Goal: Navigation & Orientation: Find specific page/section

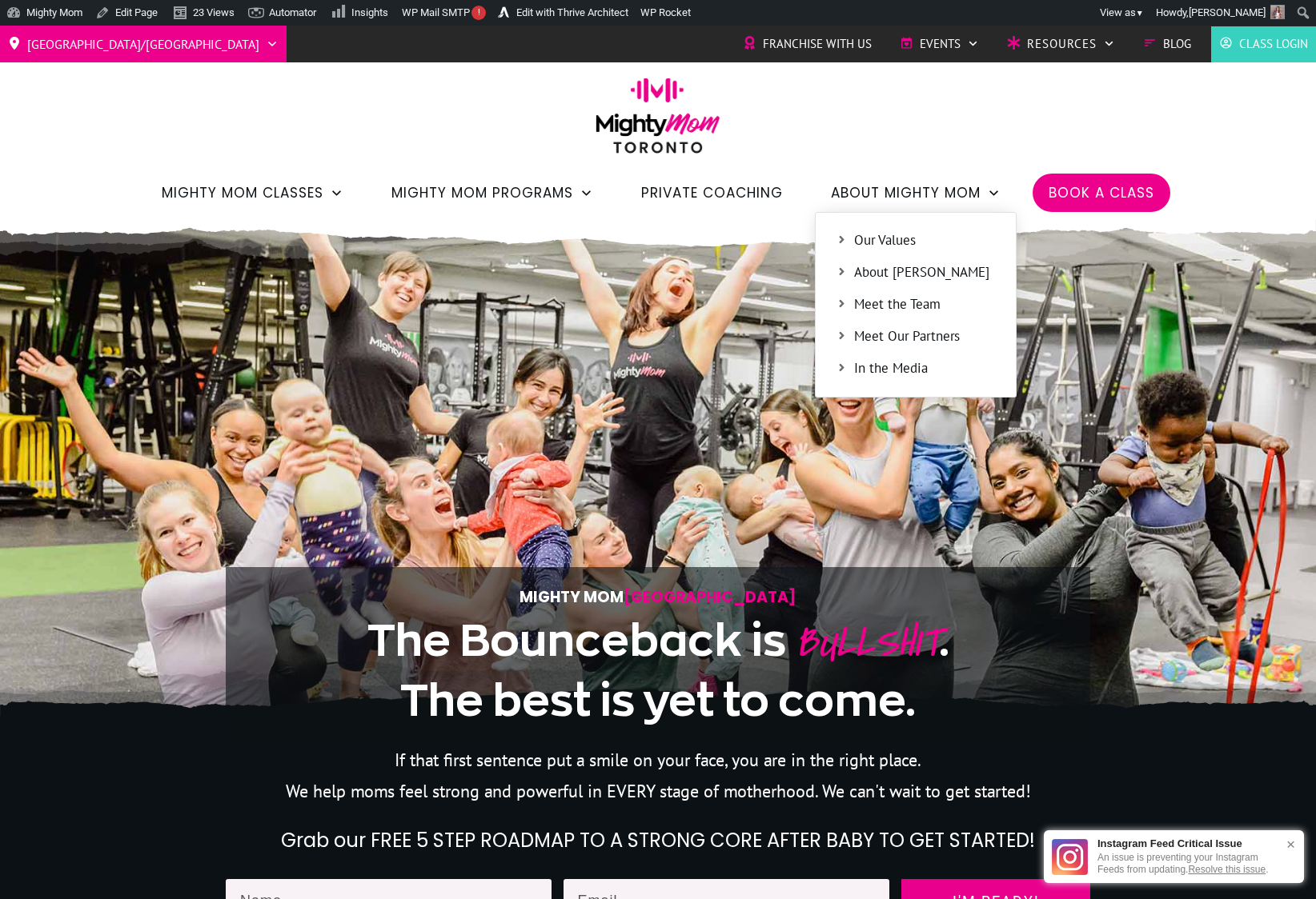
click at [894, 303] on span "Meet the Team" at bounding box center [925, 304] width 141 height 21
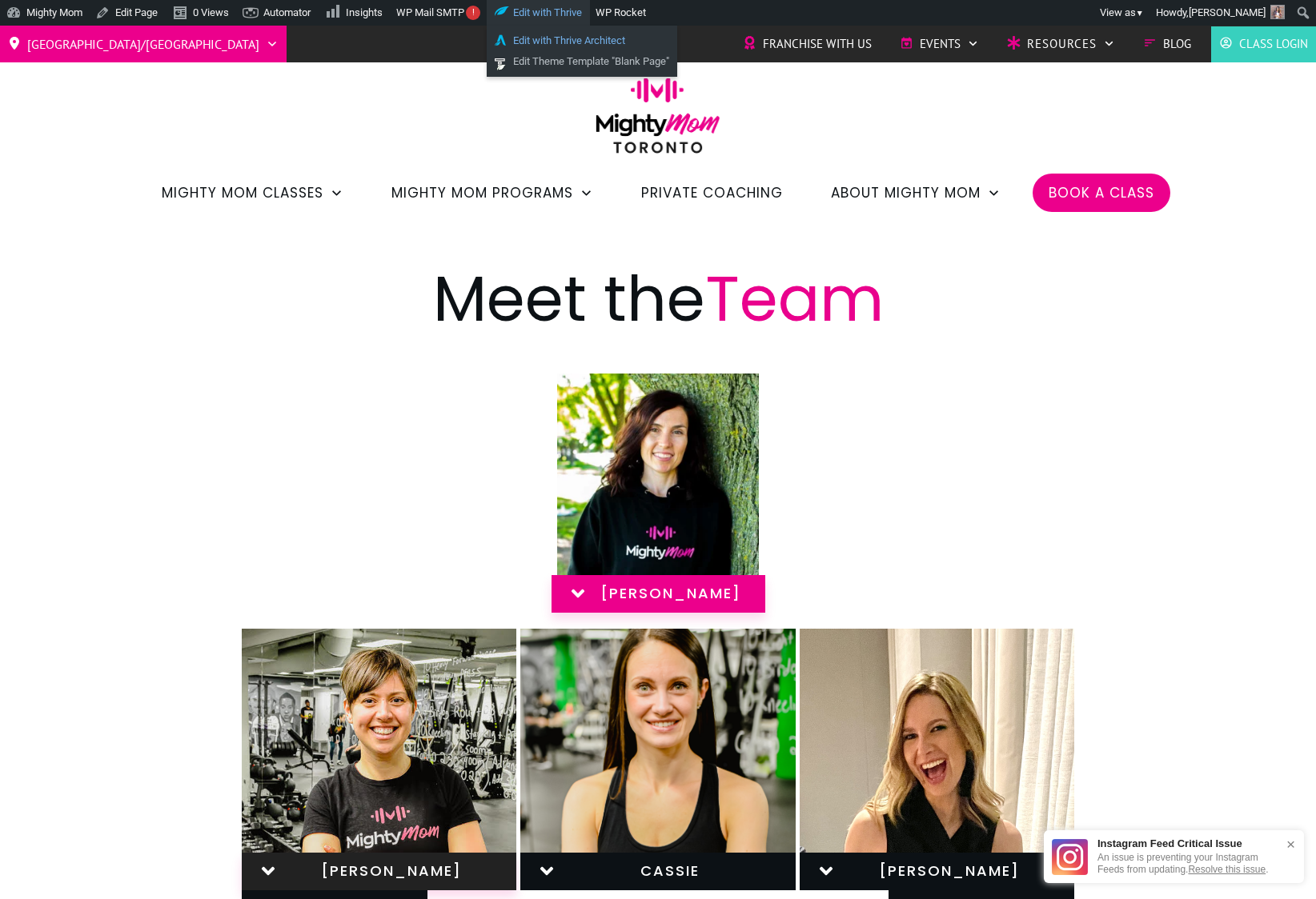
click at [569, 44] on link "Edit with Thrive Architect" at bounding box center [581, 40] width 190 height 21
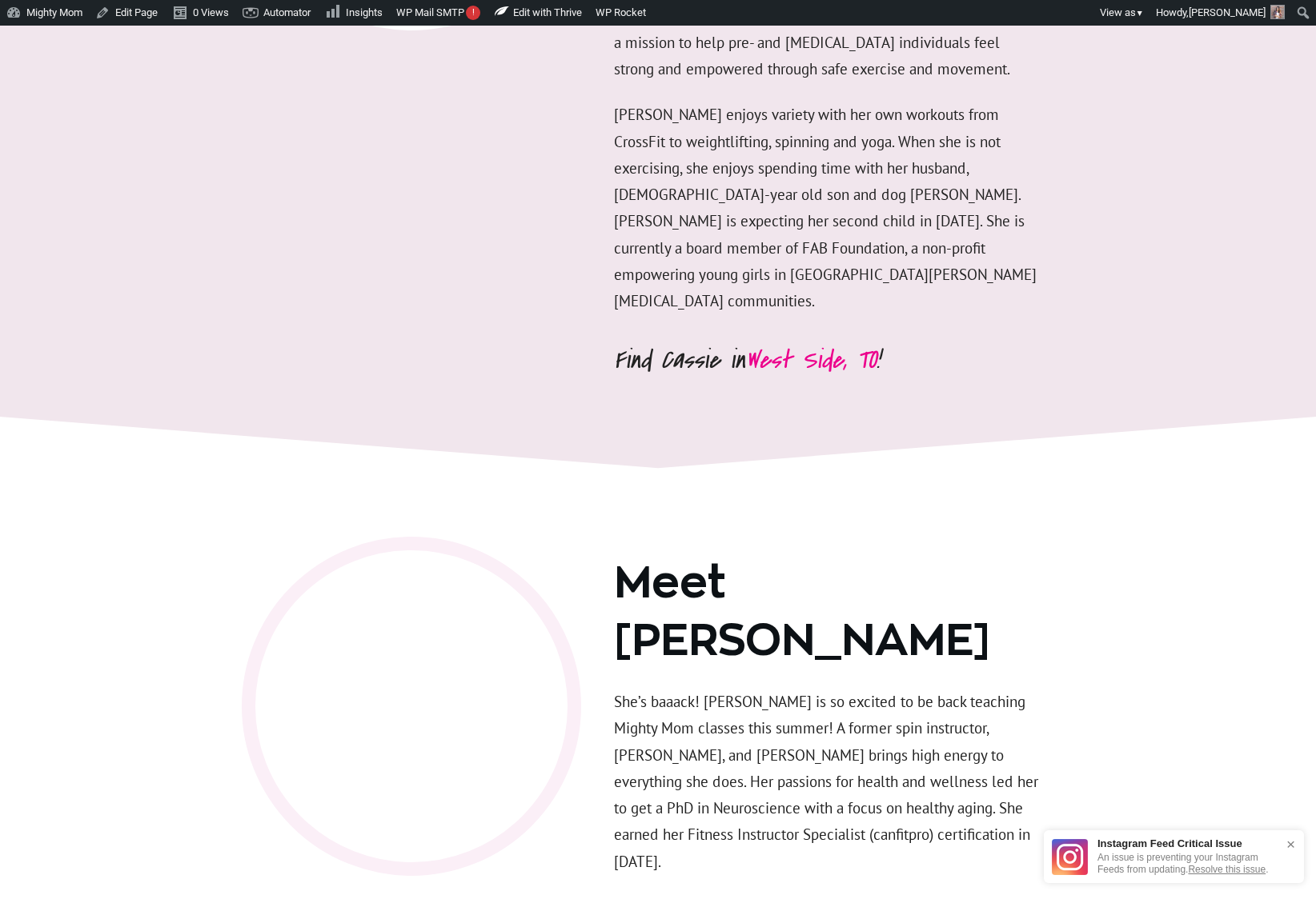
scroll to position [3658, 0]
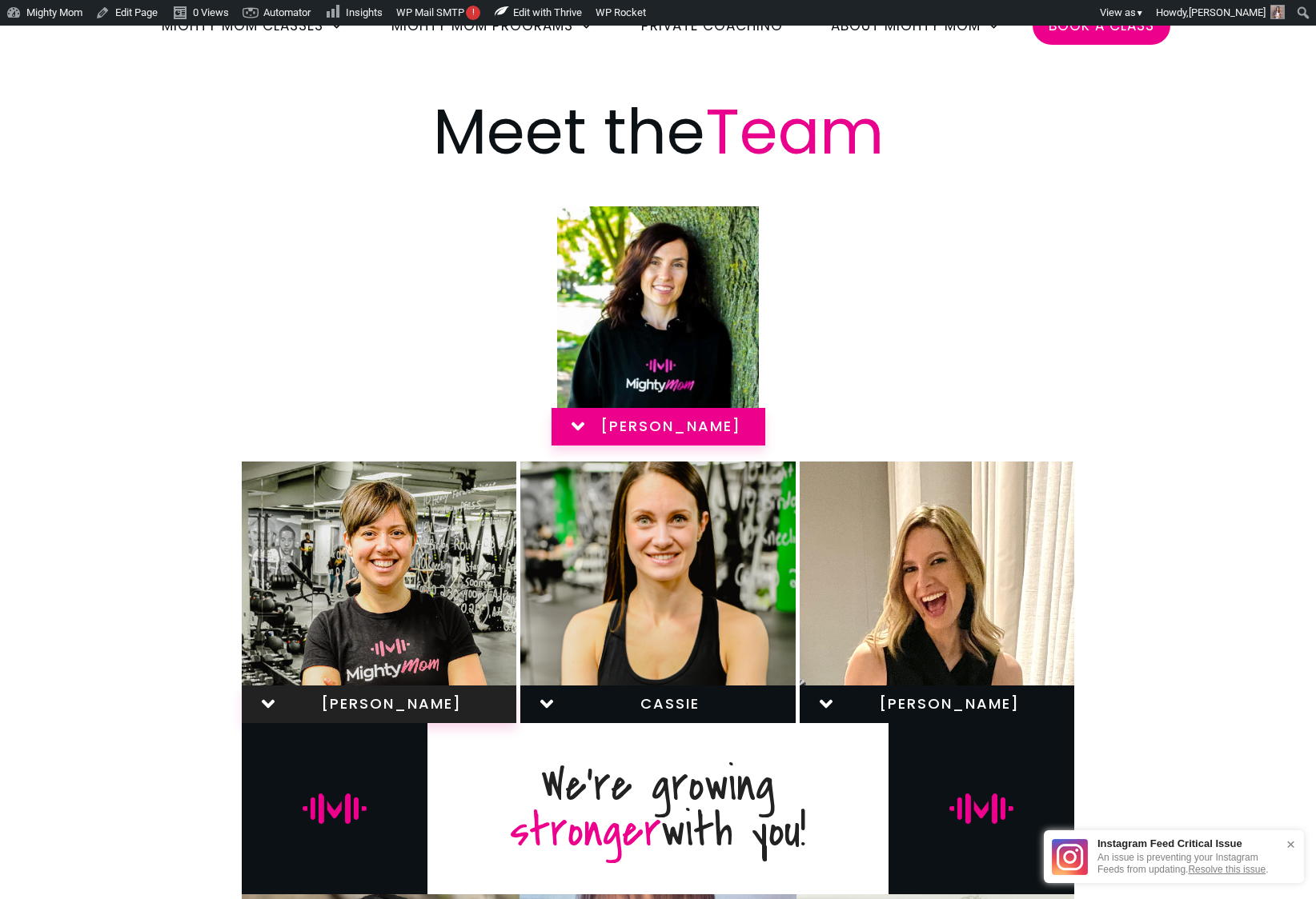
scroll to position [80, 0]
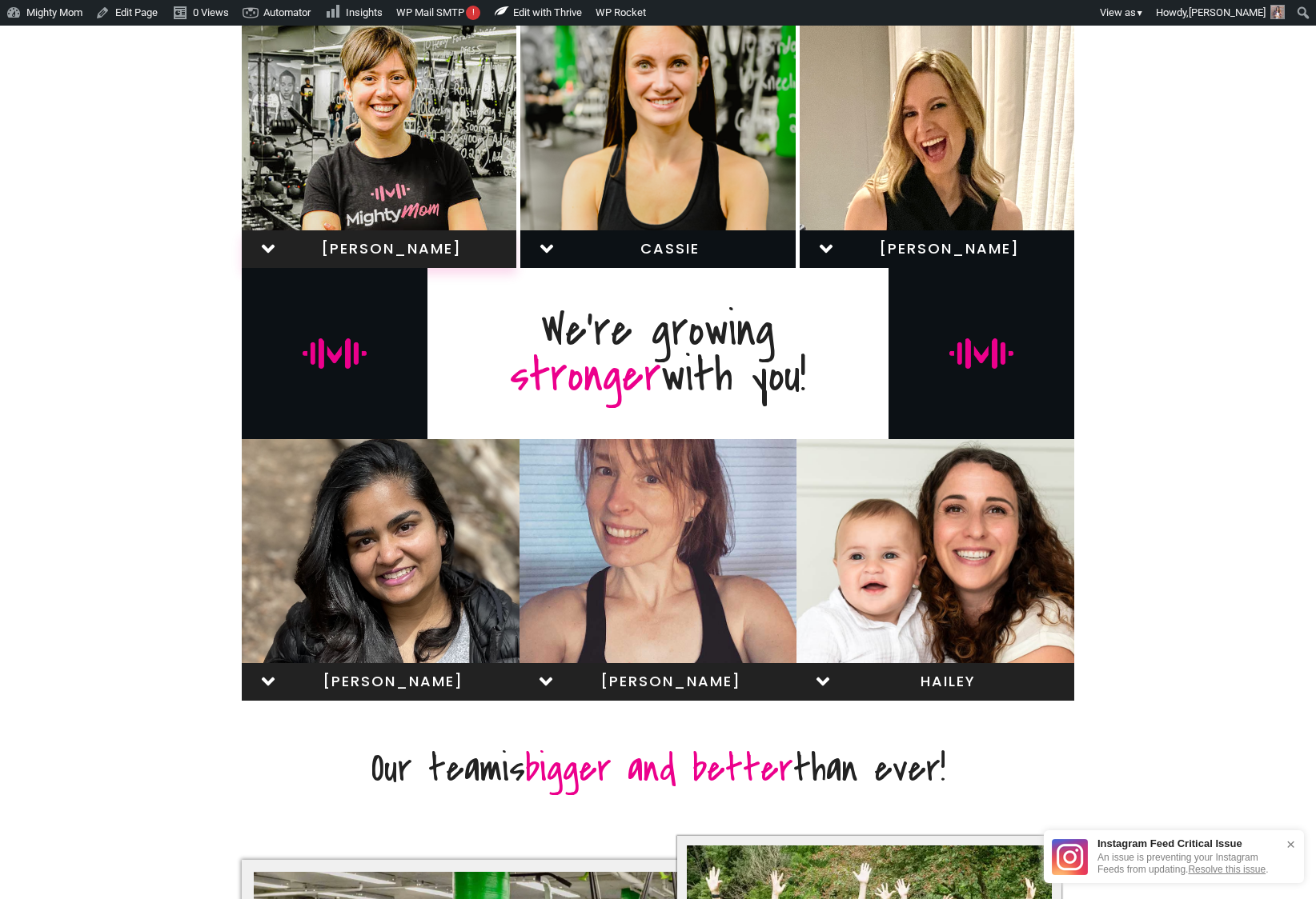
scroll to position [669, 0]
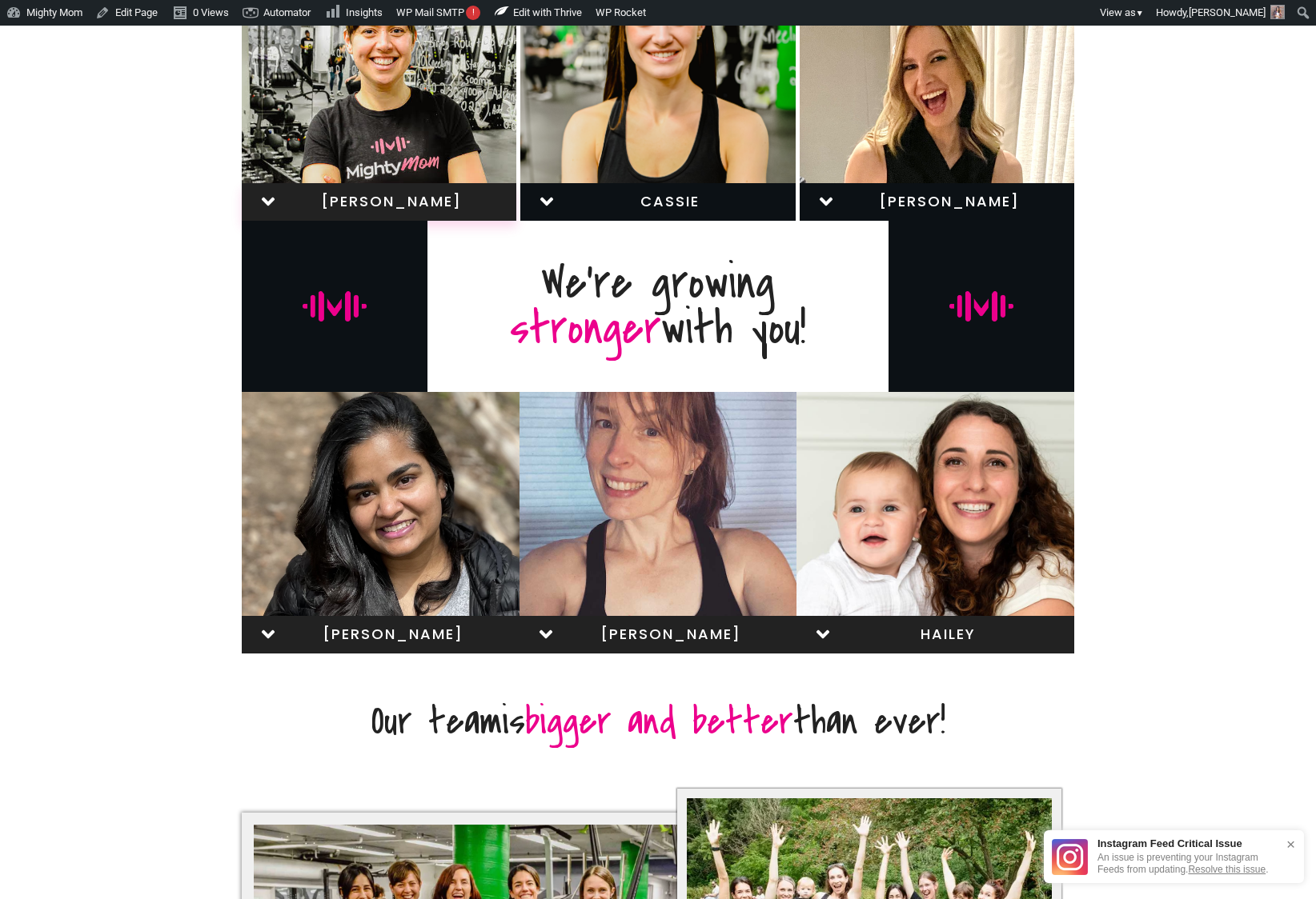
click at [872, 638] on span "Hailey" at bounding box center [947, 634] width 205 height 18
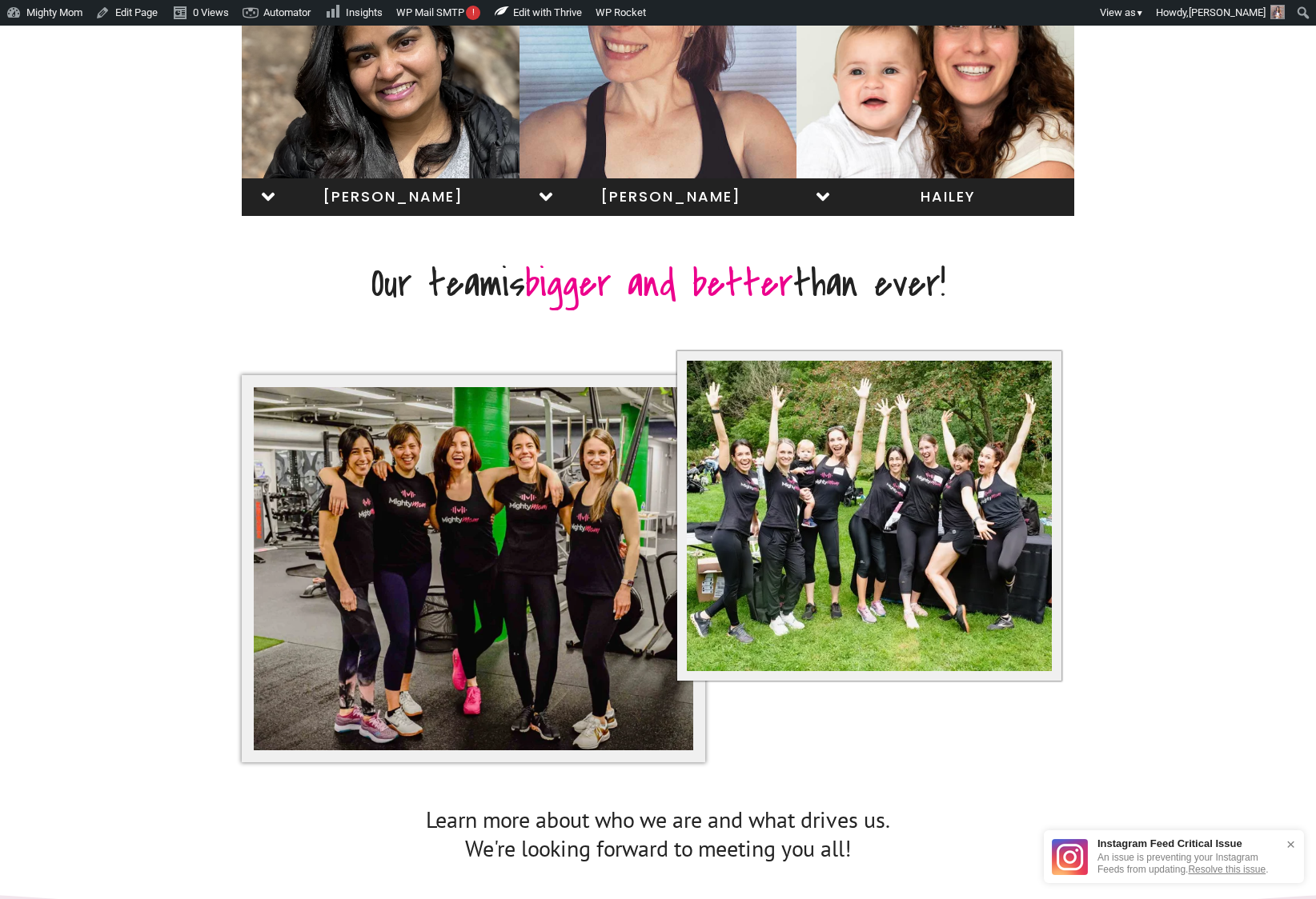
scroll to position [1097, 0]
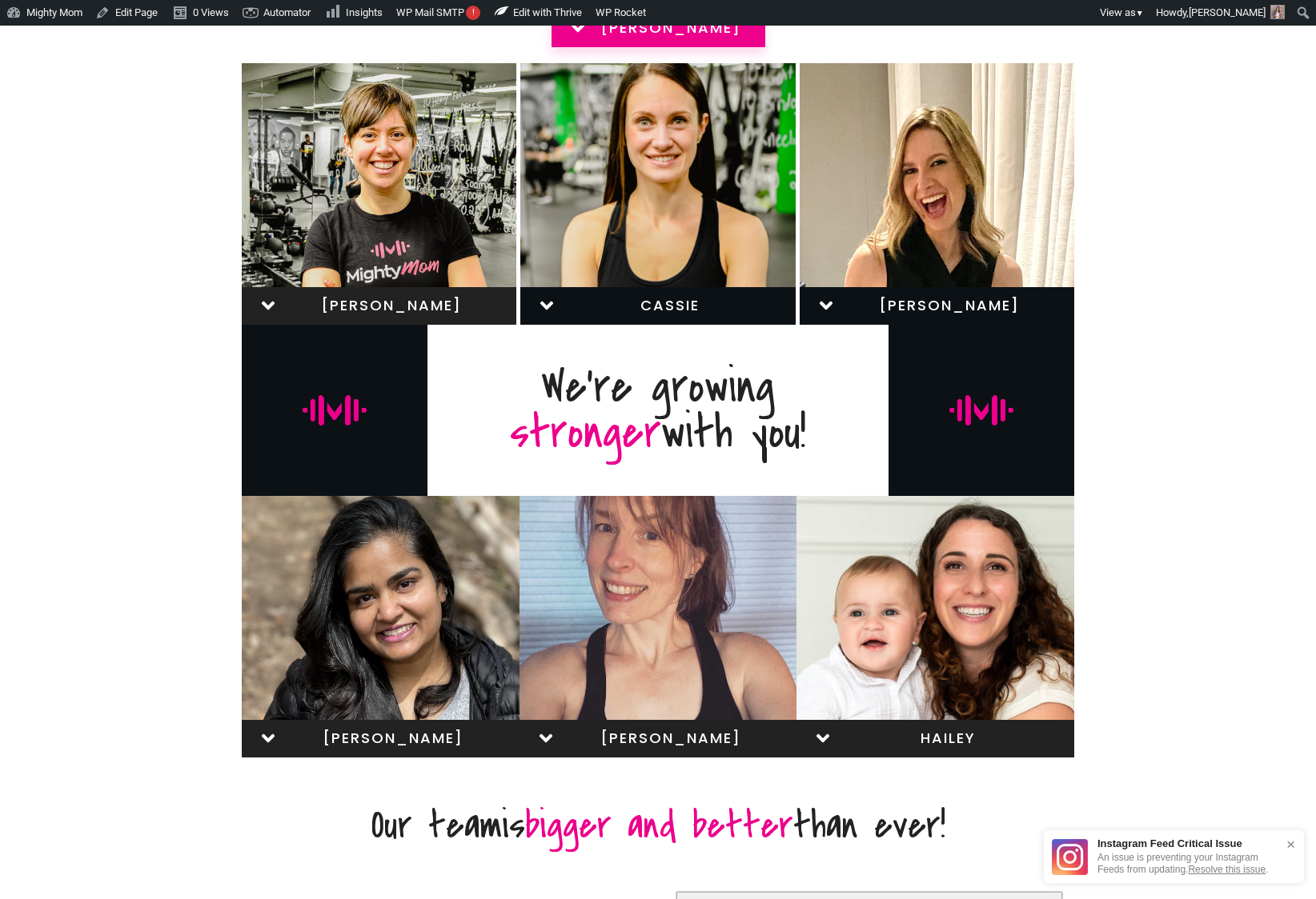
scroll to position [565, 0]
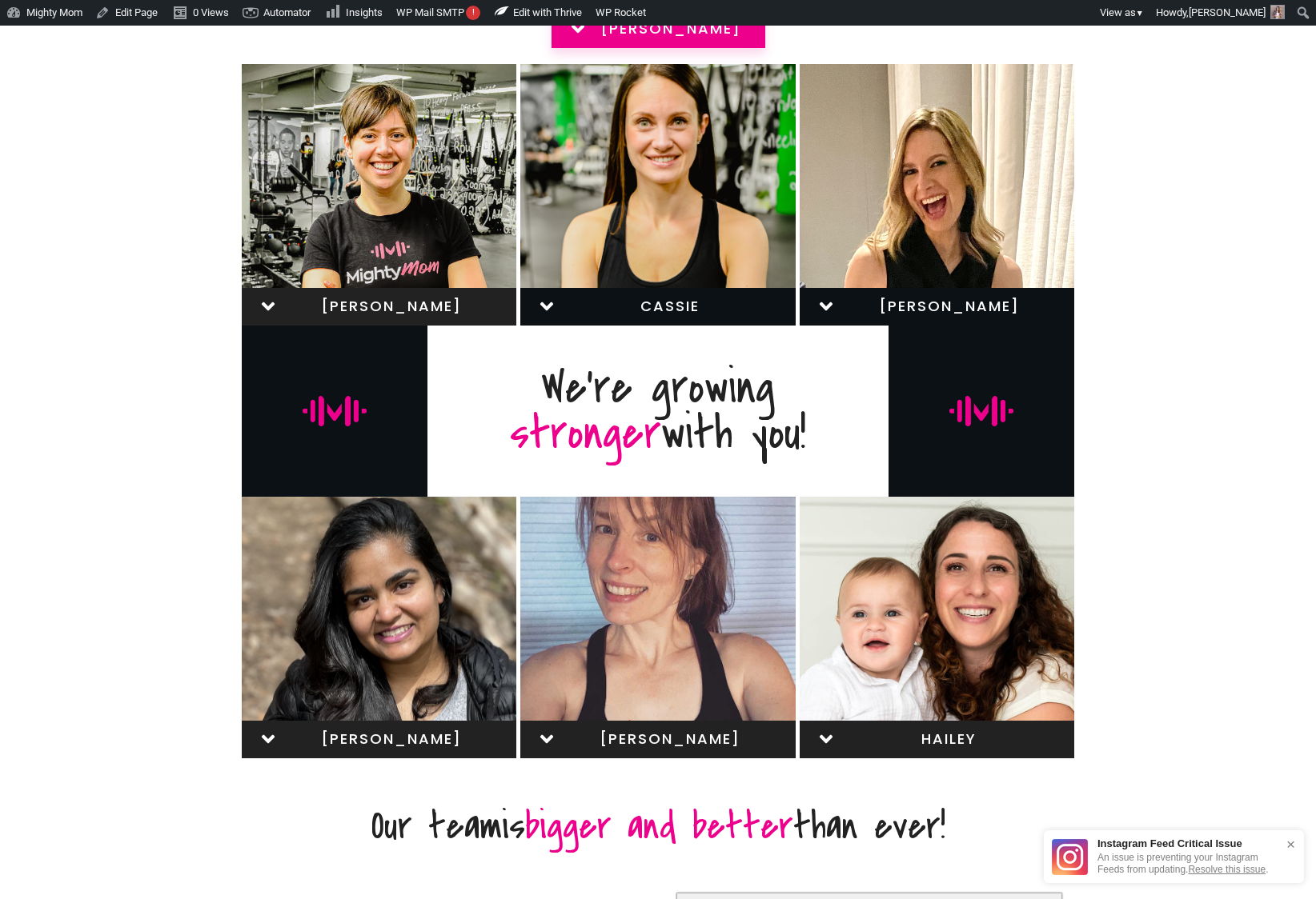
scroll to position [569, 0]
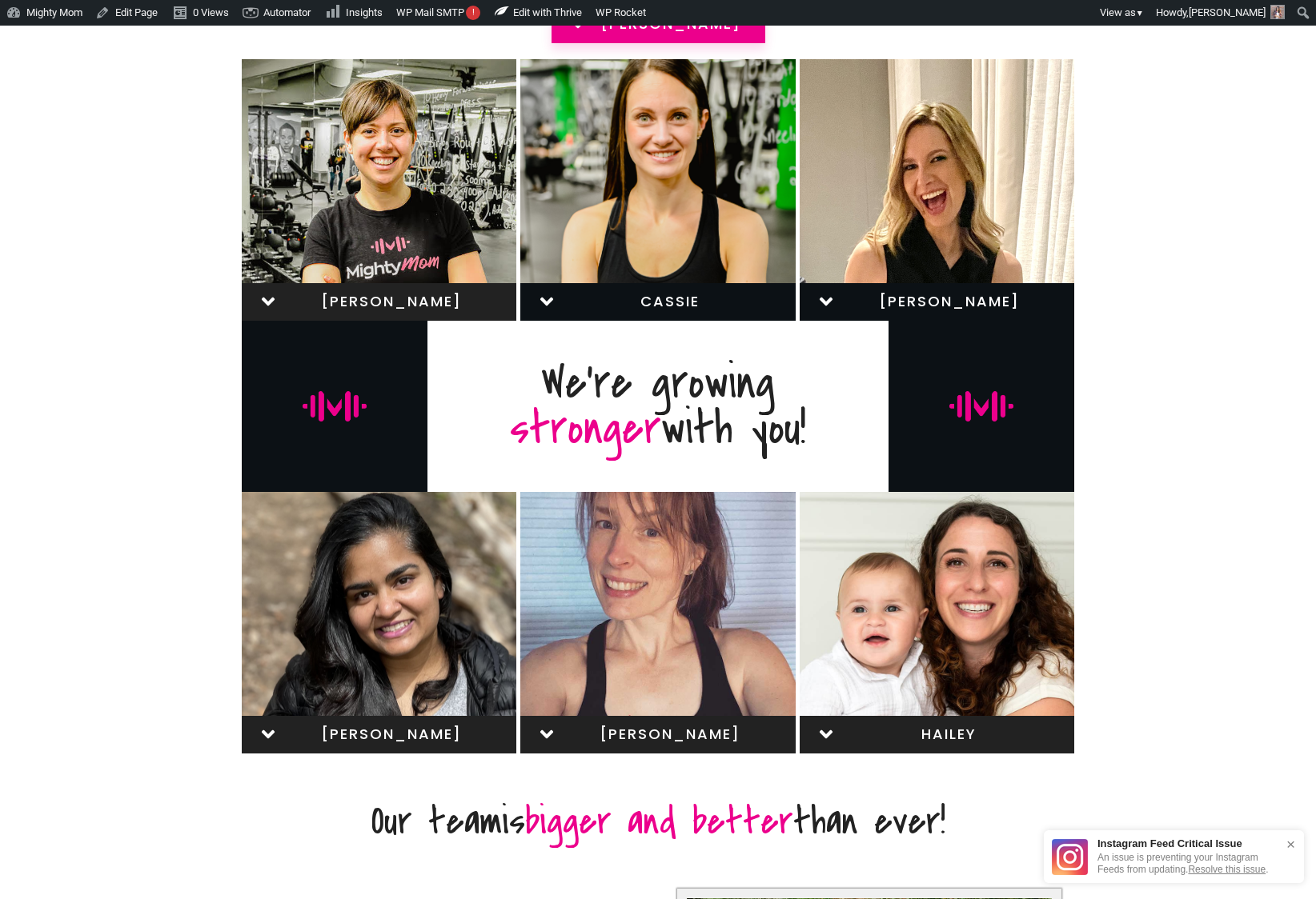
click at [700, 726] on span "[PERSON_NAME]" at bounding box center [670, 734] width 202 height 18
click at [442, 733] on span "rachel" at bounding box center [391, 734] width 202 height 18
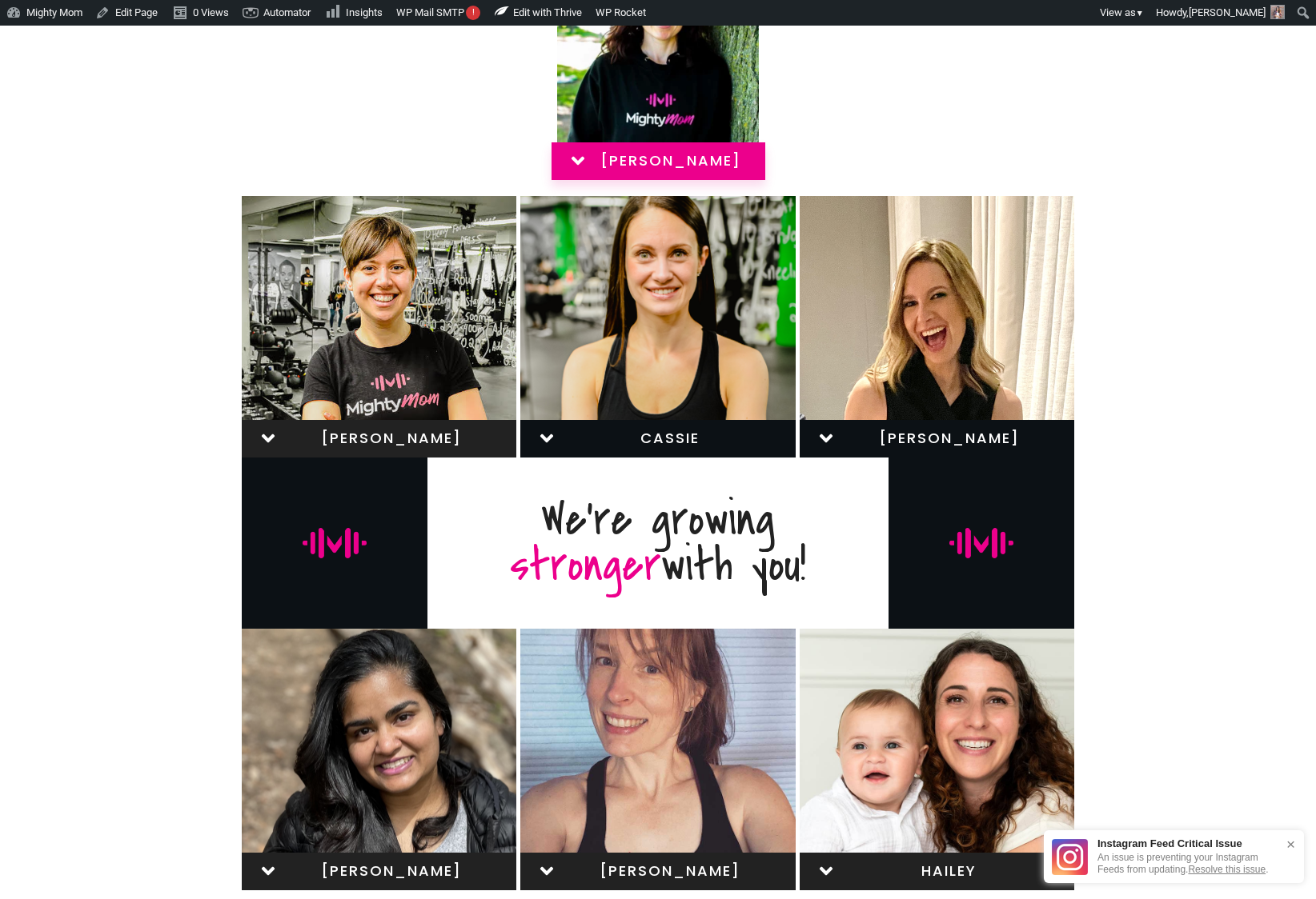
scroll to position [520, 0]
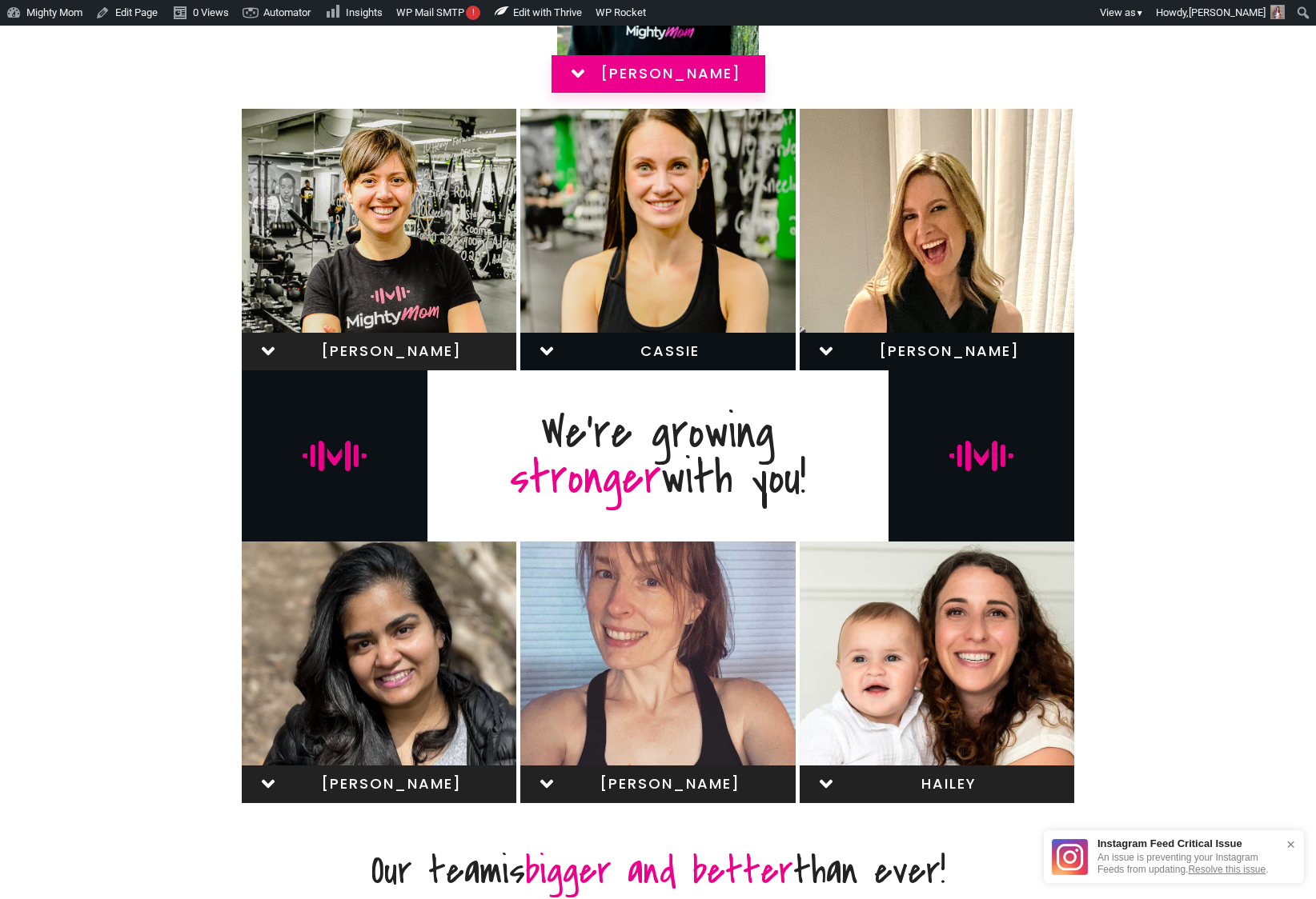
click at [878, 349] on span "LINDSAY" at bounding box center [949, 351] width 202 height 18
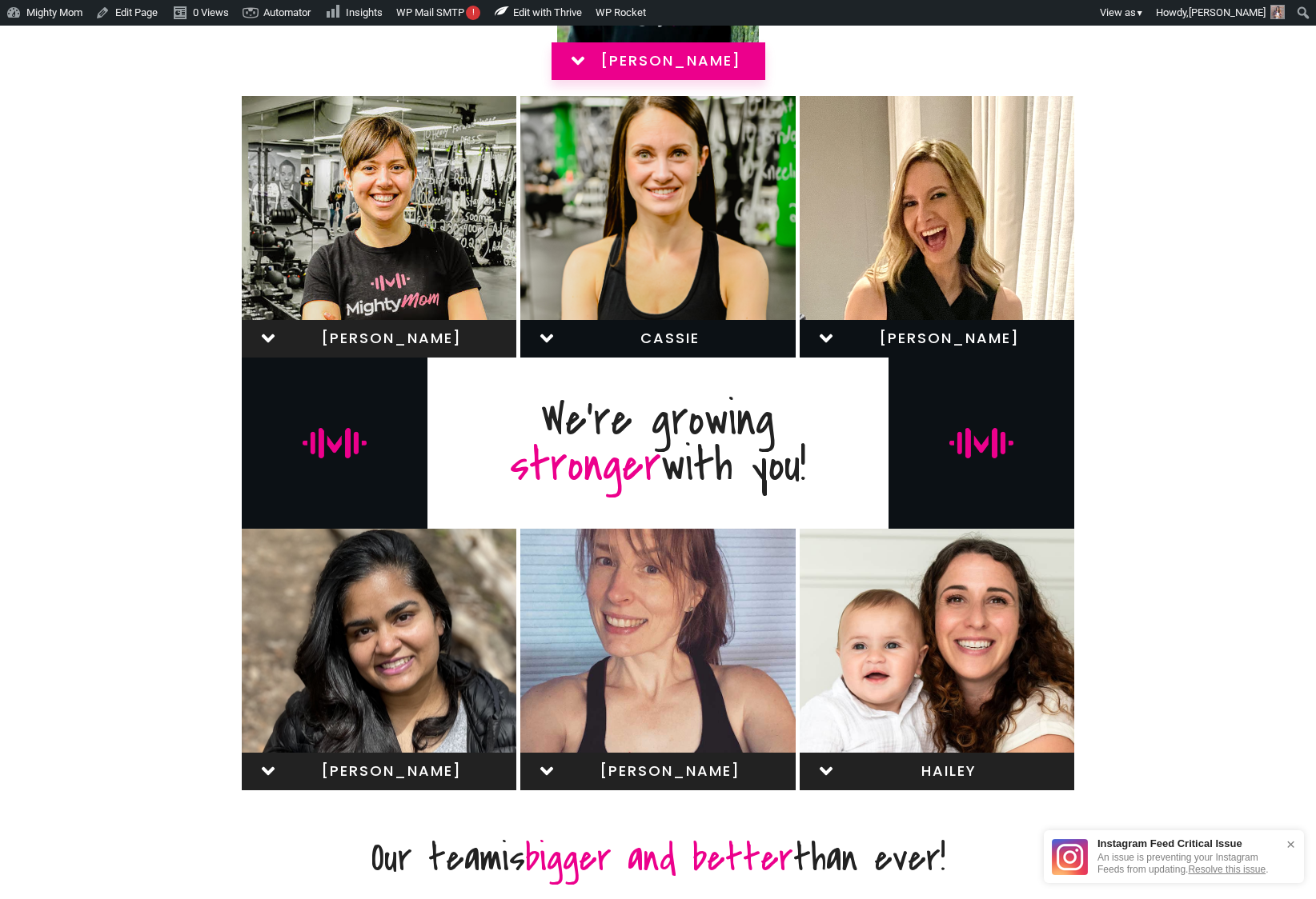
click at [661, 324] on link "cassie" at bounding box center [657, 338] width 274 height 38
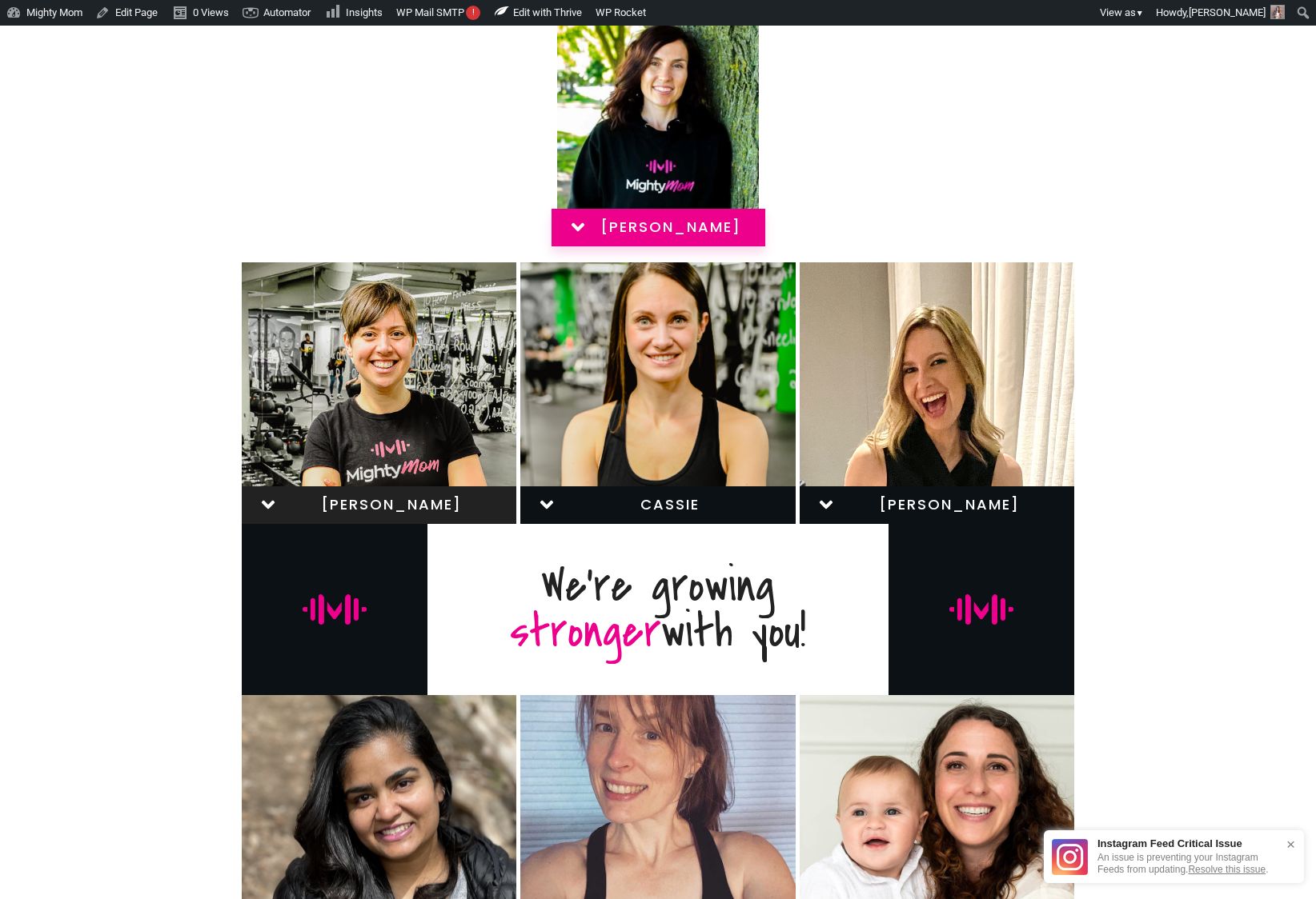
click at [363, 505] on span "jess d" at bounding box center [391, 505] width 202 height 18
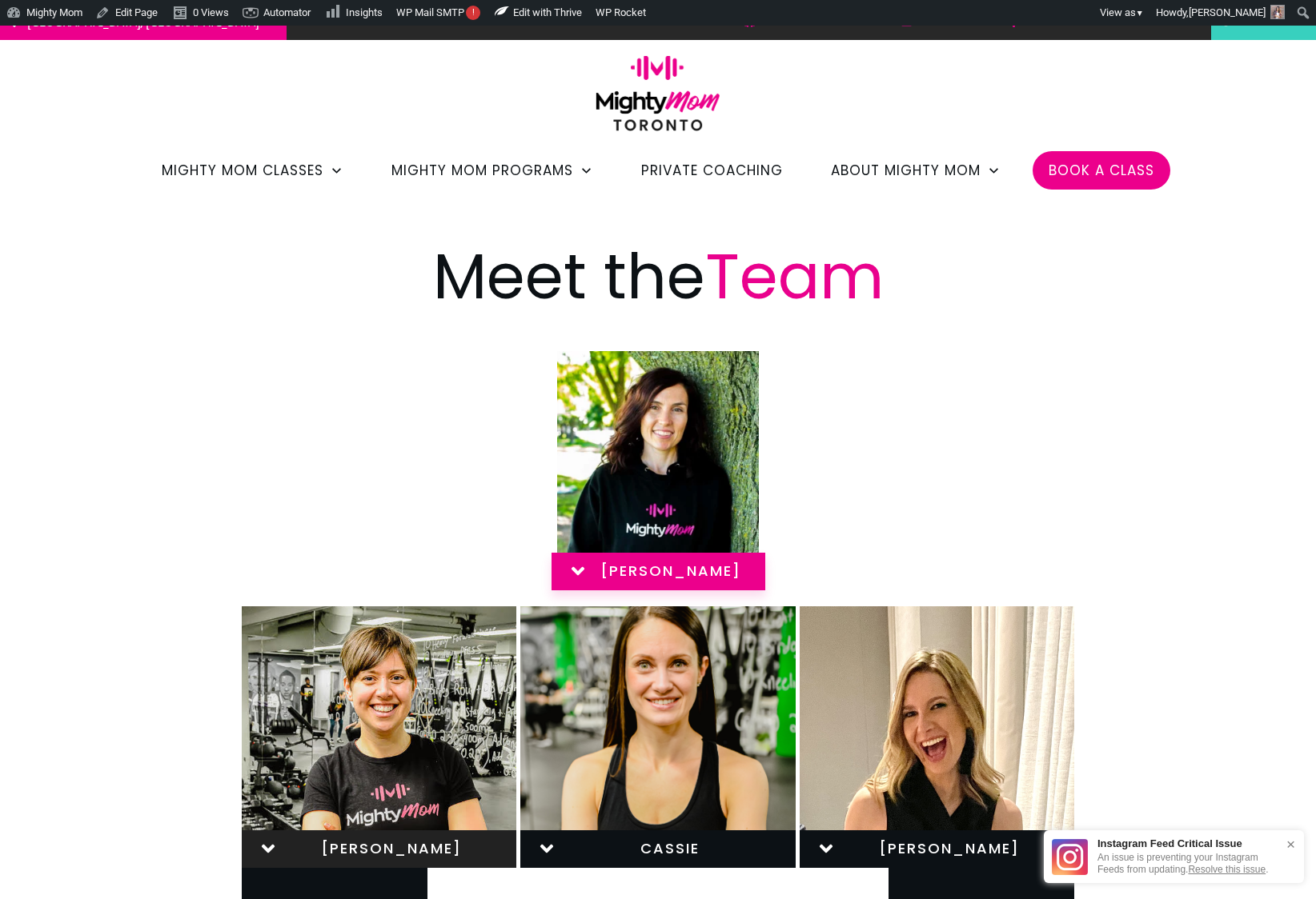
click at [668, 579] on span "JESS S" at bounding box center [670, 571] width 141 height 18
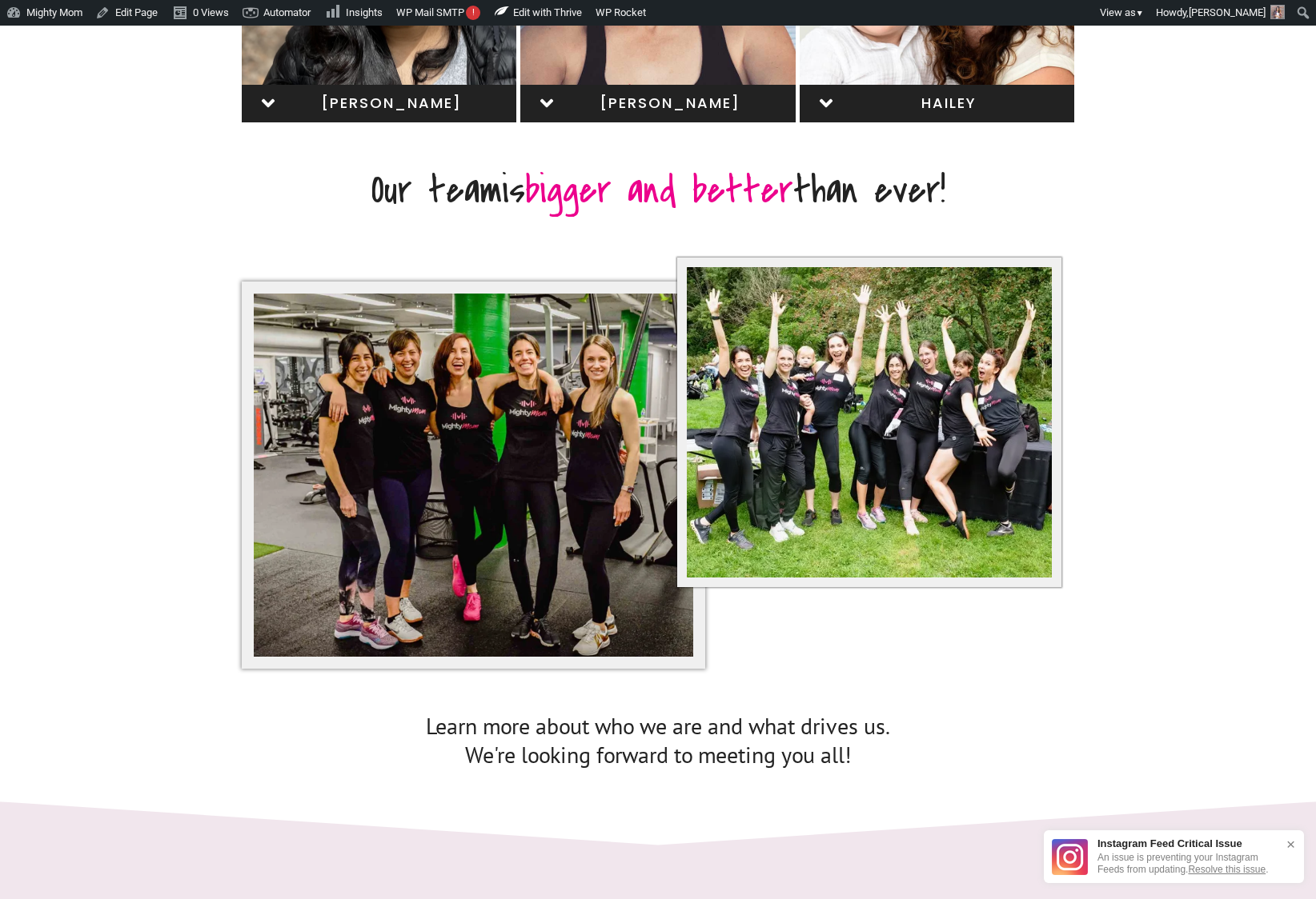
scroll to position [569, 0]
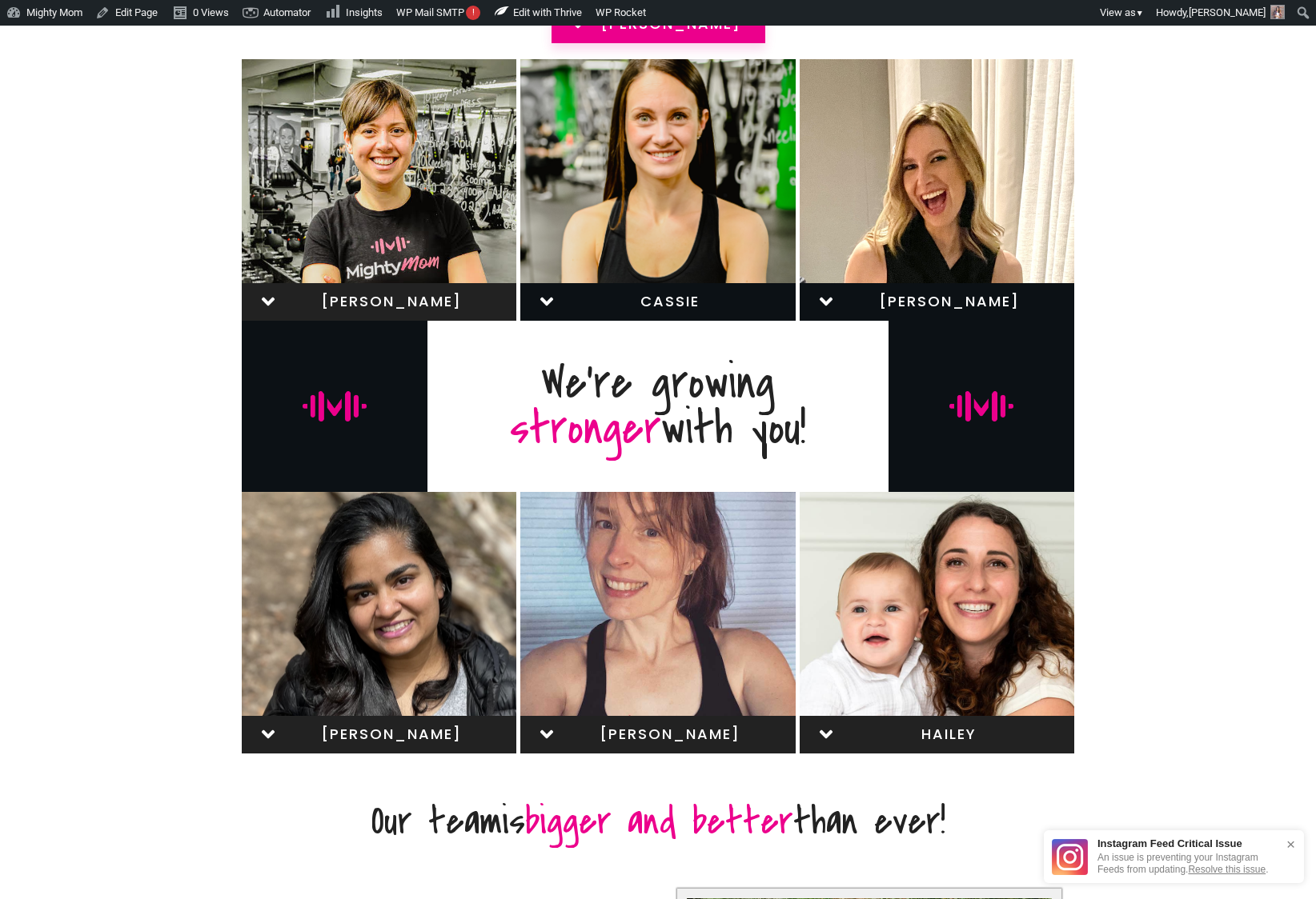
click at [664, 742] on span "Melissa" at bounding box center [670, 734] width 202 height 18
click at [664, 728] on span "[PERSON_NAME]" at bounding box center [670, 734] width 202 height 18
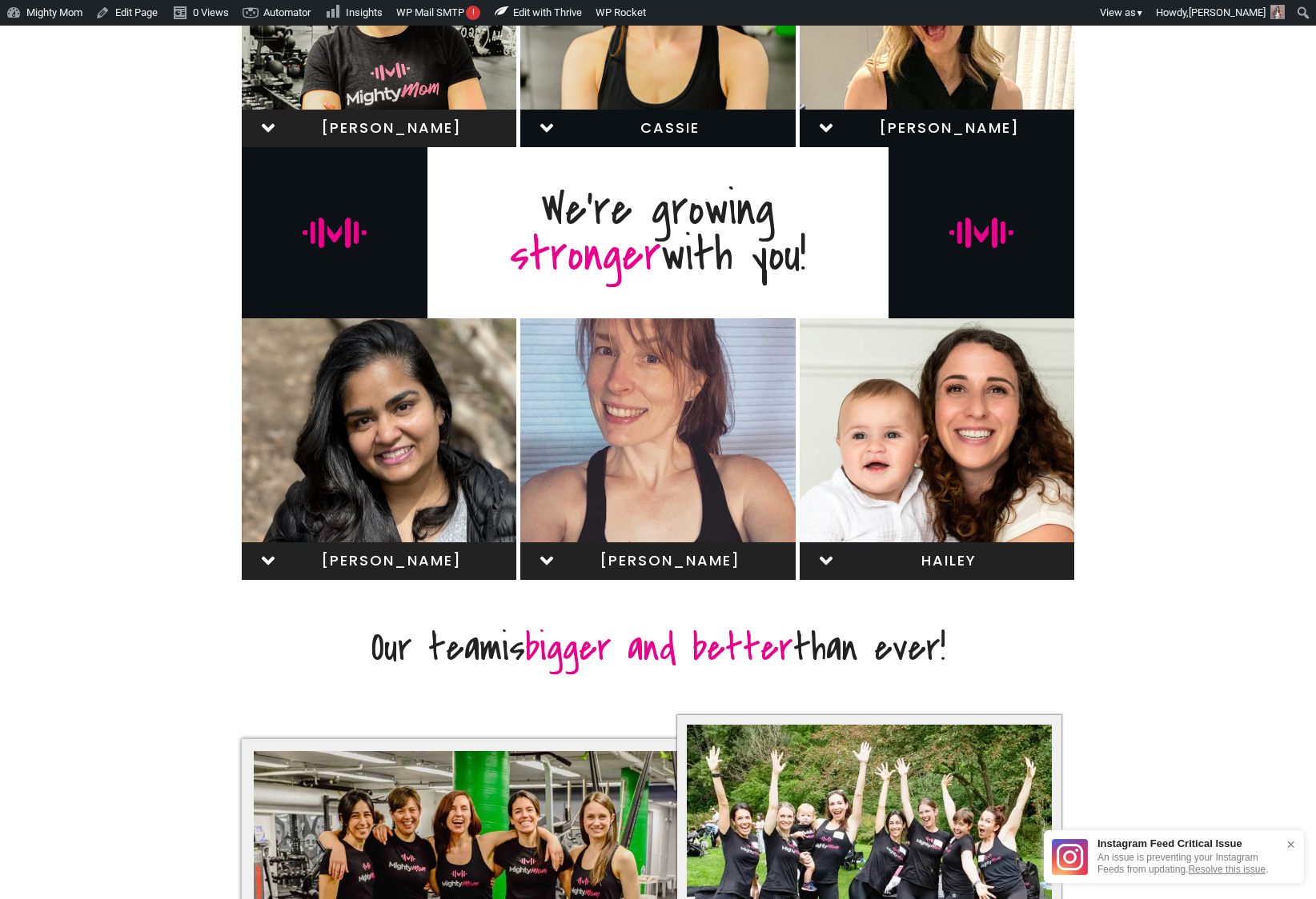
click at [892, 558] on span "Hailey" at bounding box center [949, 560] width 202 height 18
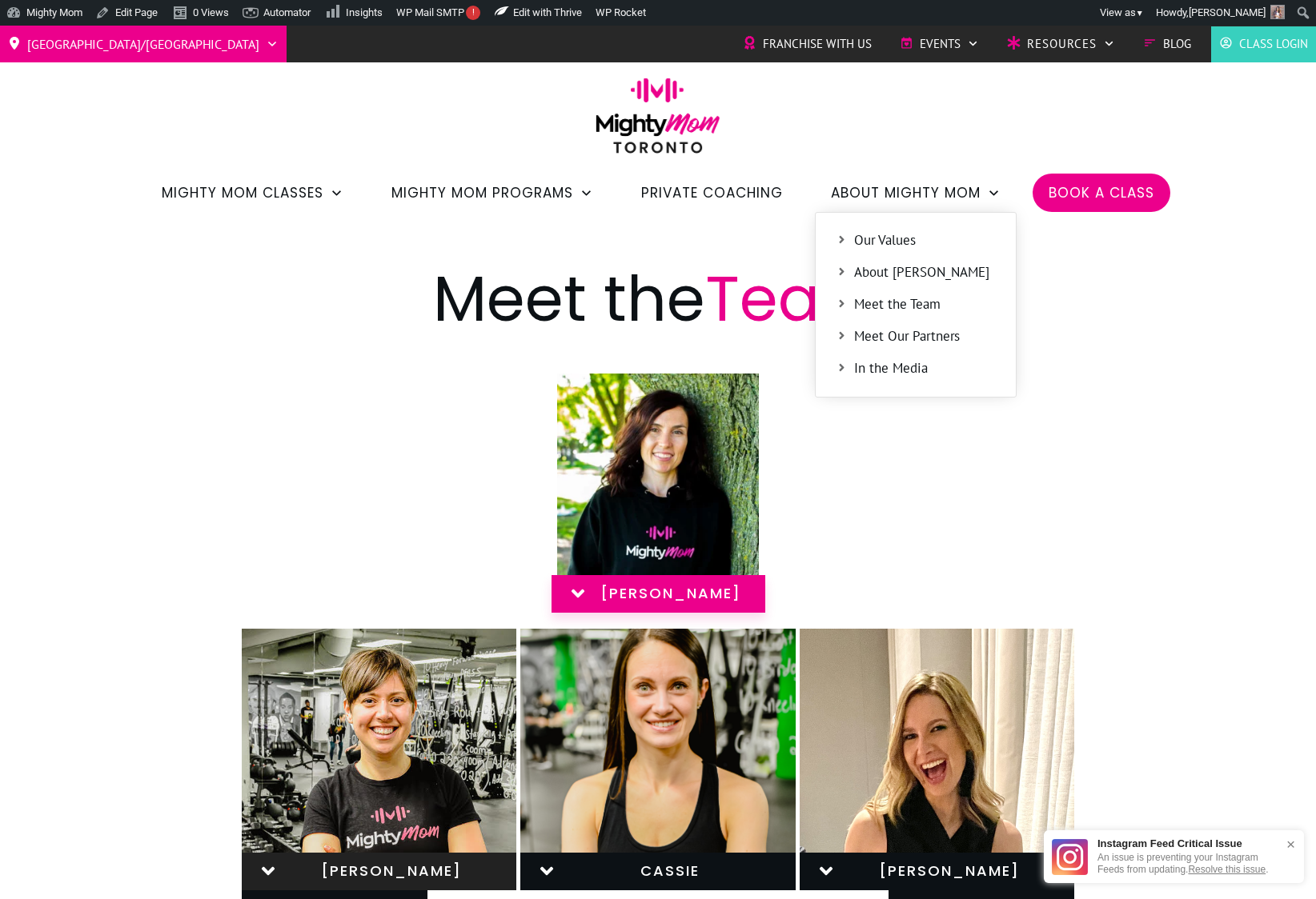
click at [896, 309] on span "Meet the Team" at bounding box center [925, 304] width 141 height 21
click at [711, 582] on link "JESS S" at bounding box center [658, 594] width 214 height 38
click at [976, 505] on div "JESS S" at bounding box center [657, 484] width 832 height 255
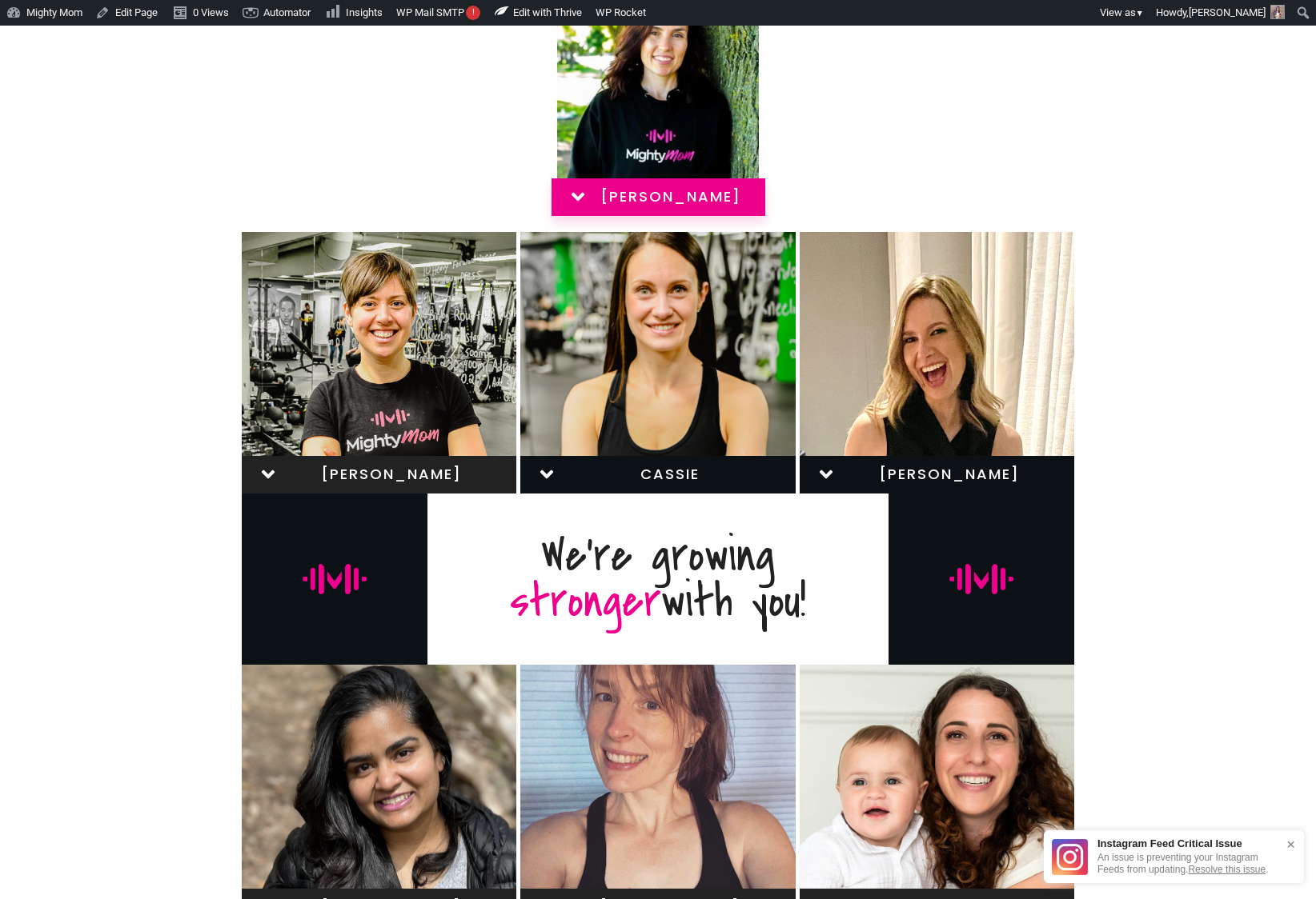
scroll to position [248, 0]
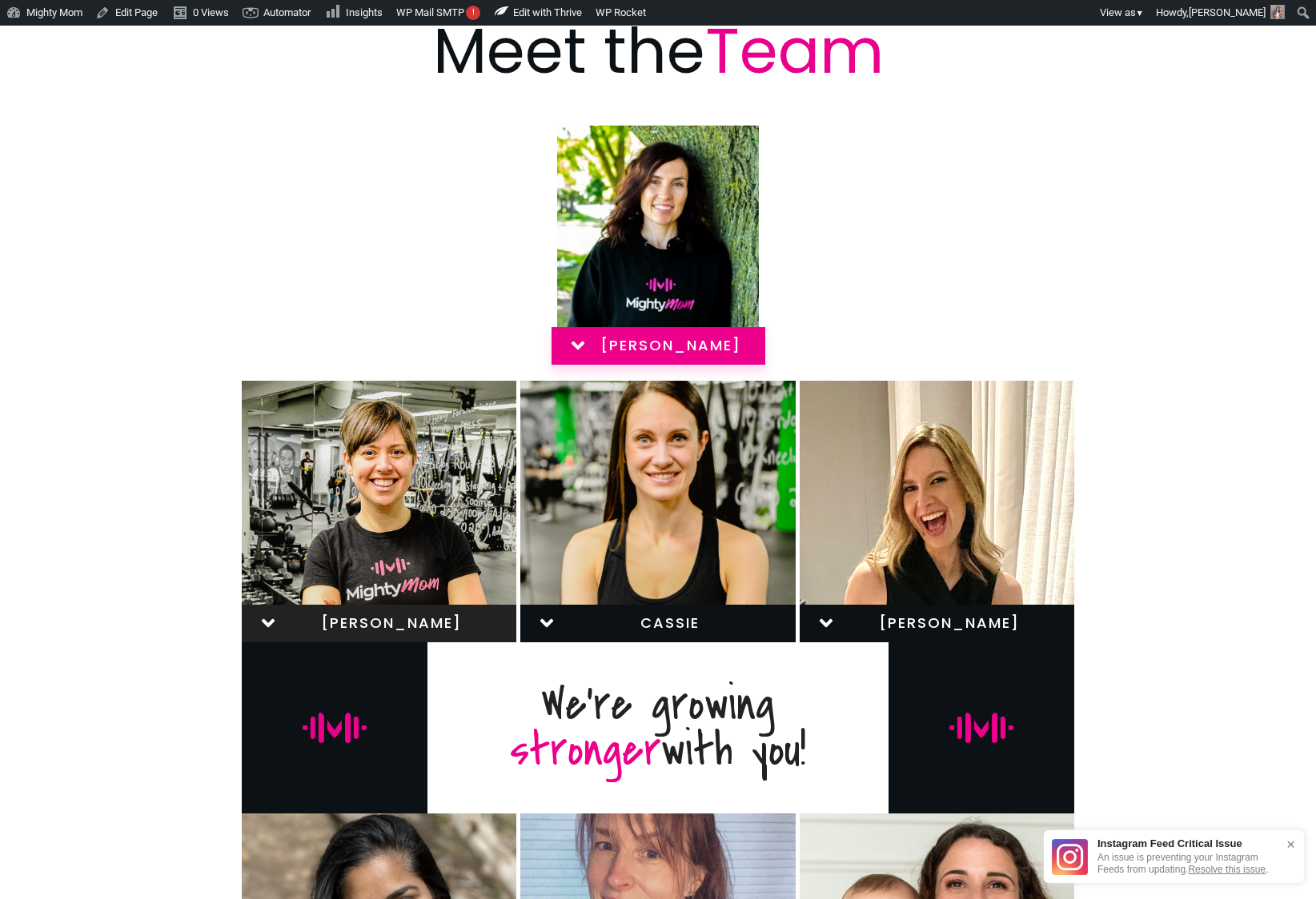
click at [247, 148] on div "JESS S" at bounding box center [657, 236] width 832 height 255
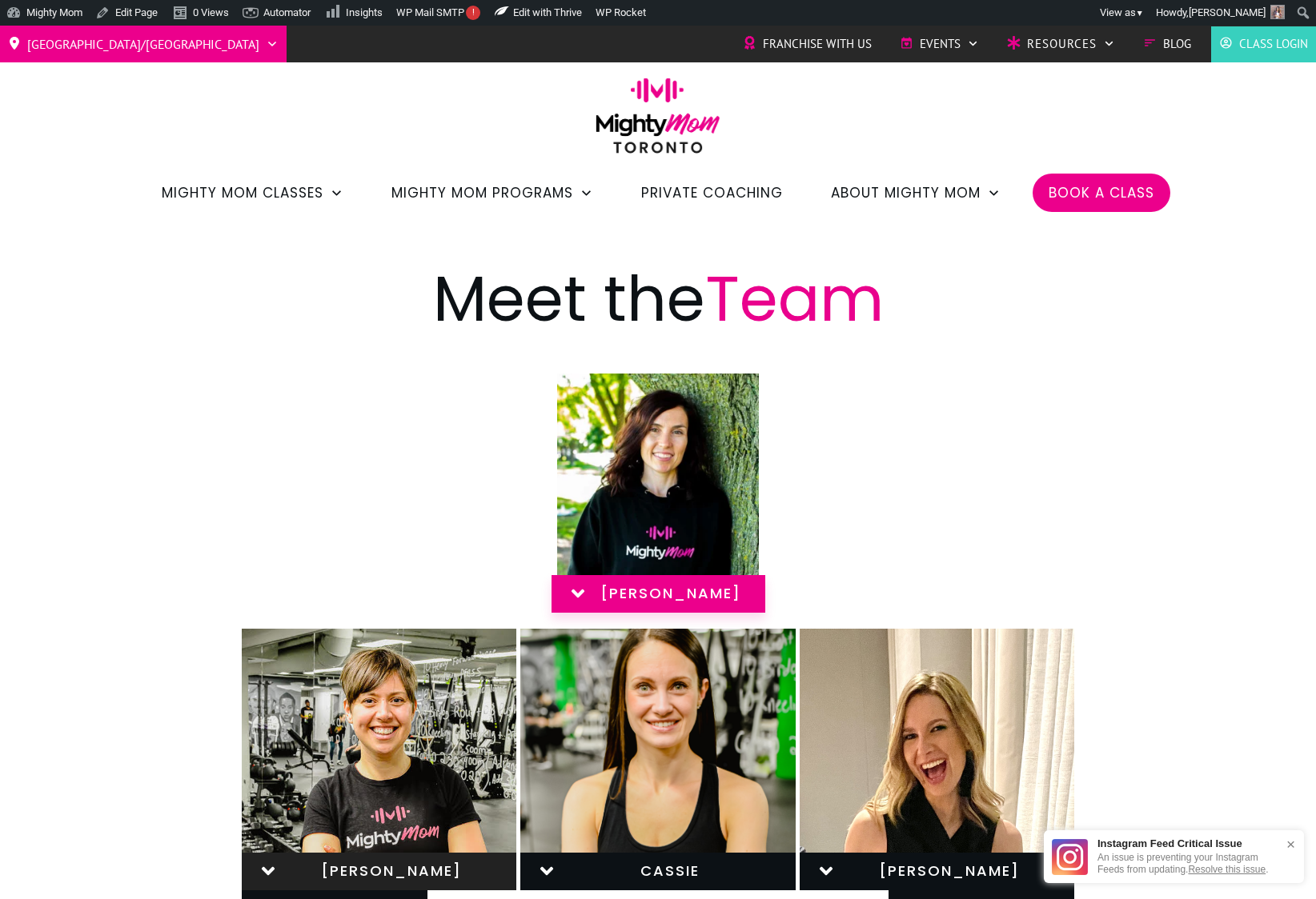
click at [317, 341] on h2 "Meet the Team" at bounding box center [657, 309] width 832 height 98
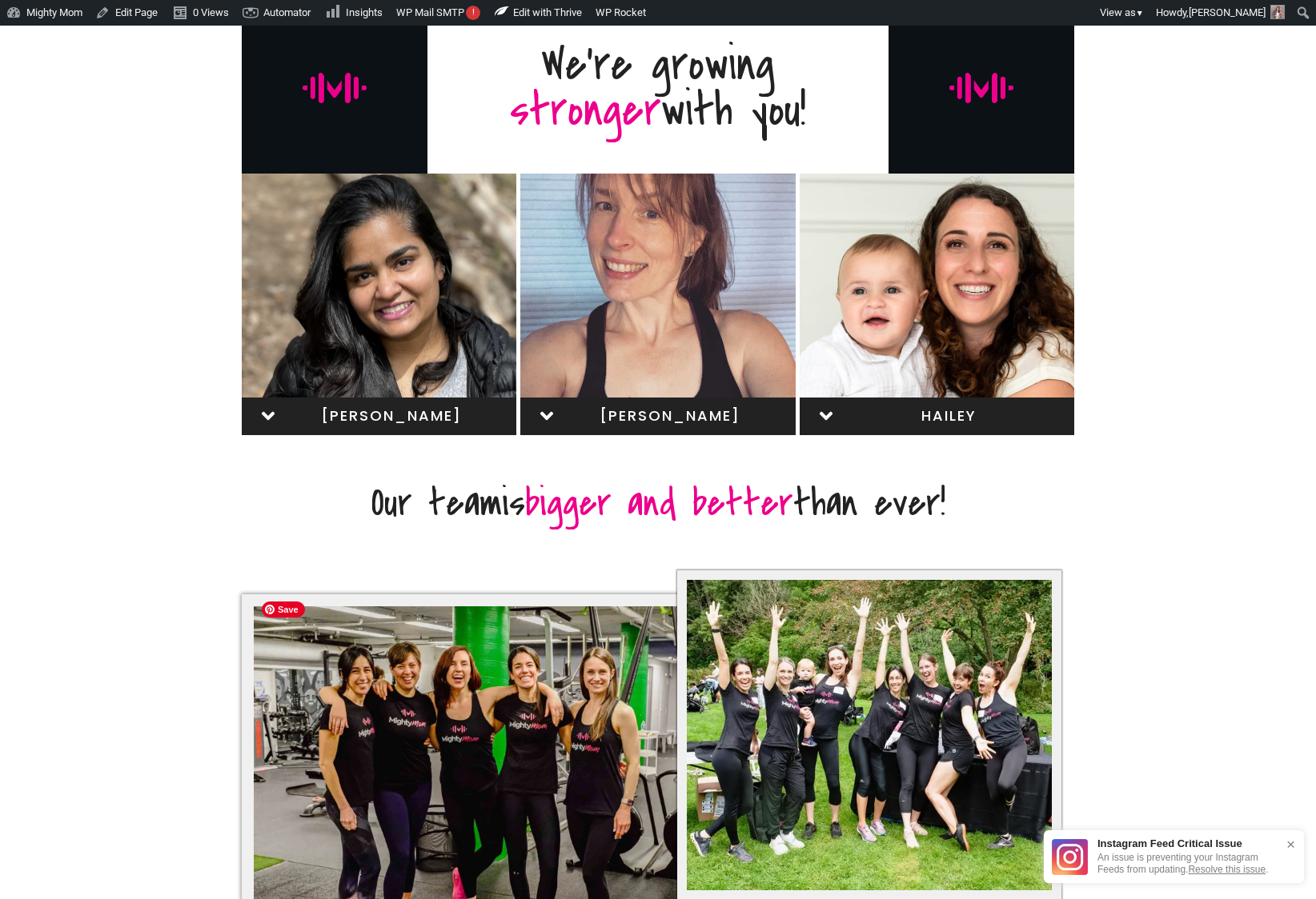
scroll to position [817, 0]
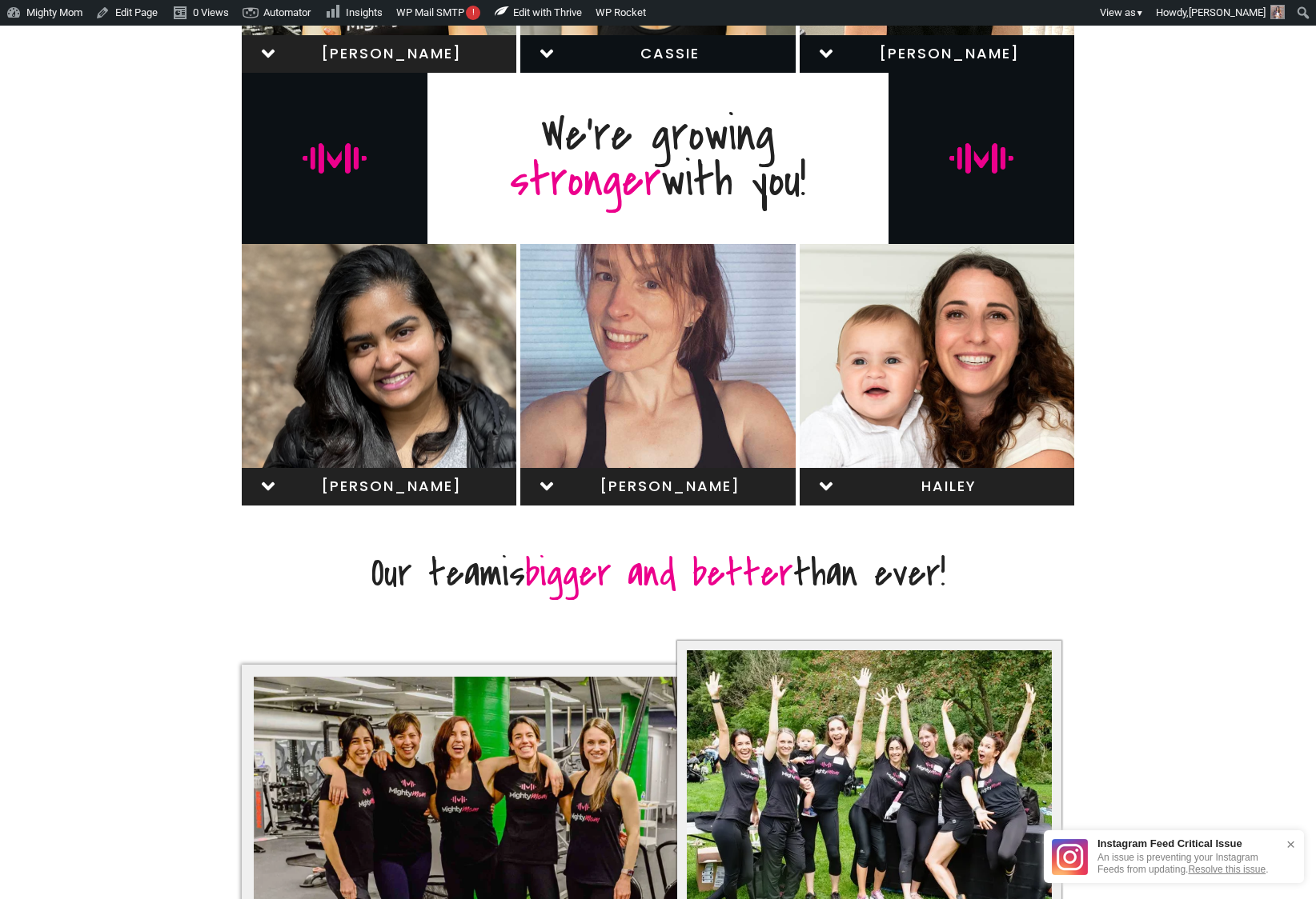
click at [1016, 411] on div "Hailey" at bounding box center [937, 374] width 274 height 262
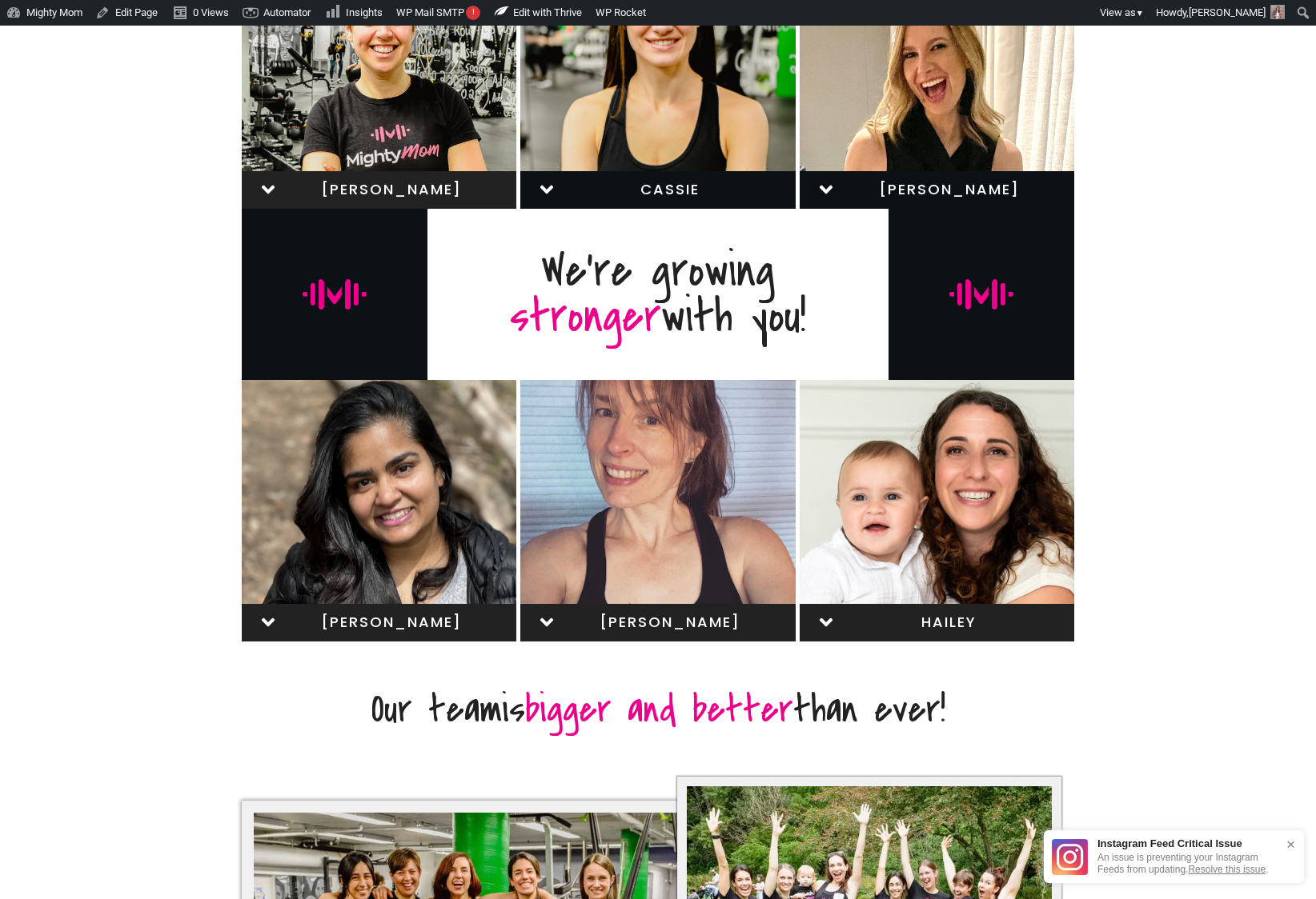
click at [916, 636] on link "Hailey" at bounding box center [937, 622] width 274 height 38
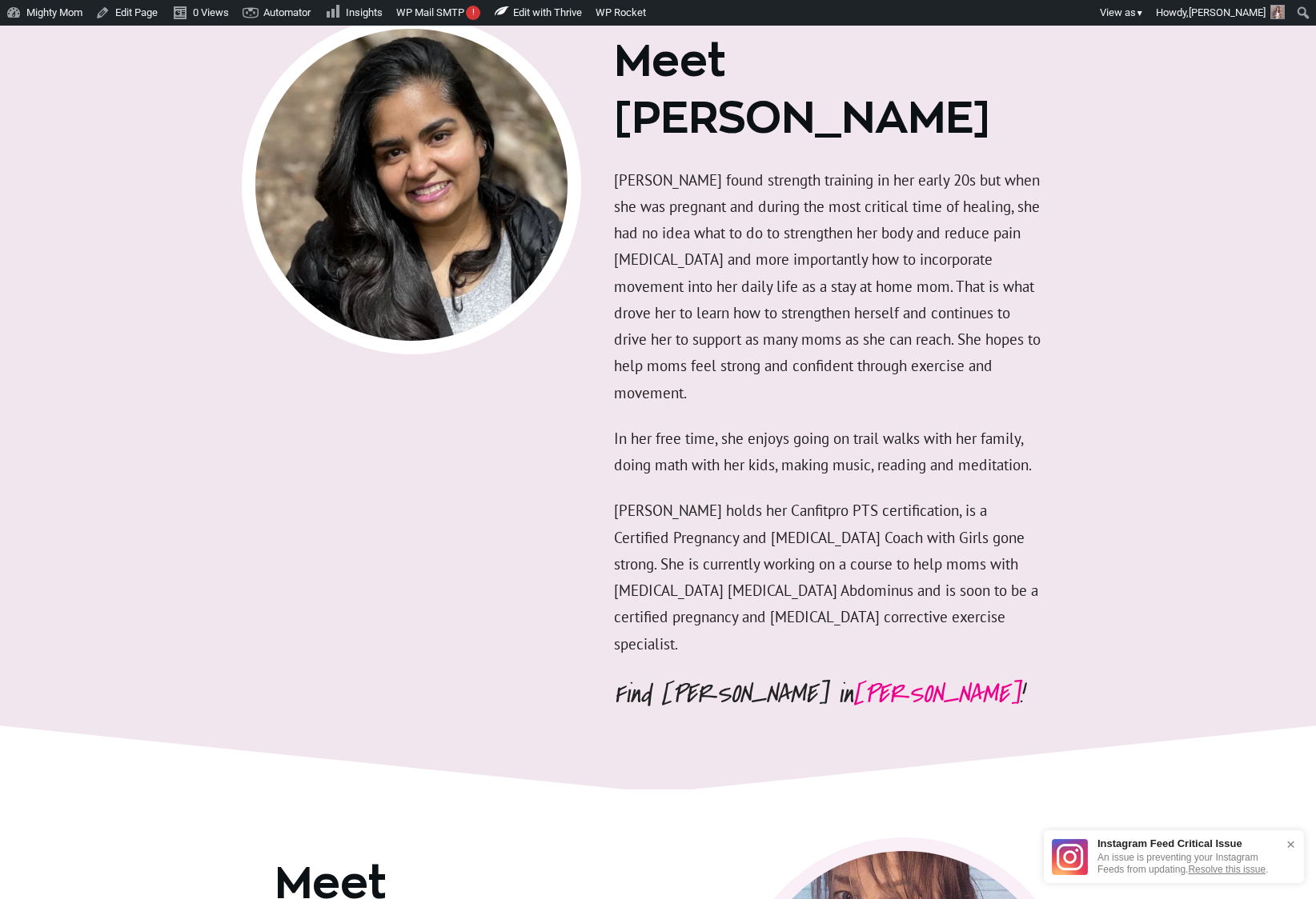
scroll to position [4001, 0]
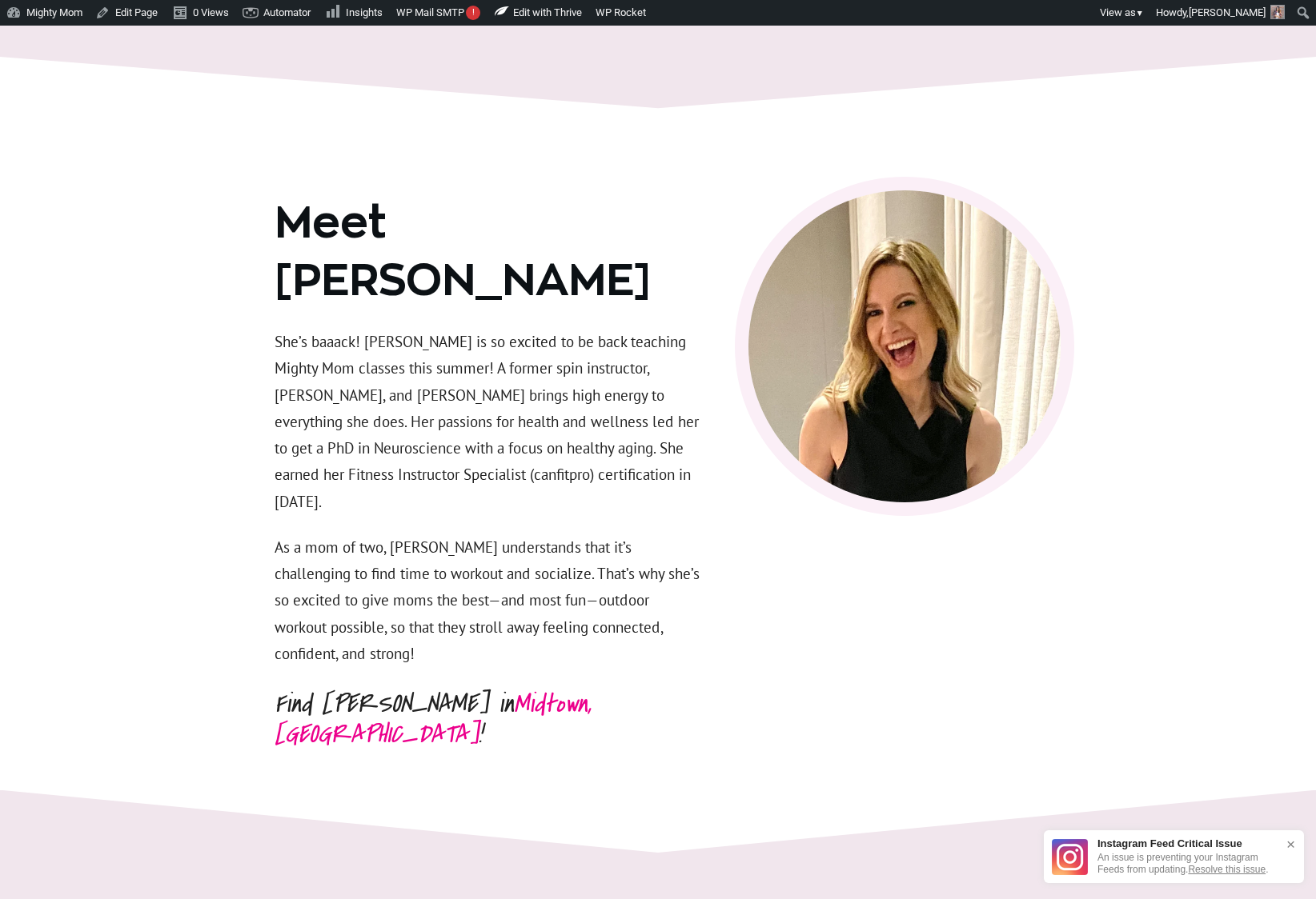
click at [183, 152] on div at bounding box center [658, 424] width 1316 height 733
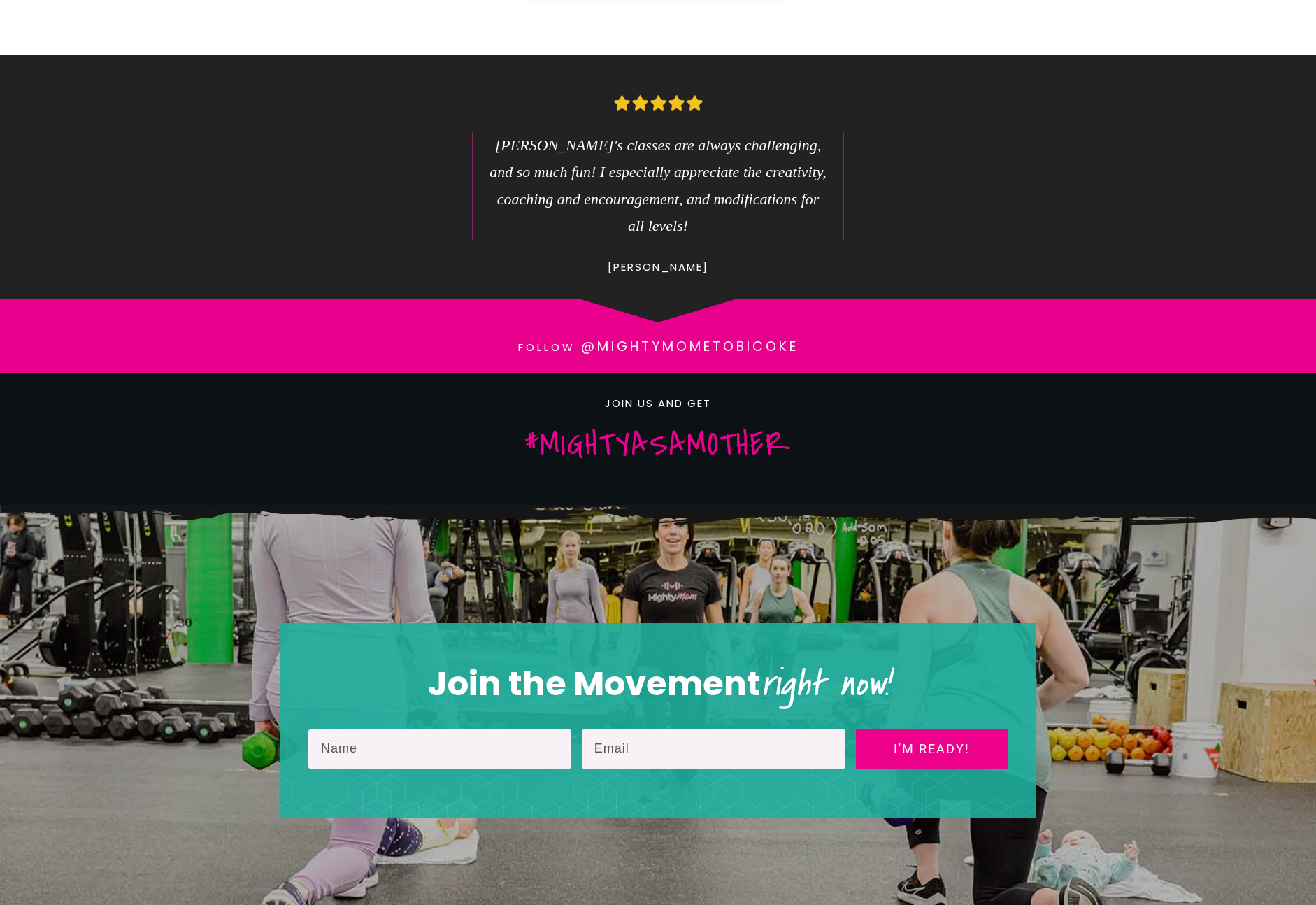
scroll to position [1333, 0]
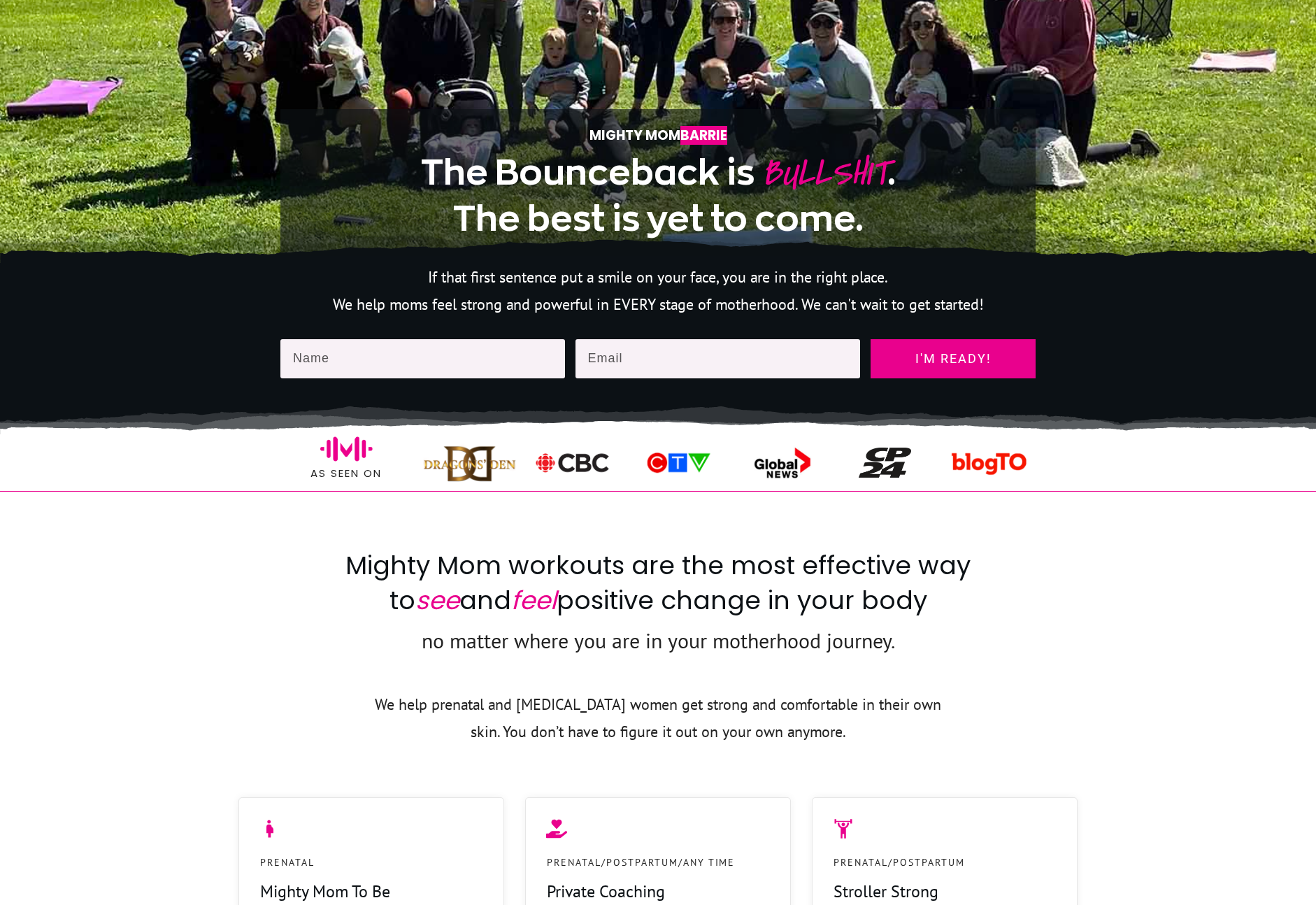
scroll to position [351, 0]
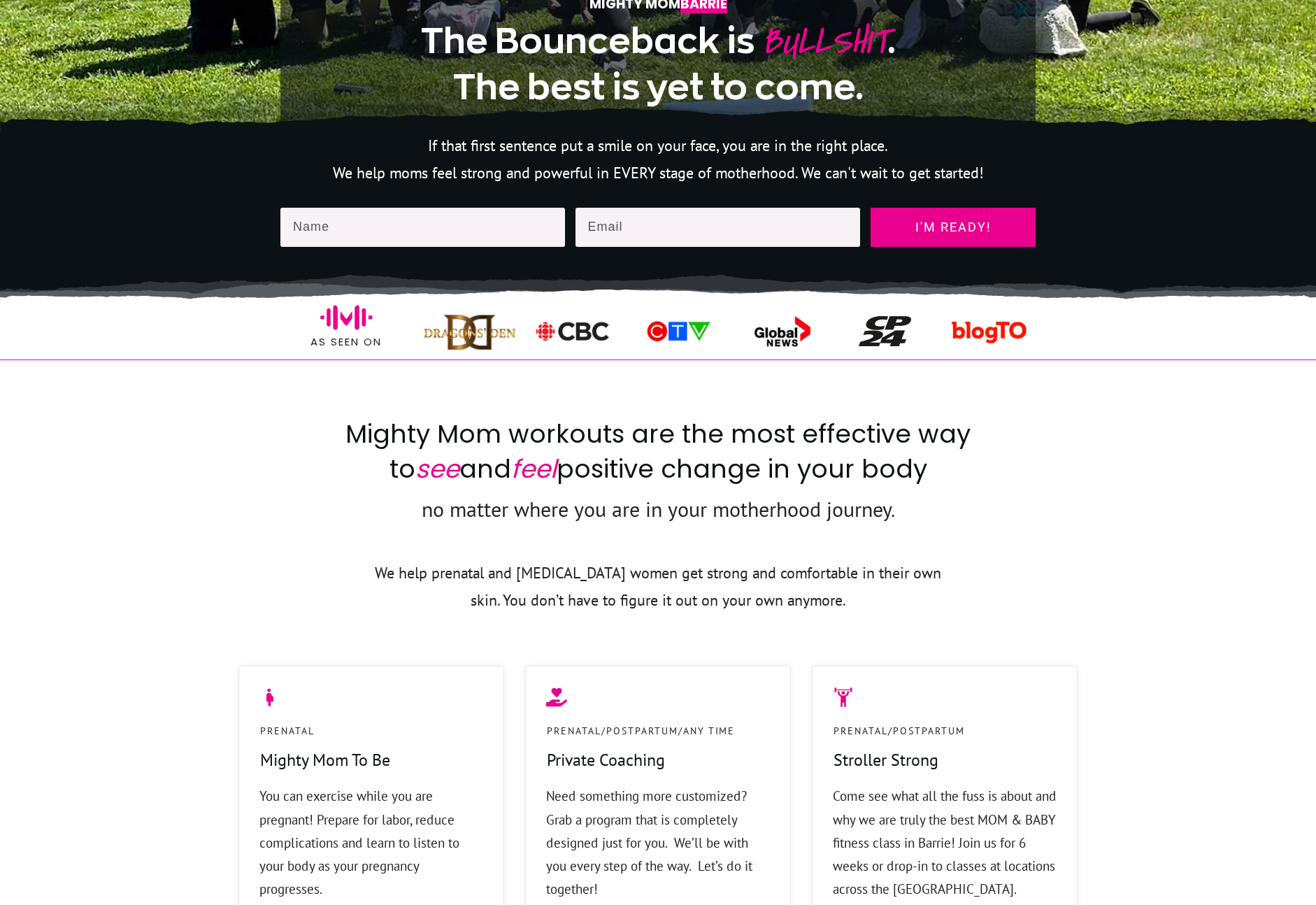
scroll to position [457, 0]
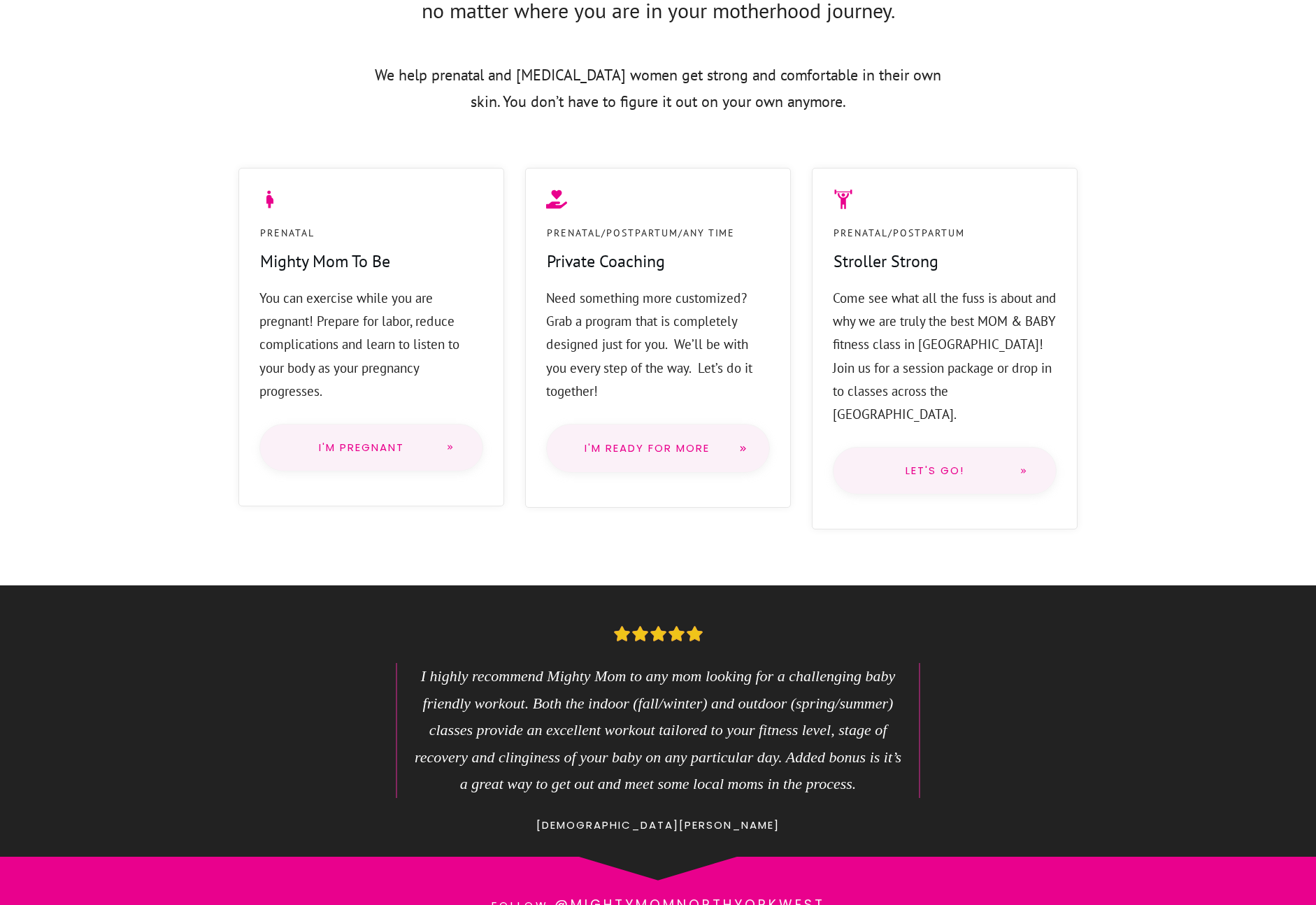
scroll to position [1142, 0]
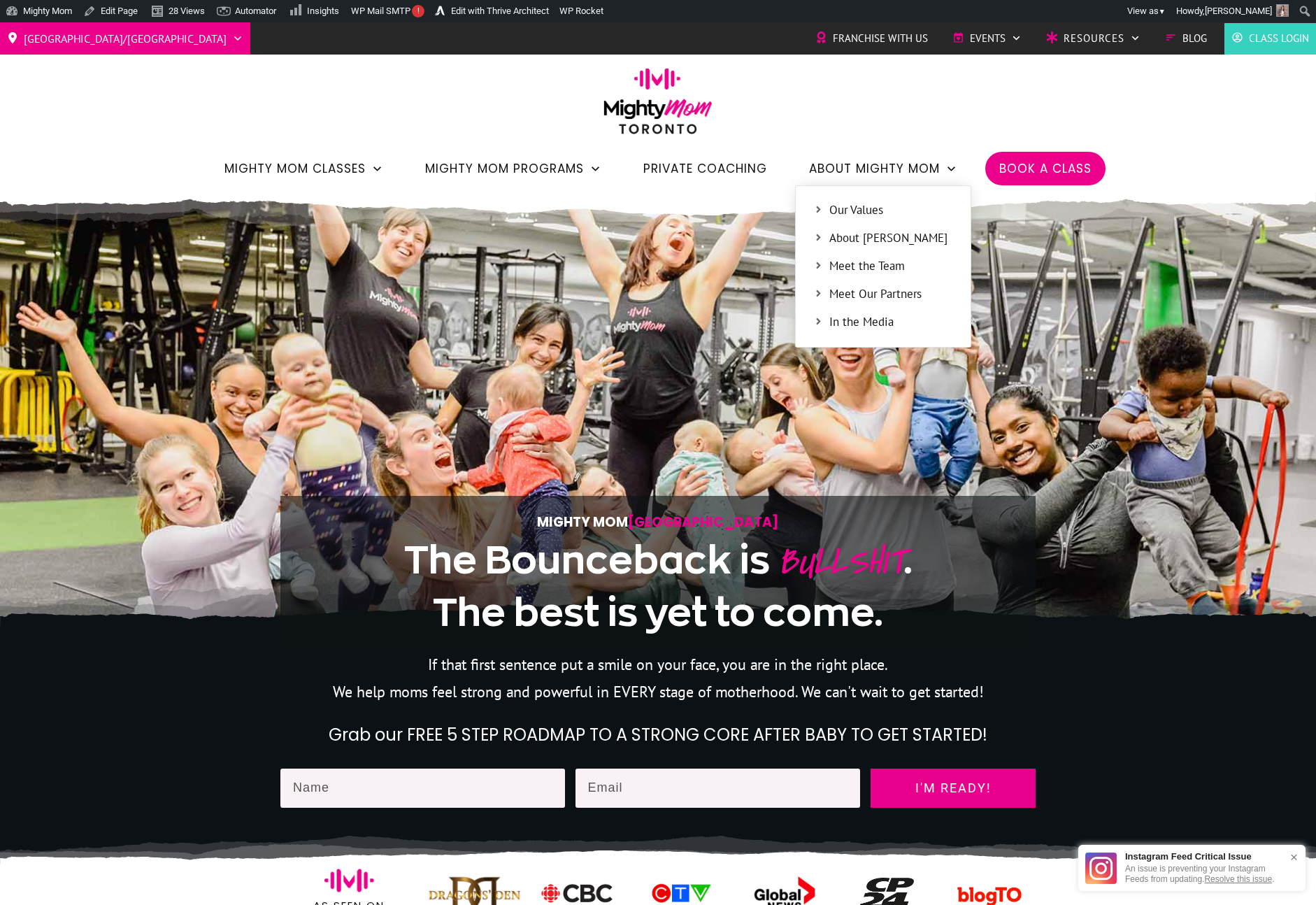
click at [863, 212] on span "Our Values" at bounding box center [891, 210] width 124 height 18
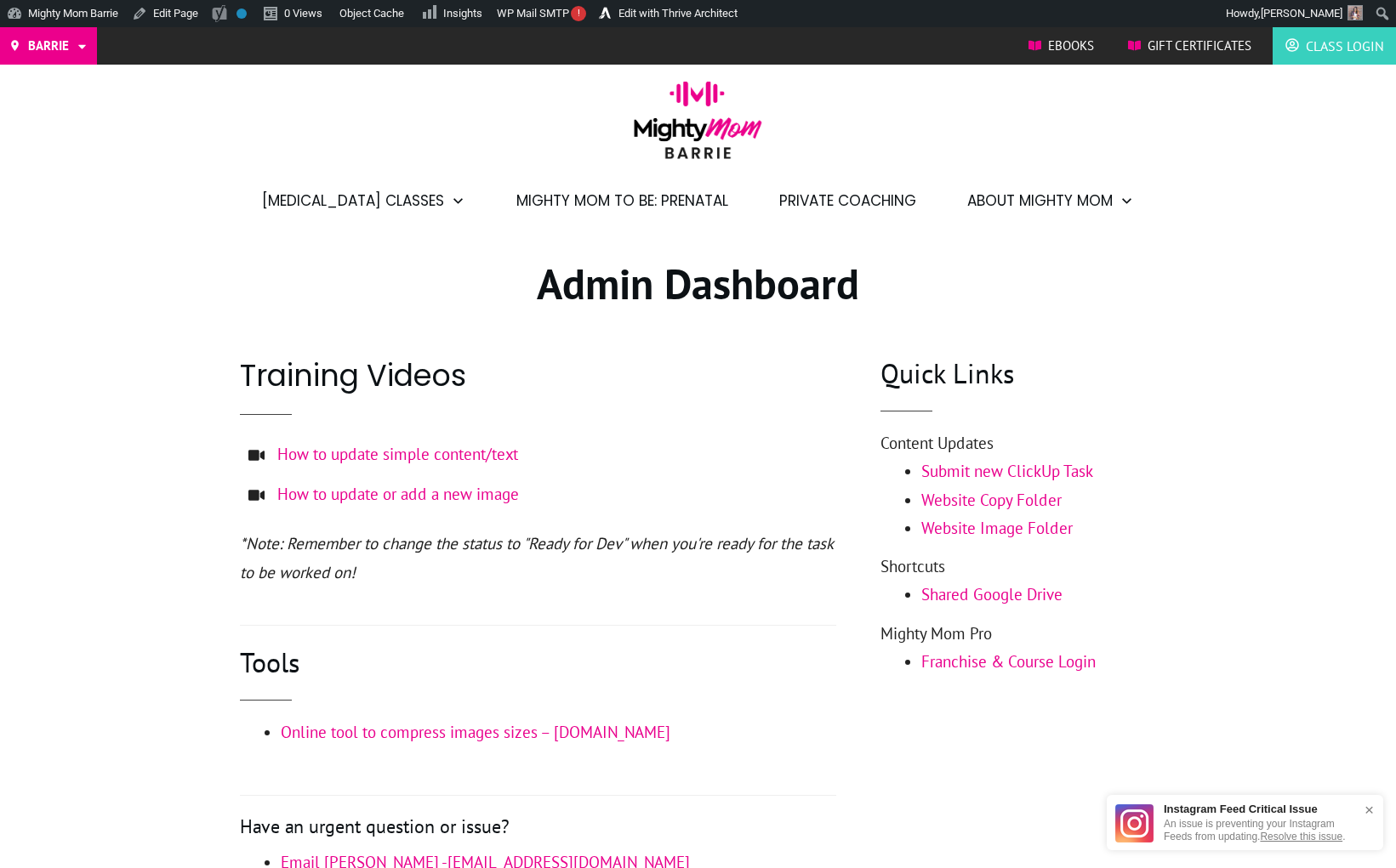
click at [762, 194] on li "Private Coaching" at bounding box center [847, 201] width 171 height 41
click at [760, 133] on img at bounding box center [698, 125] width 146 height 90
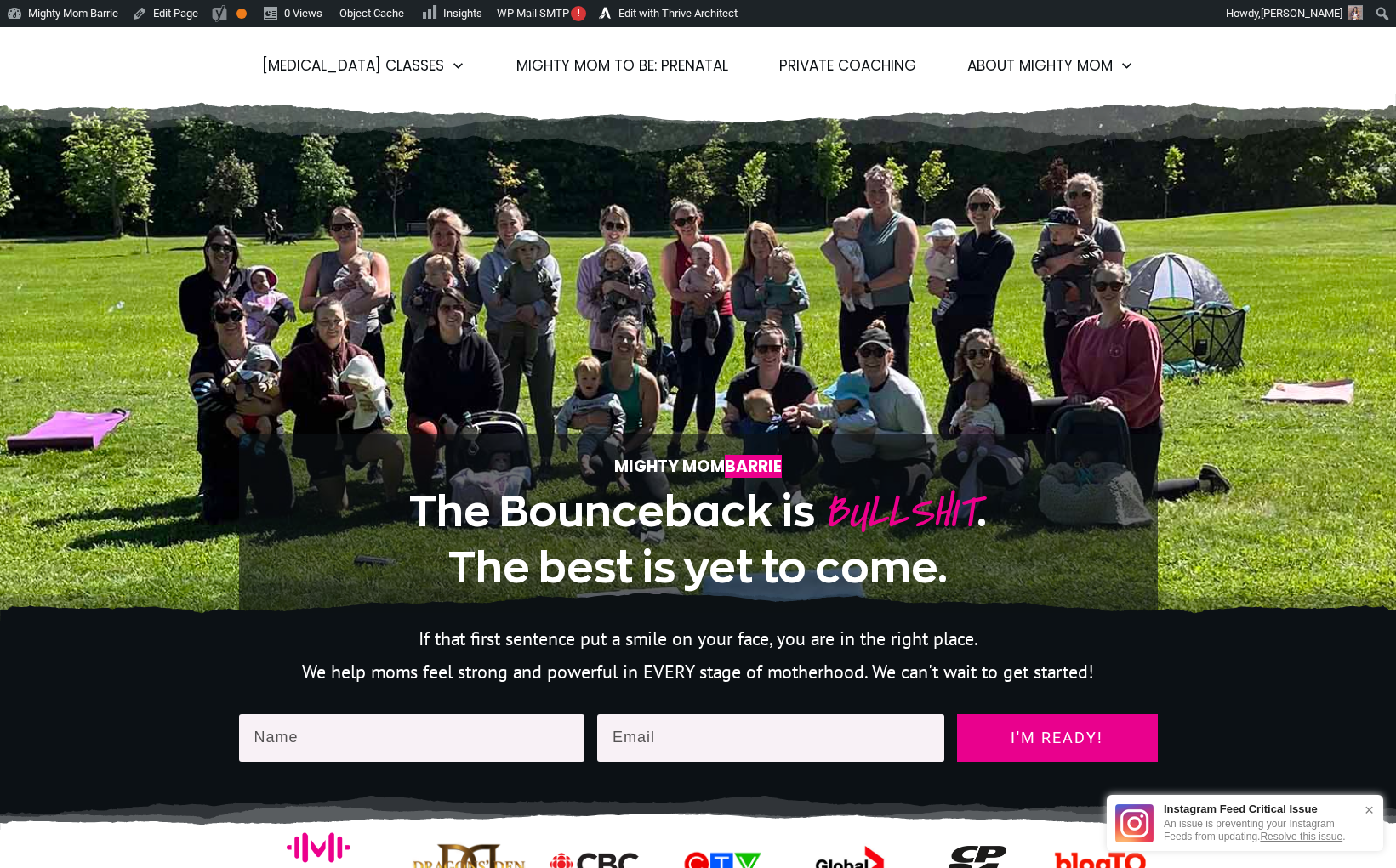
scroll to position [123, 0]
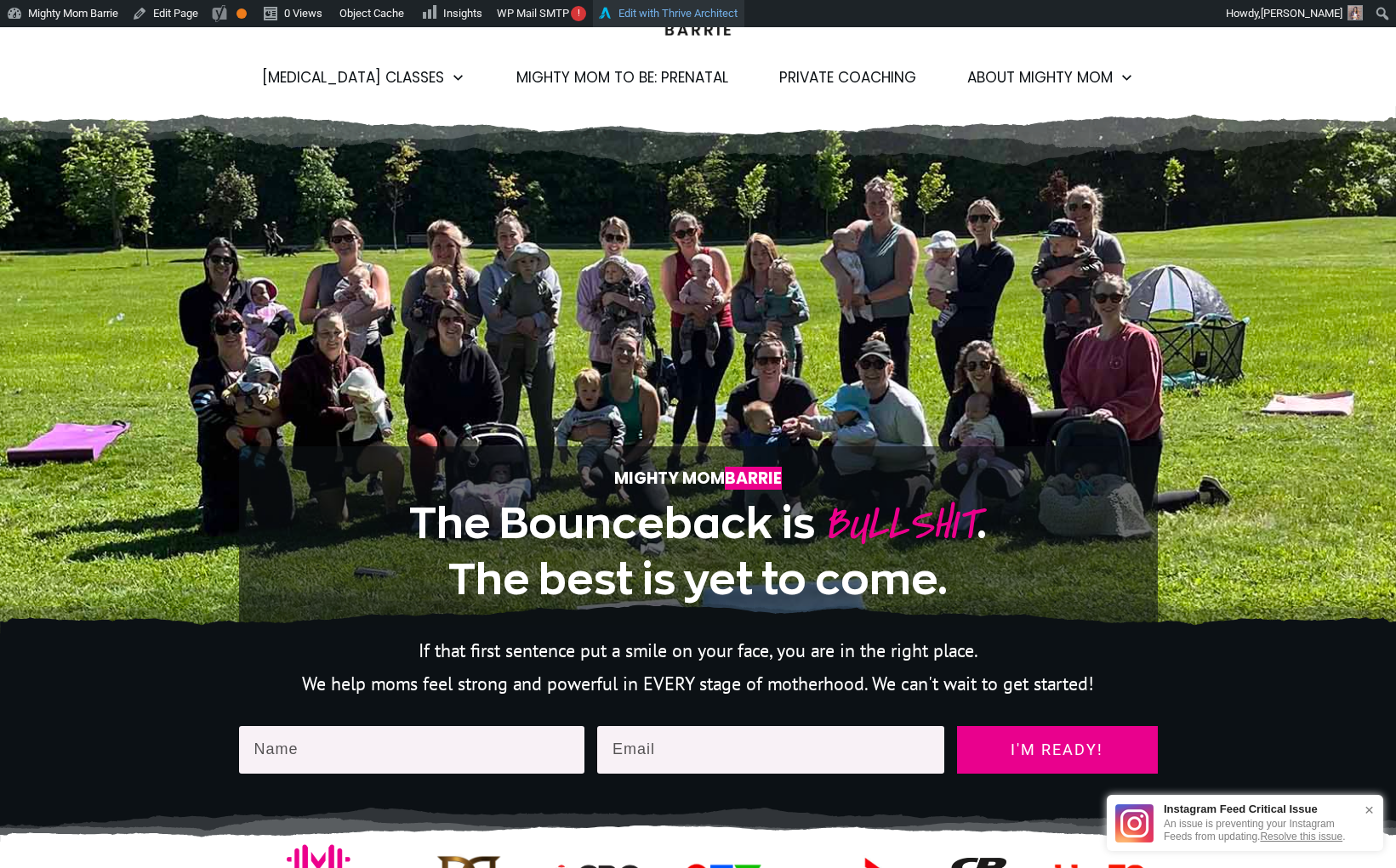
click at [713, 11] on link "Edit with Thrive Architect" at bounding box center [668, 13] width 151 height 27
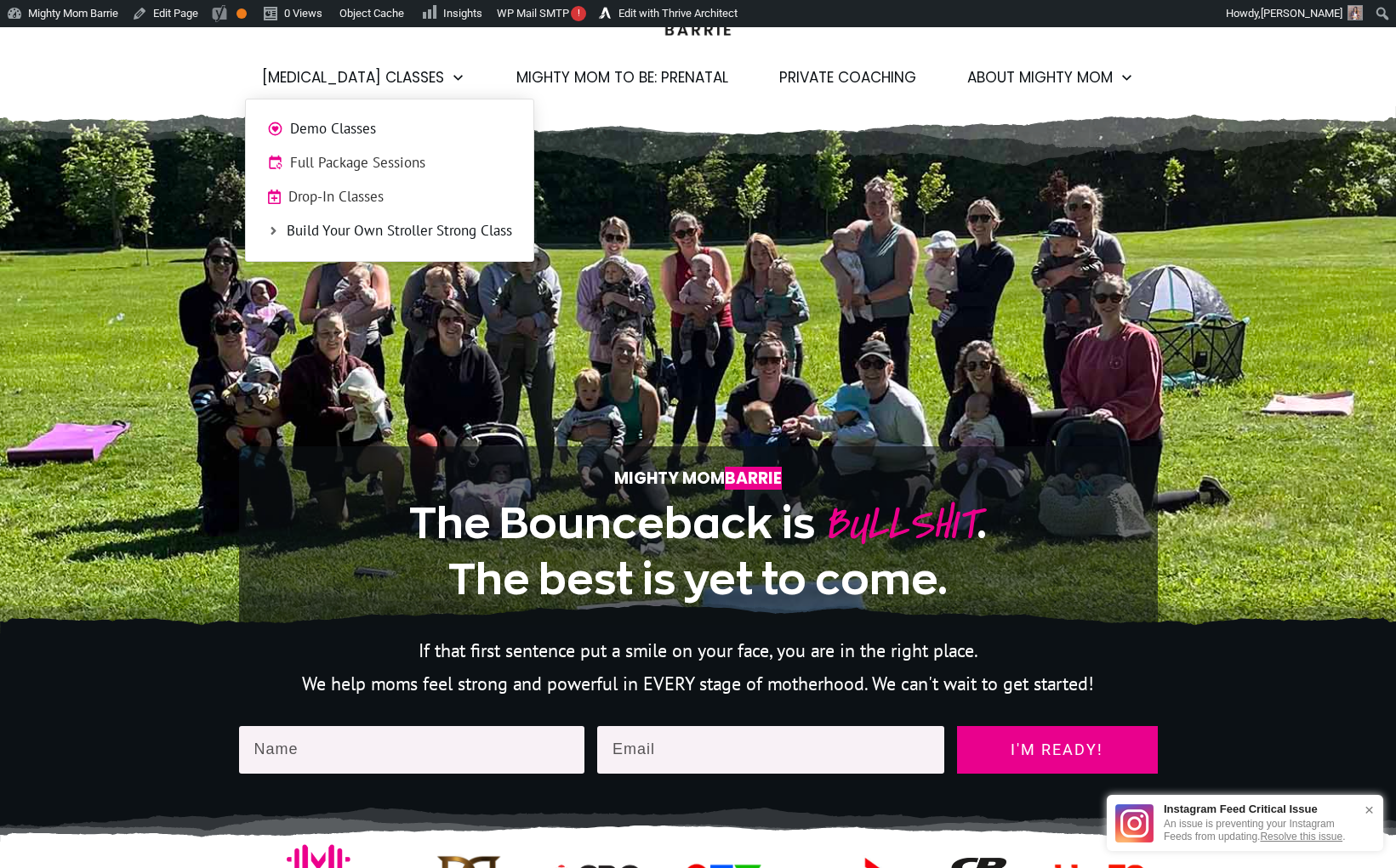
click at [369, 131] on span "Demo Classes" at bounding box center [401, 129] width 222 height 22
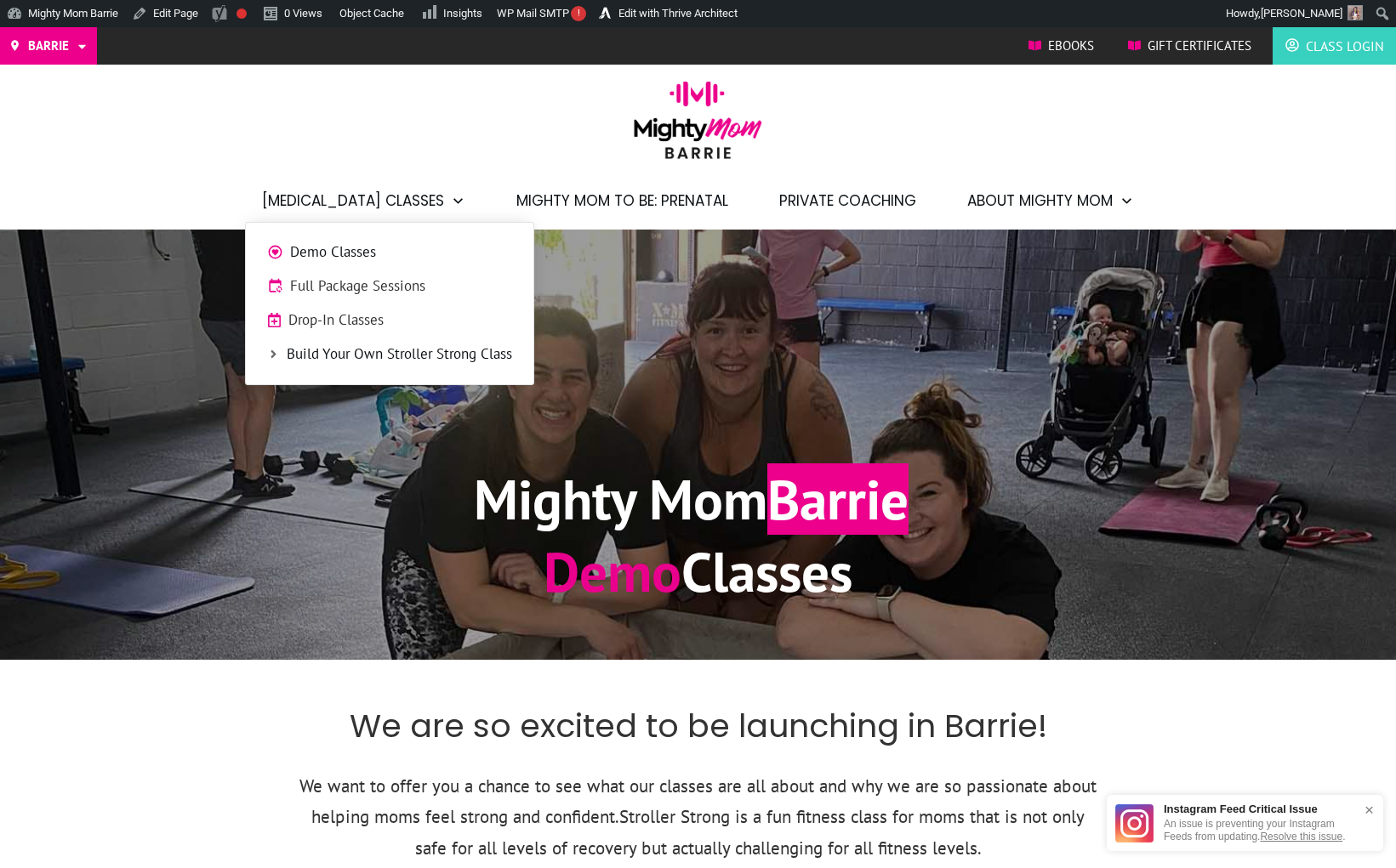
click at [362, 299] on li "Drop-In Classes" at bounding box center [389, 316] width 270 height 34
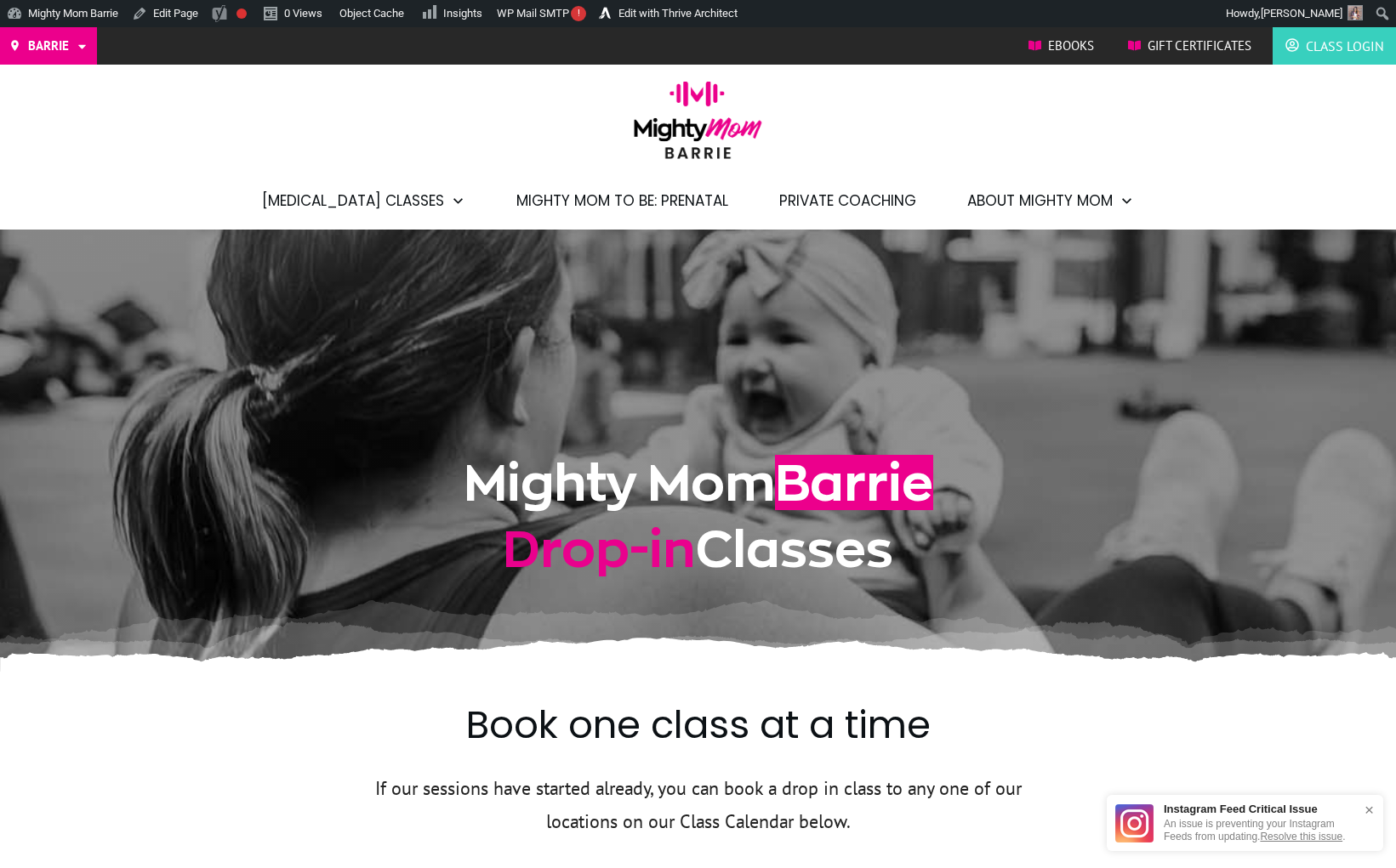
click at [668, 197] on span "Mighty Mom to Be: Prenatal" at bounding box center [622, 200] width 212 height 29
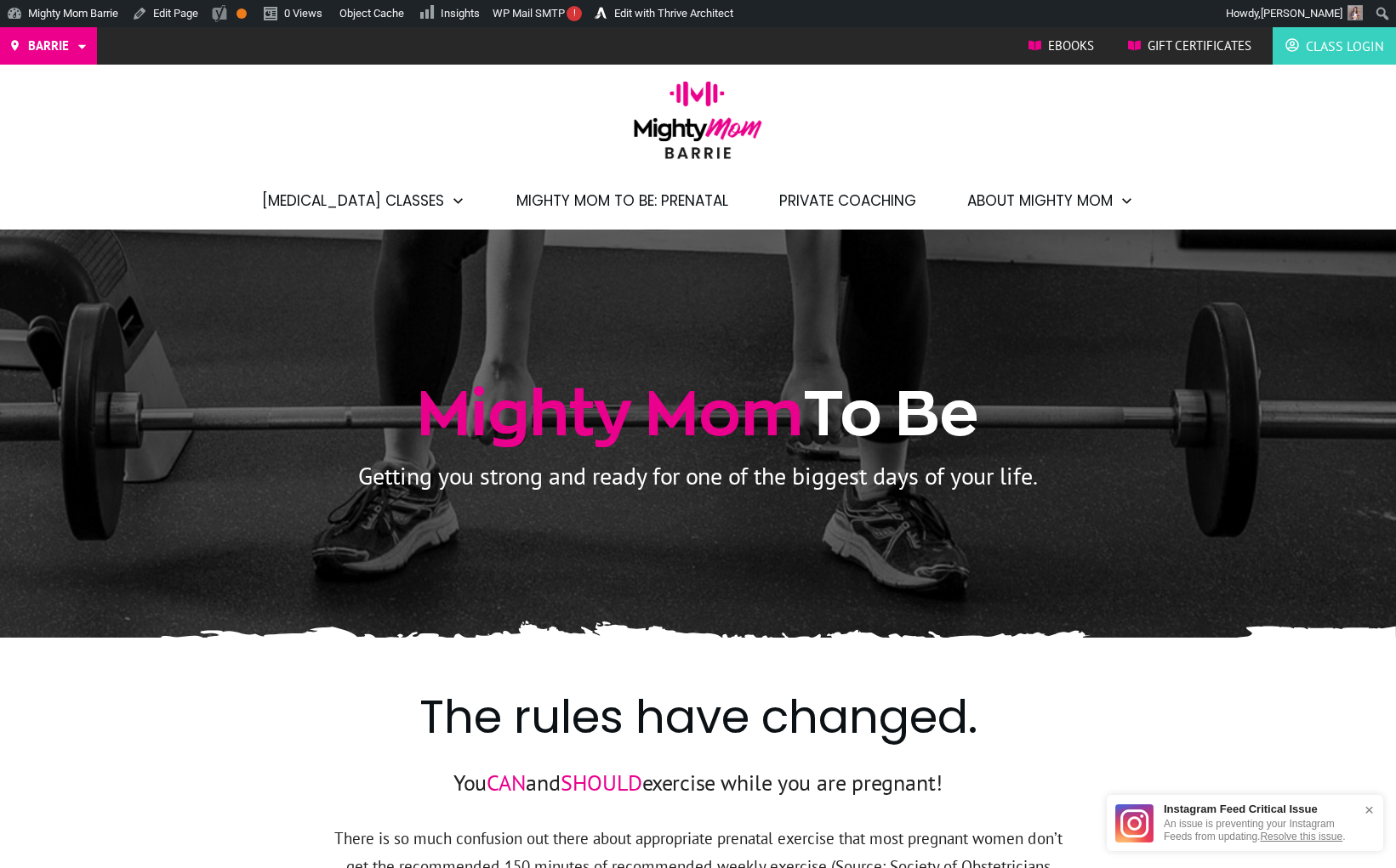
click at [868, 199] on span "Private Coaching" at bounding box center [847, 200] width 137 height 29
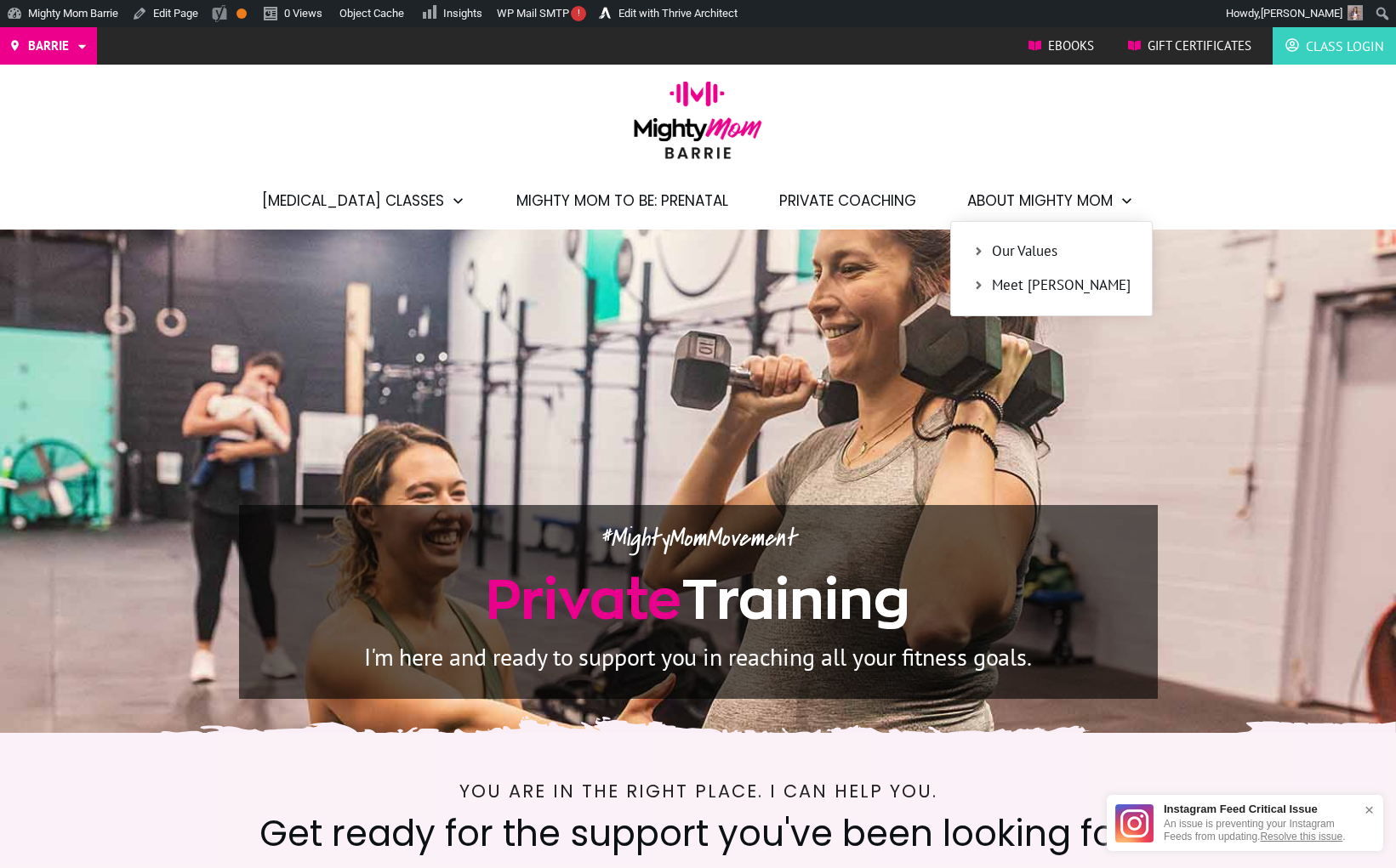
click at [1023, 265] on li "Meet [PERSON_NAME]" at bounding box center [1051, 282] width 183 height 34
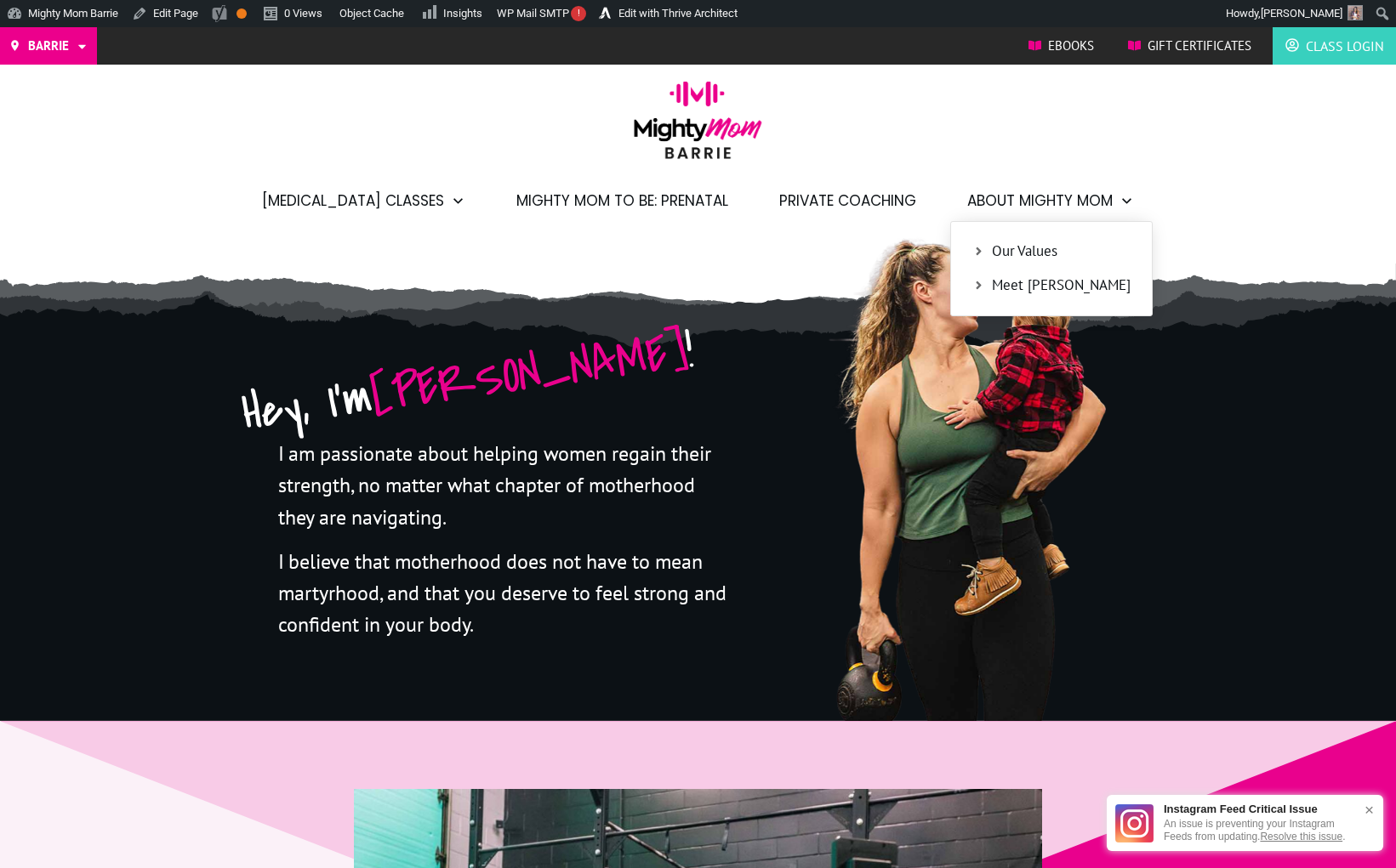
click at [1019, 246] on span "Our Values" at bounding box center [1061, 251] width 139 height 22
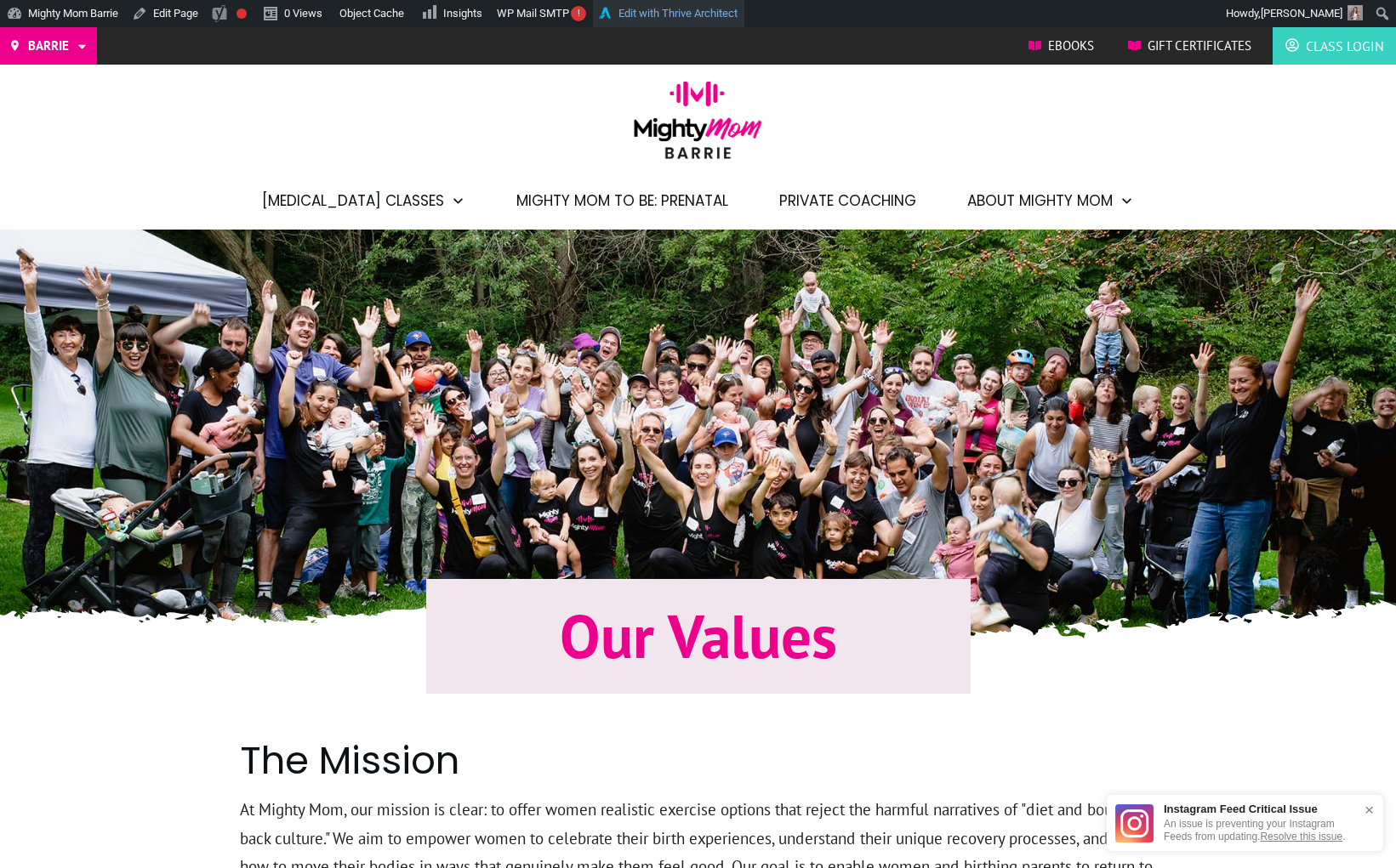
click at [689, 9] on link "Edit with Thrive Architect" at bounding box center [668, 13] width 151 height 27
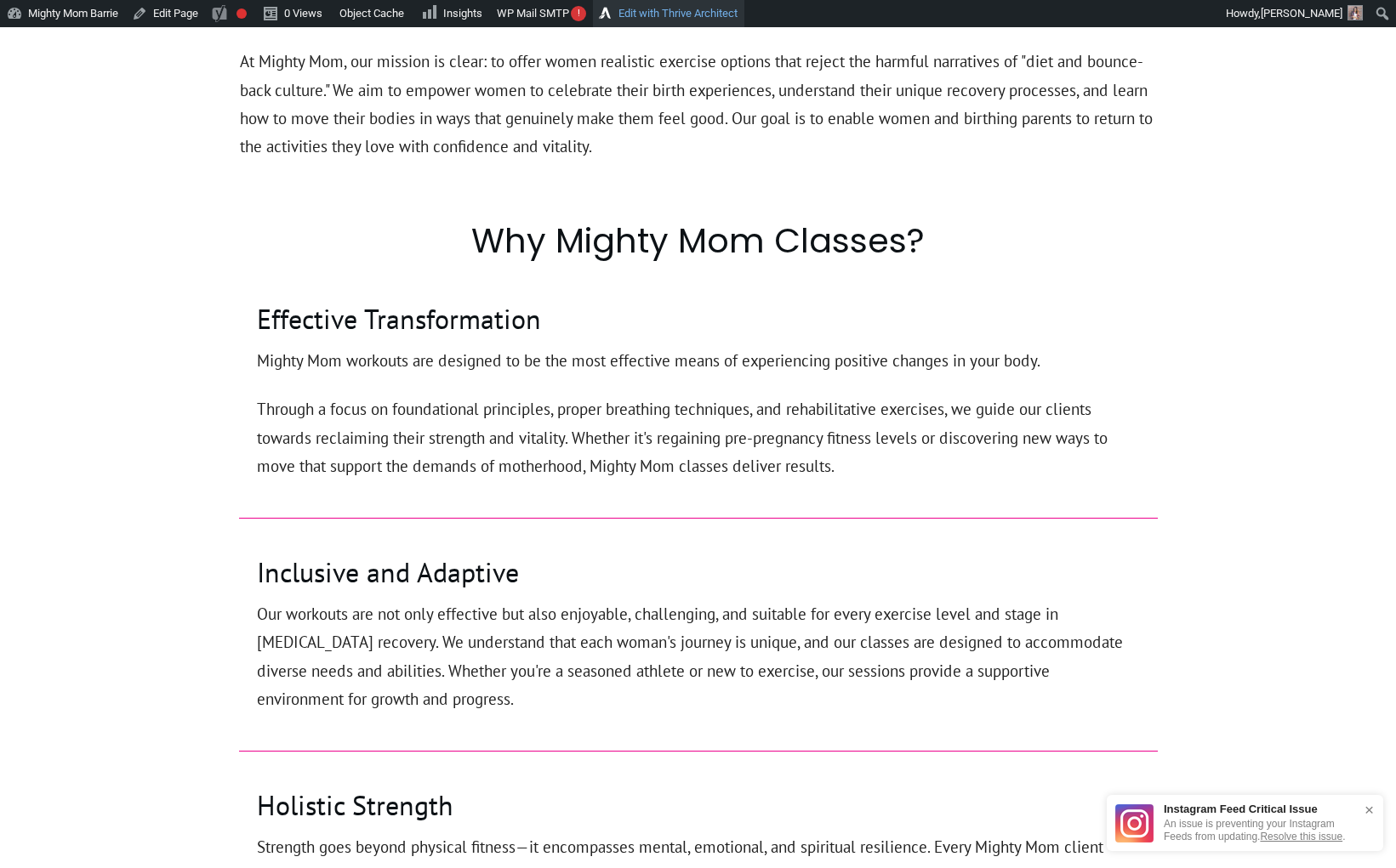
scroll to position [839, 0]
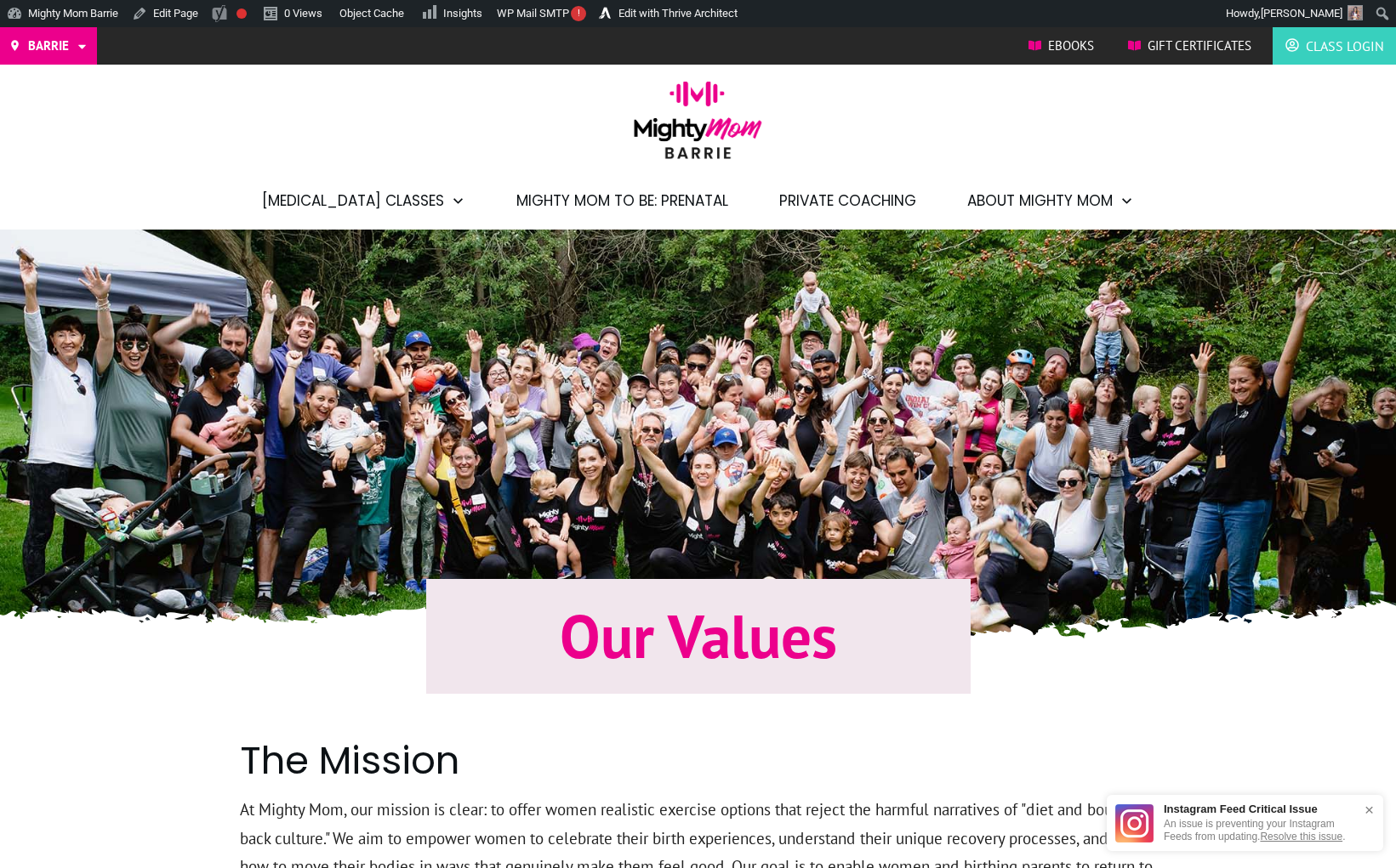
click at [585, 442] on div at bounding box center [698, 447] width 918 height 400
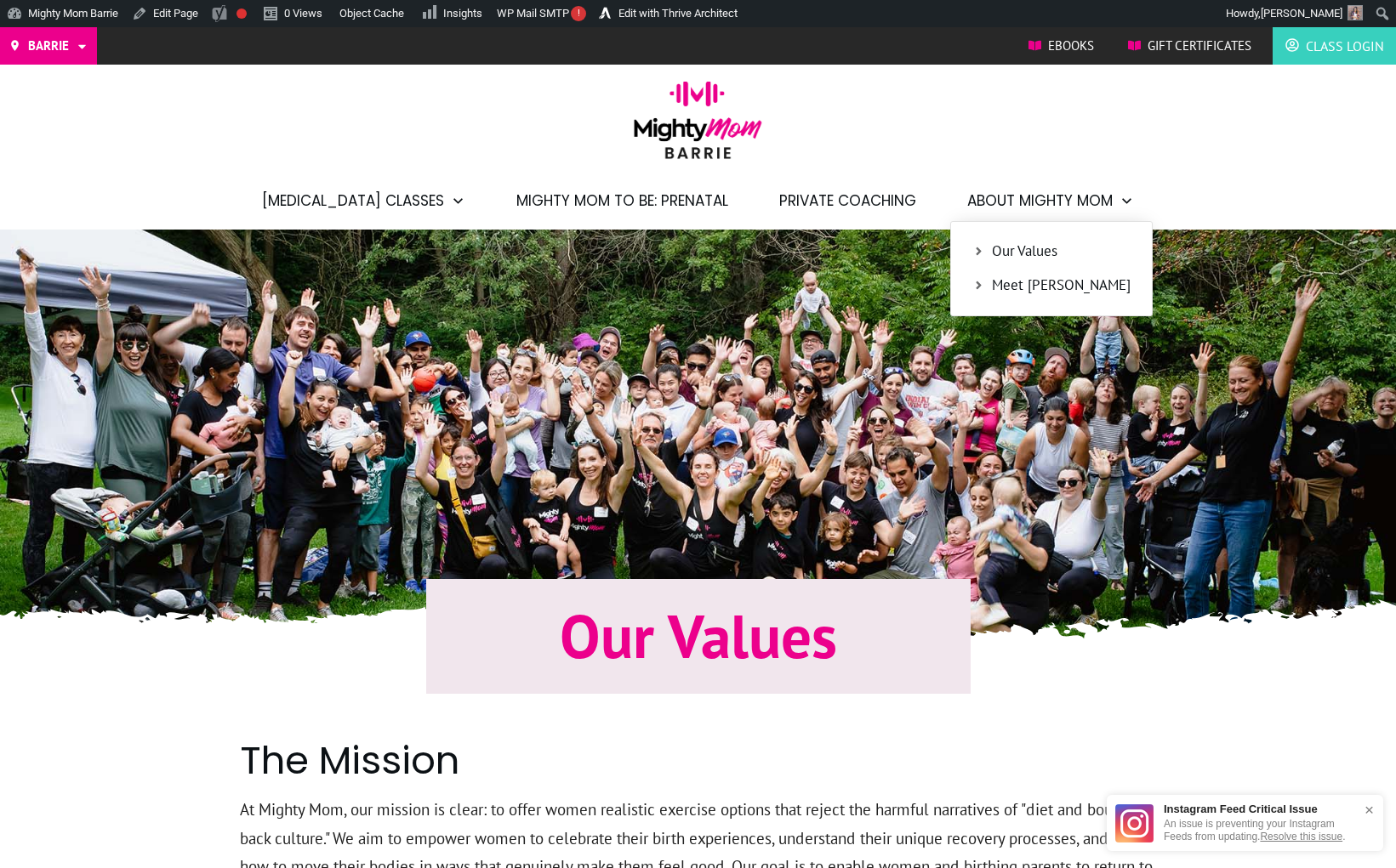
click at [1024, 262] on link "Our Values" at bounding box center [1051, 251] width 183 height 26
click at [999, 297] on link "Meet [PERSON_NAME]" at bounding box center [1051, 285] width 183 height 26
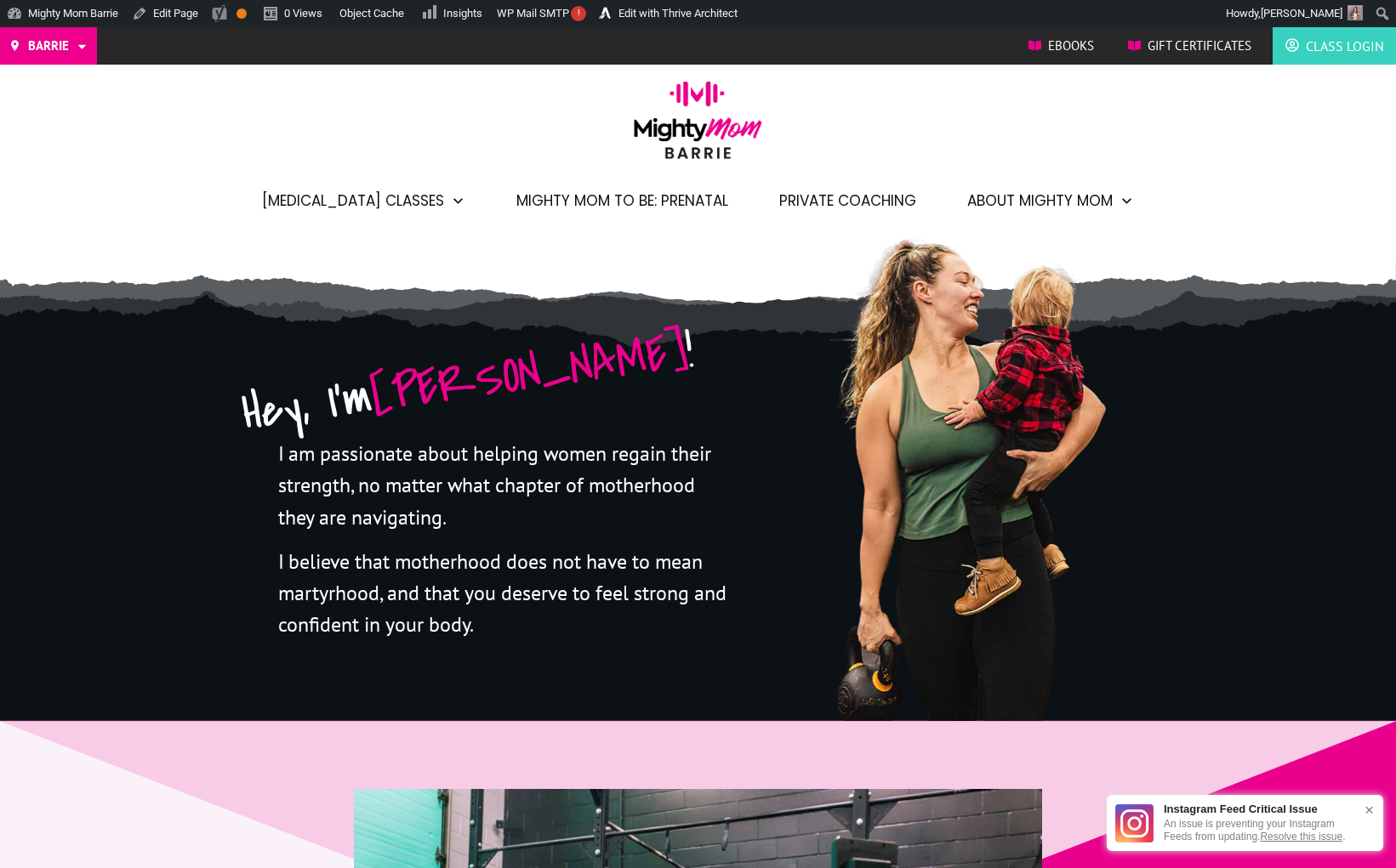
click at [710, 140] on img at bounding box center [698, 125] width 146 height 90
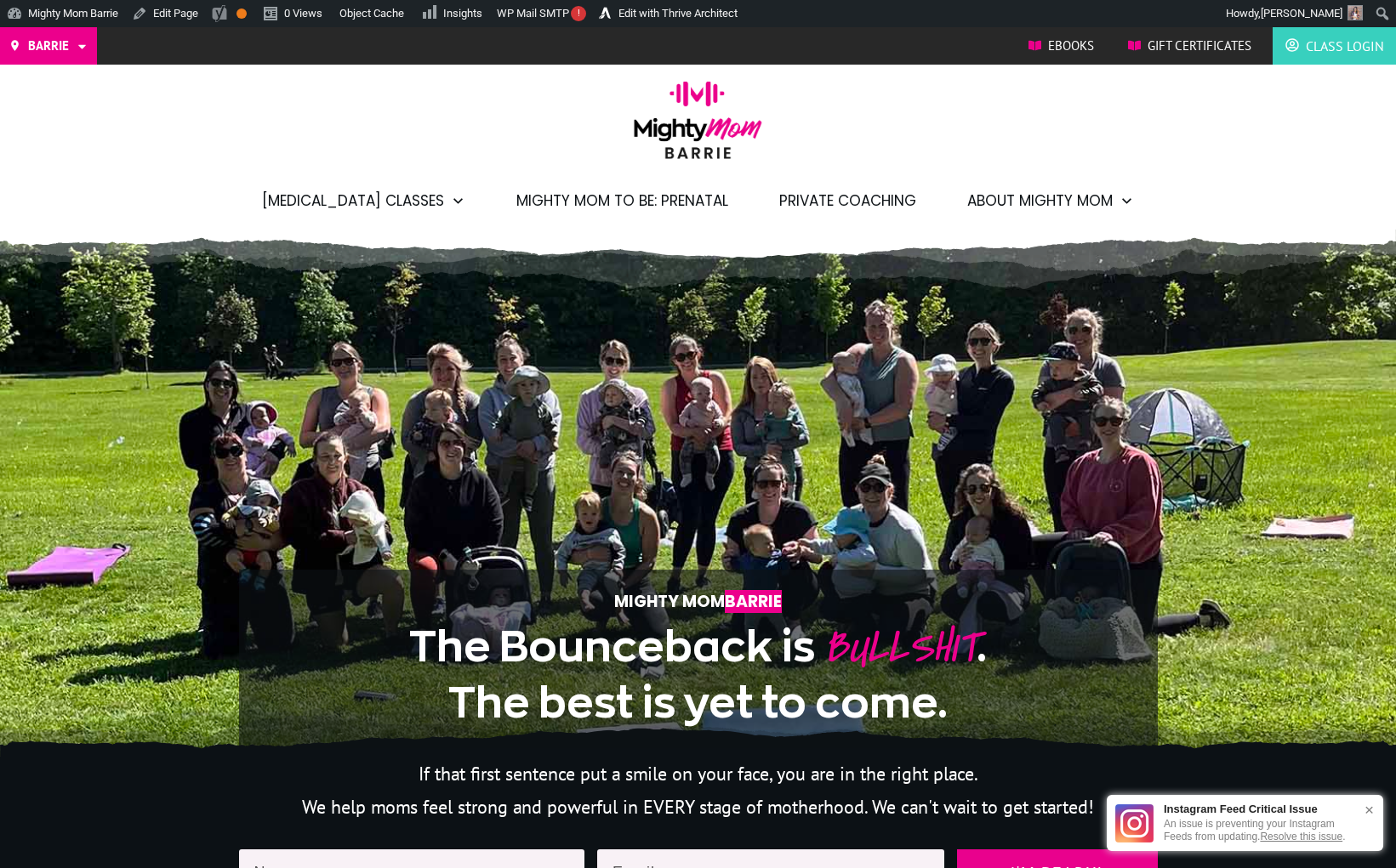
click at [579, 204] on span "Mighty Mom to Be: Prenatal" at bounding box center [622, 200] width 212 height 29
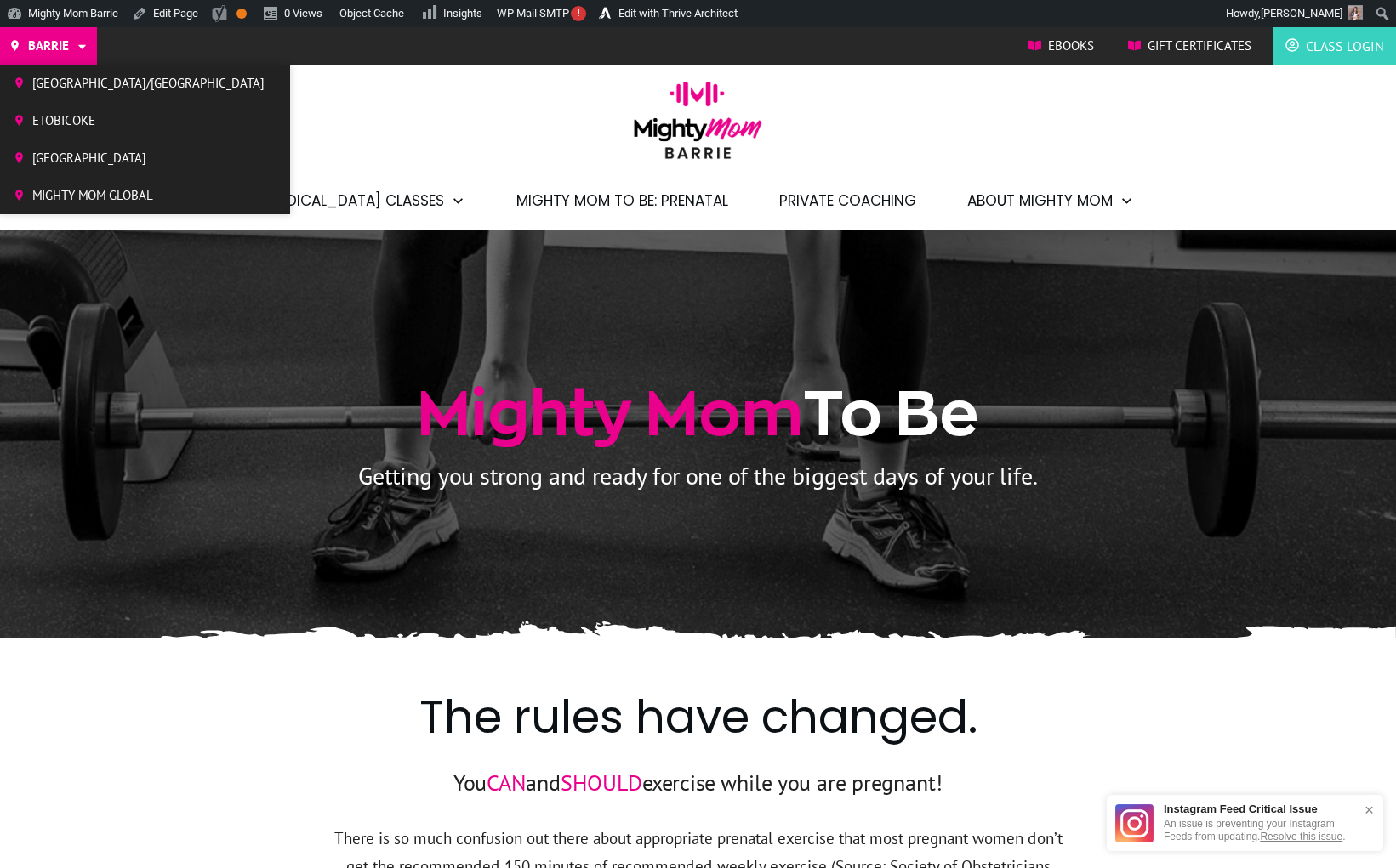
click at [76, 117] on span "Etobicoke" at bounding box center [148, 121] width 233 height 26
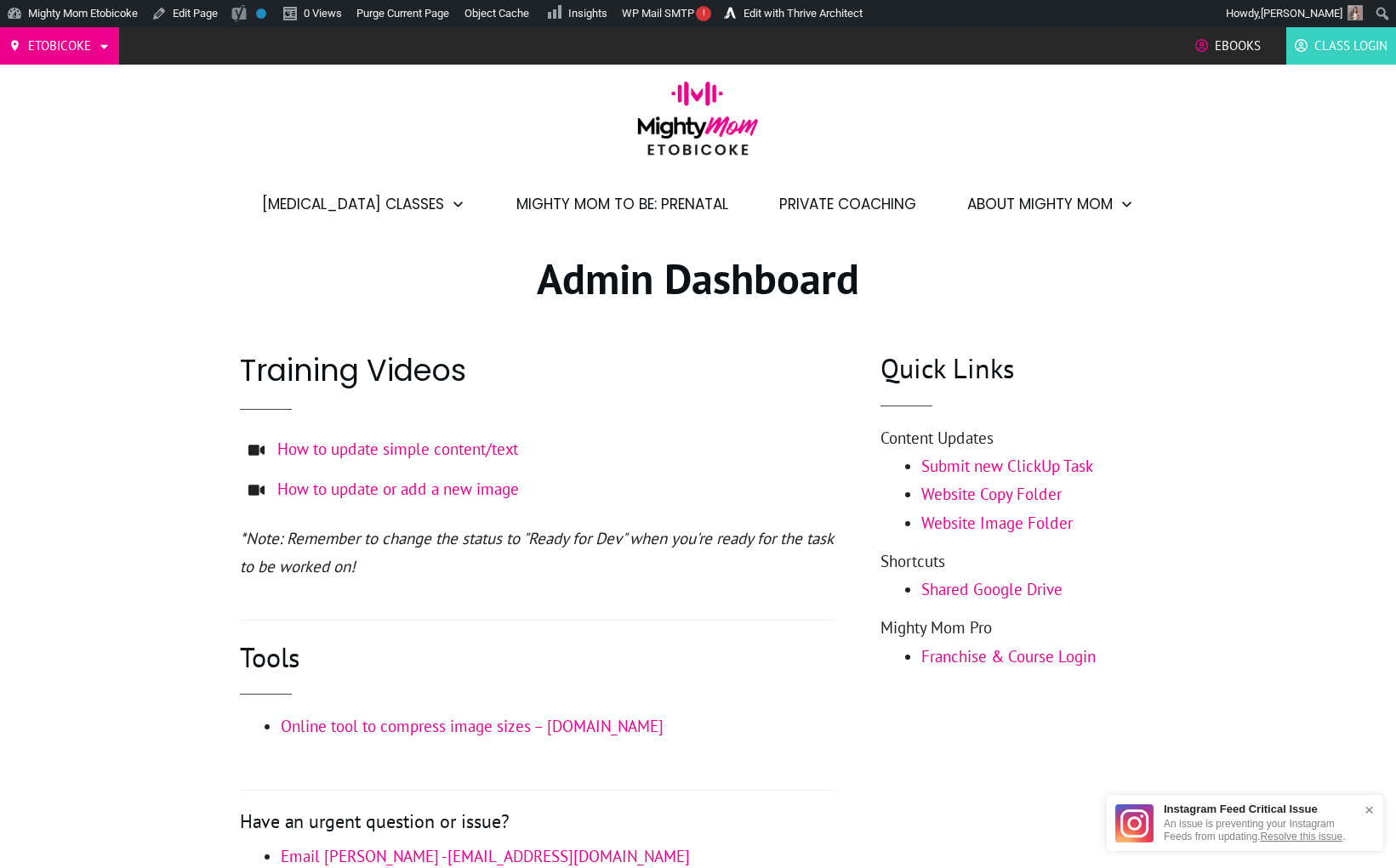
click at [735, 100] on img at bounding box center [698, 123] width 137 height 85
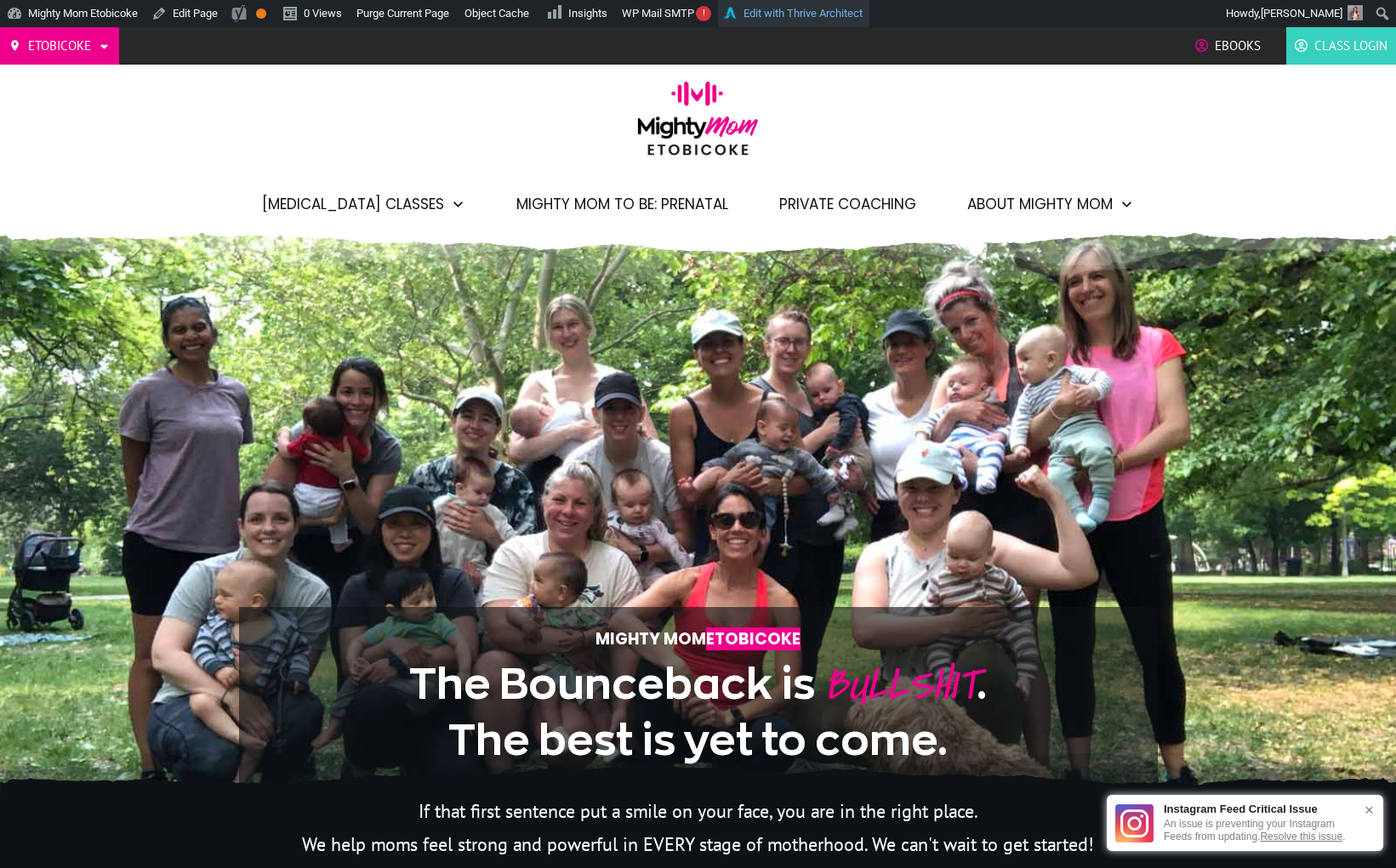
click at [794, 13] on link "Edit with Thrive Architect" at bounding box center [793, 13] width 151 height 27
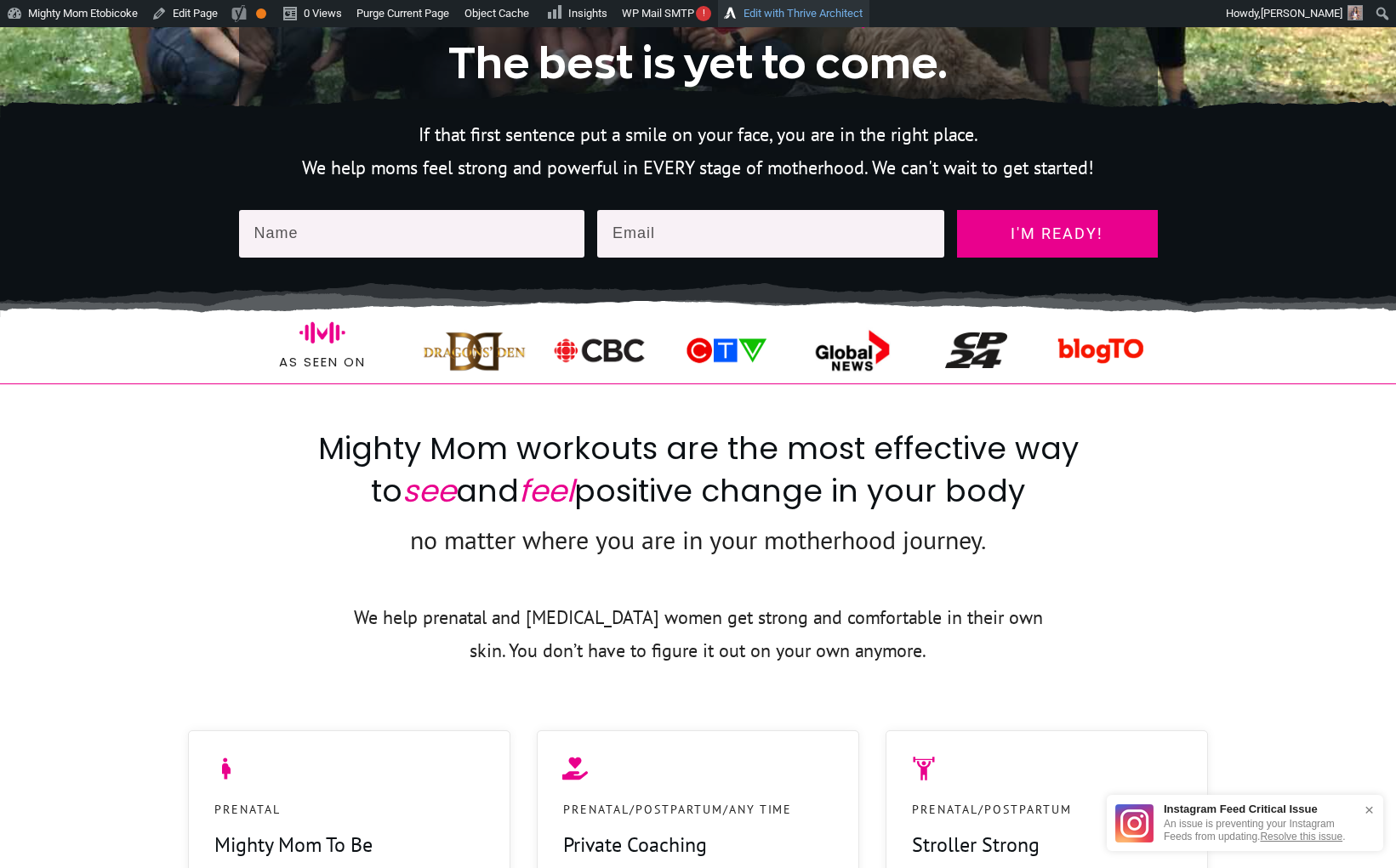
scroll to position [733, 0]
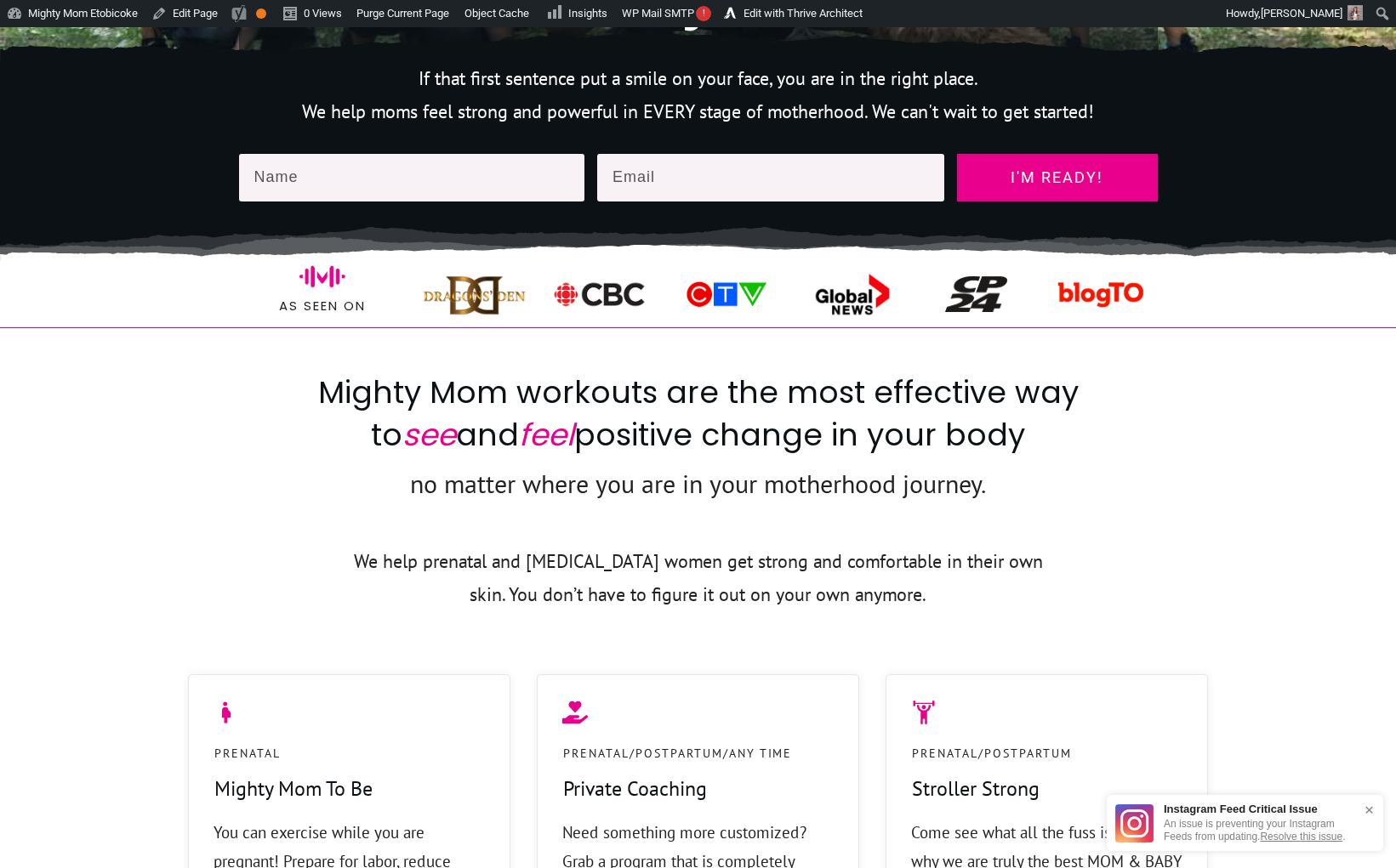
click at [460, 321] on img at bounding box center [474, 295] width 103 height 52
click at [453, 321] on img at bounding box center [474, 295] width 103 height 52
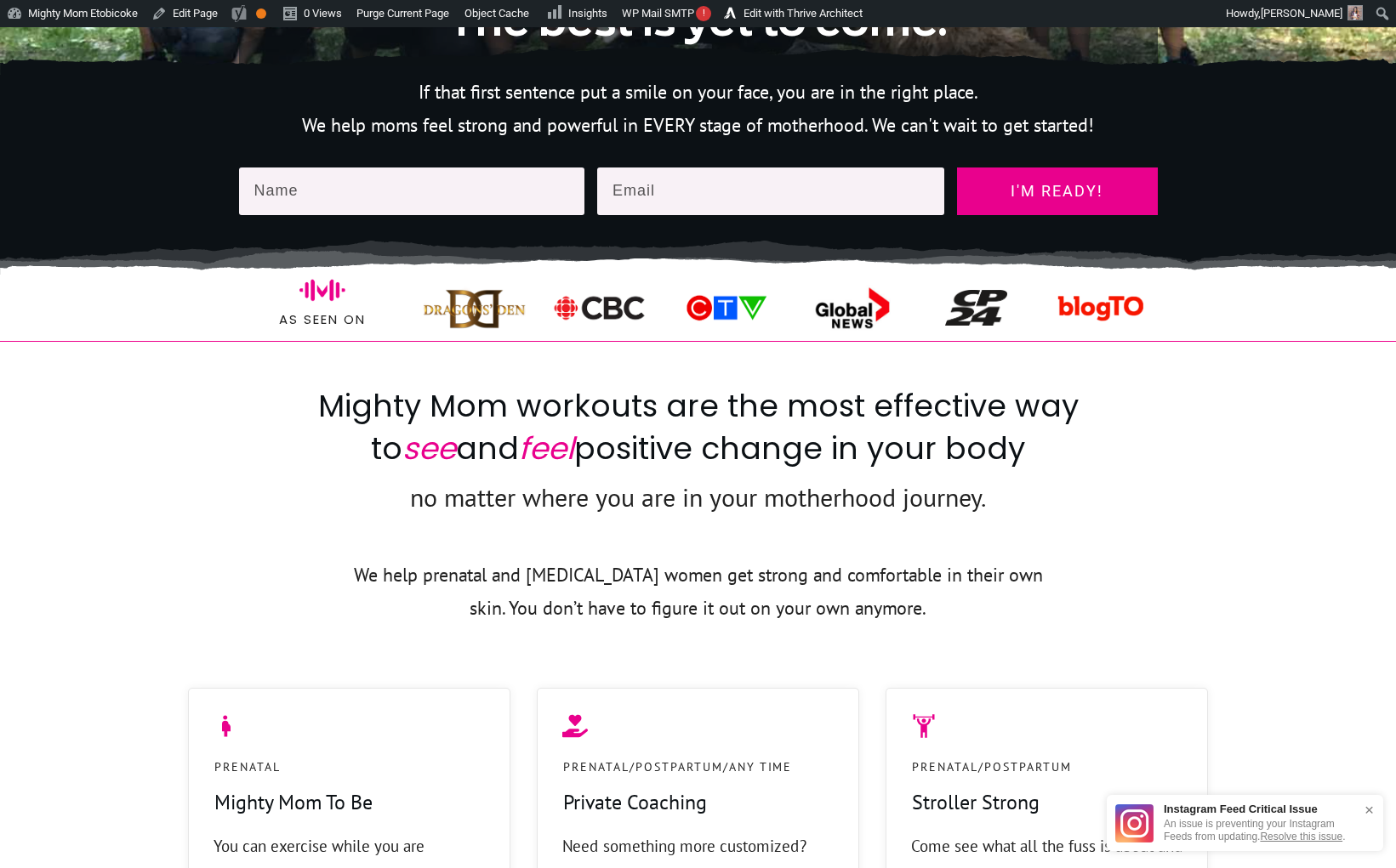
scroll to position [719, 0]
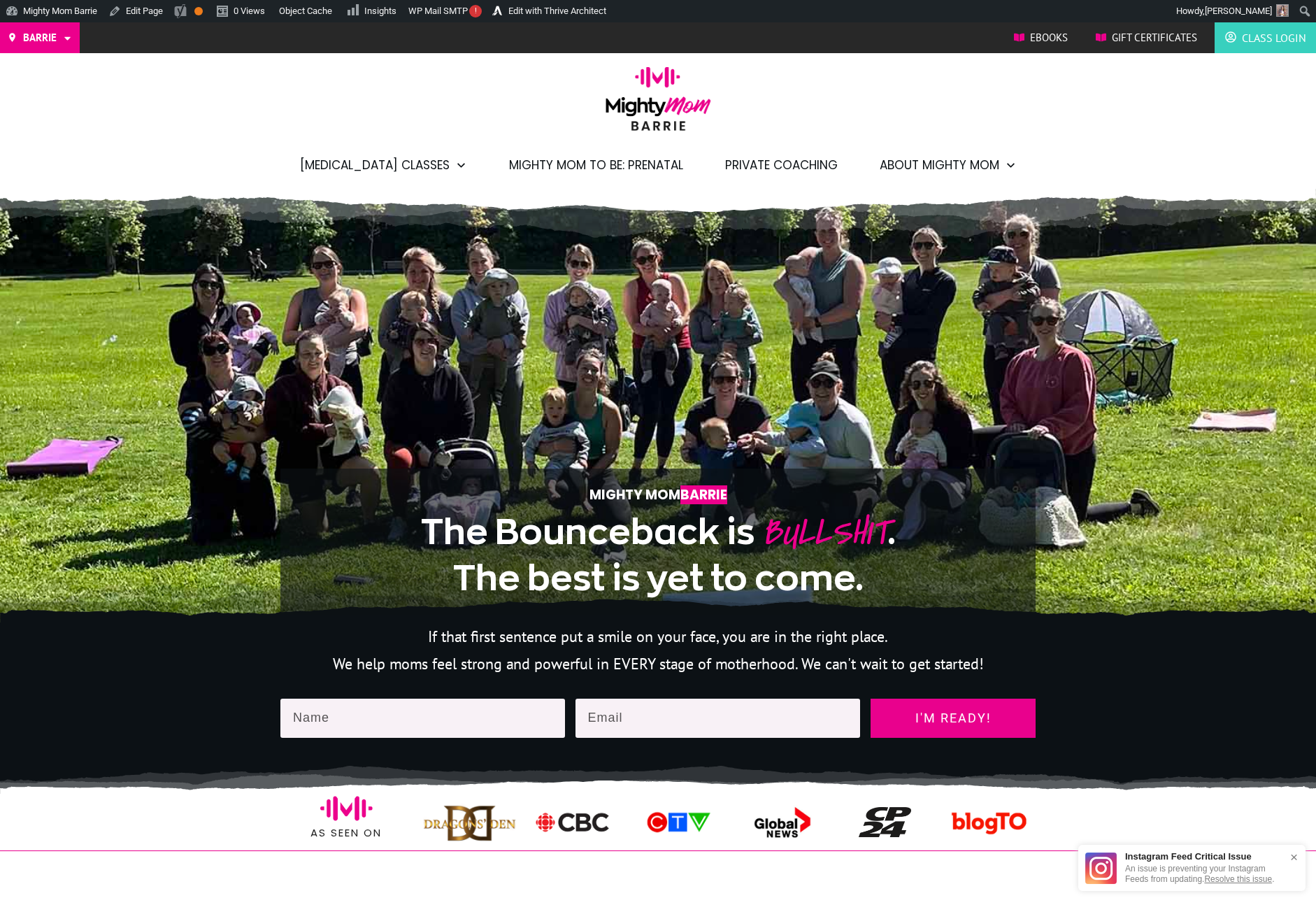
click at [1154, 130] on div "Barrie Toronto/GTA Etobicoke North York West Mighty Mom Global Ebooks Gift Cert…" at bounding box center [658, 105] width 1316 height 166
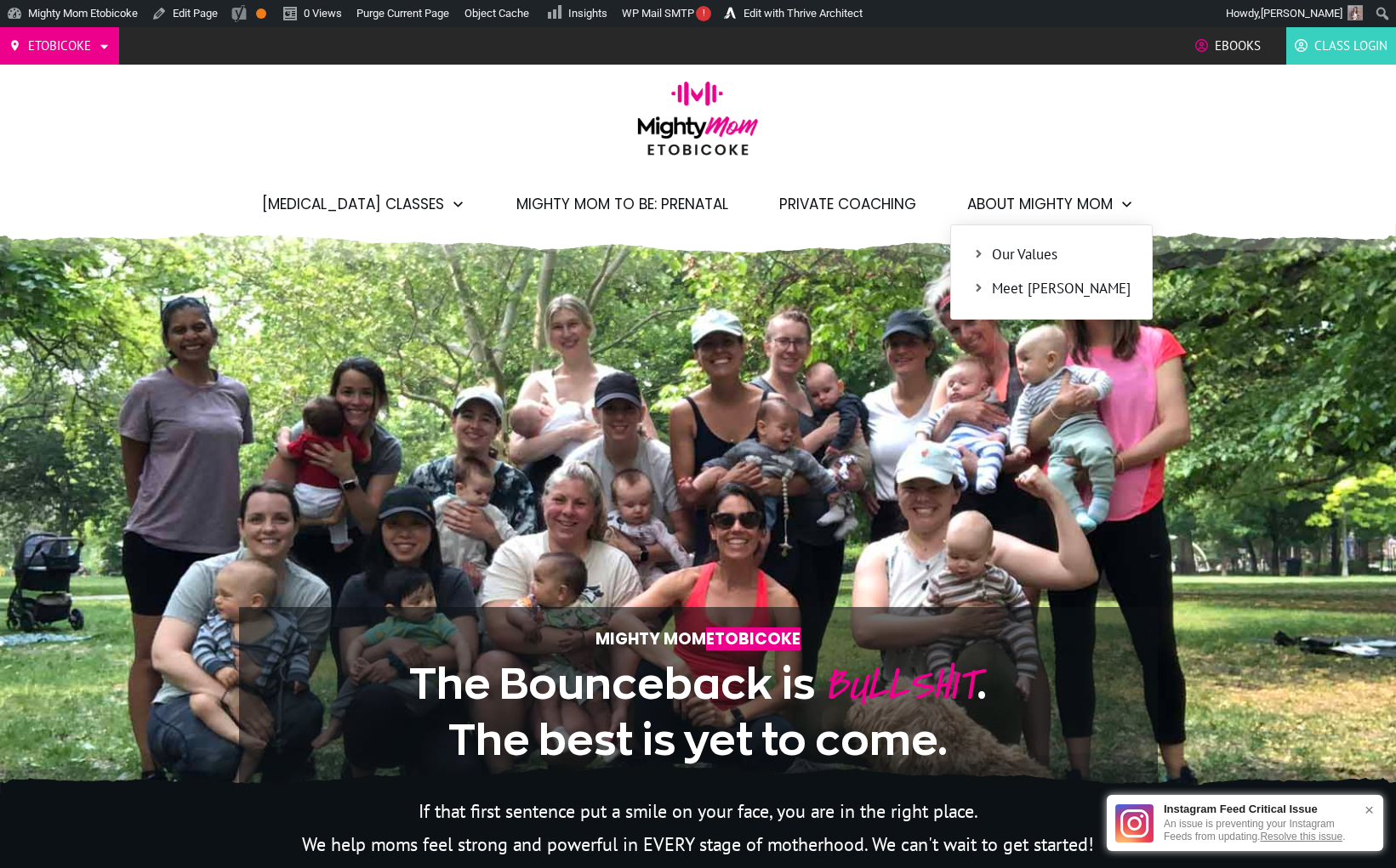
click at [1015, 256] on span "Our Values" at bounding box center [1061, 255] width 139 height 22
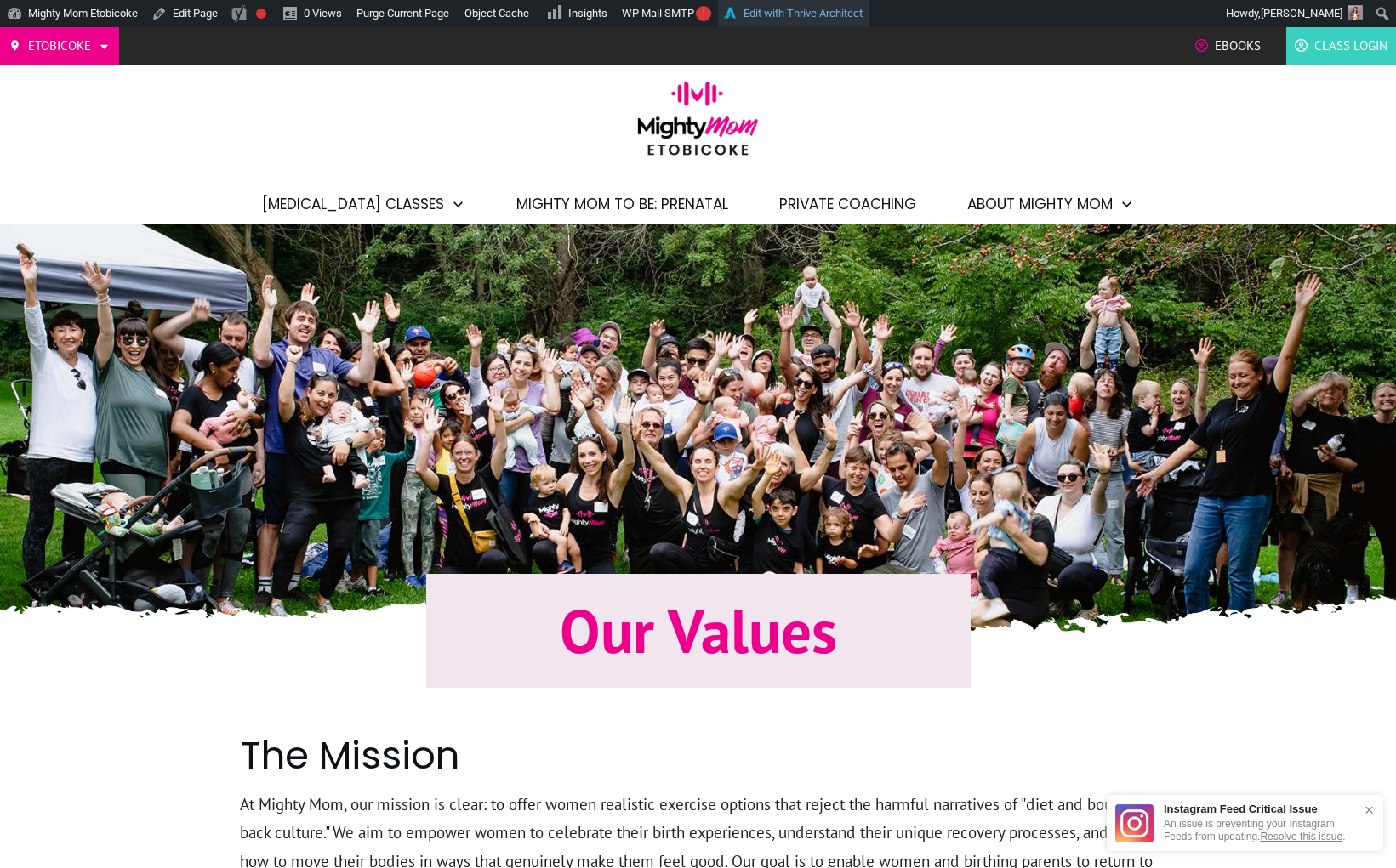
click at [825, 24] on link "Edit with Thrive Architect" at bounding box center [793, 13] width 151 height 27
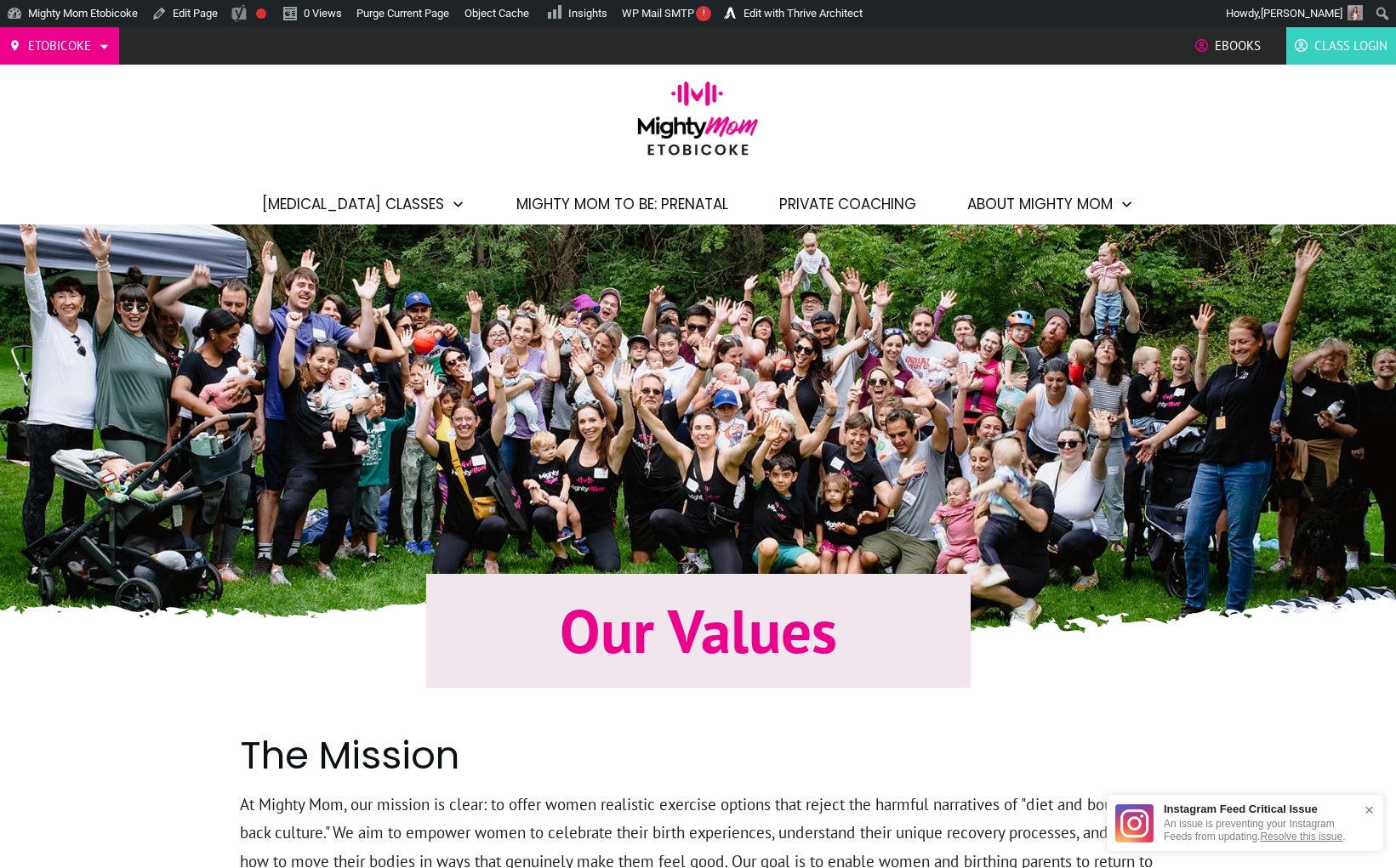
click at [797, 200] on span "Private Coaching" at bounding box center [847, 204] width 137 height 29
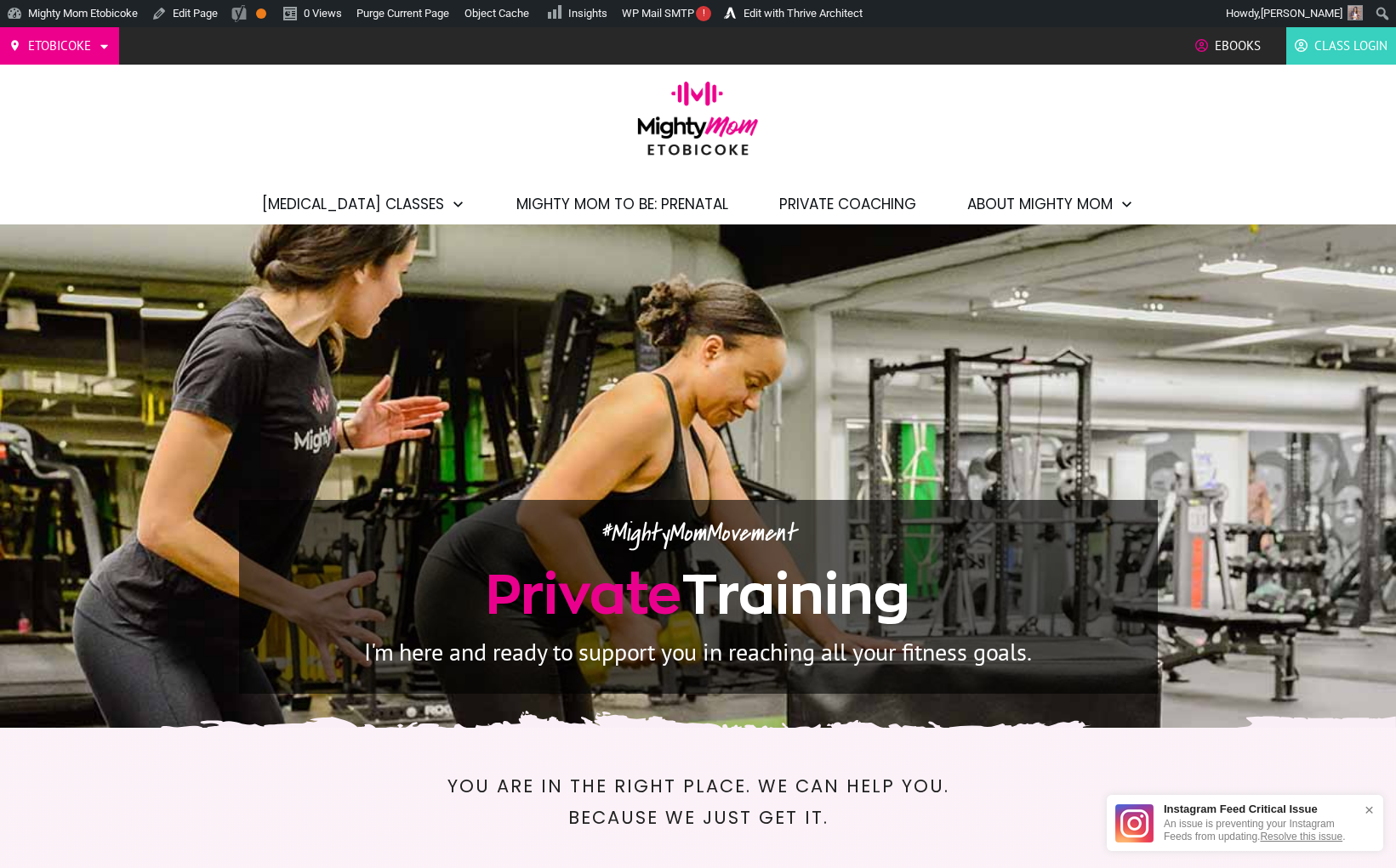
click at [709, 119] on img at bounding box center [698, 123] width 137 height 85
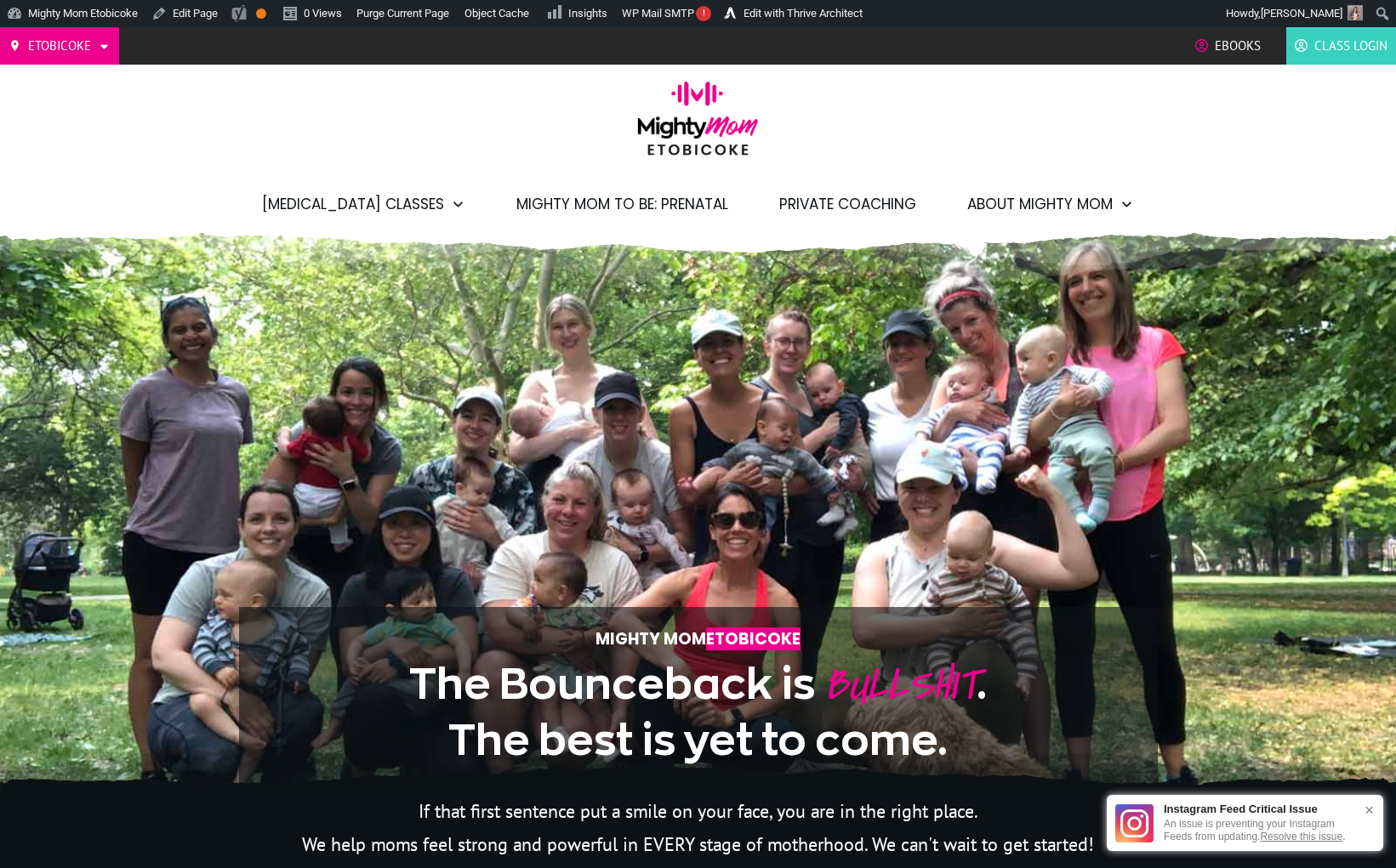
click at [1214, 46] on span "Ebooks" at bounding box center [1237, 46] width 46 height 26
click at [800, 11] on link "Edit with Thrive Architect" at bounding box center [793, 13] width 151 height 27
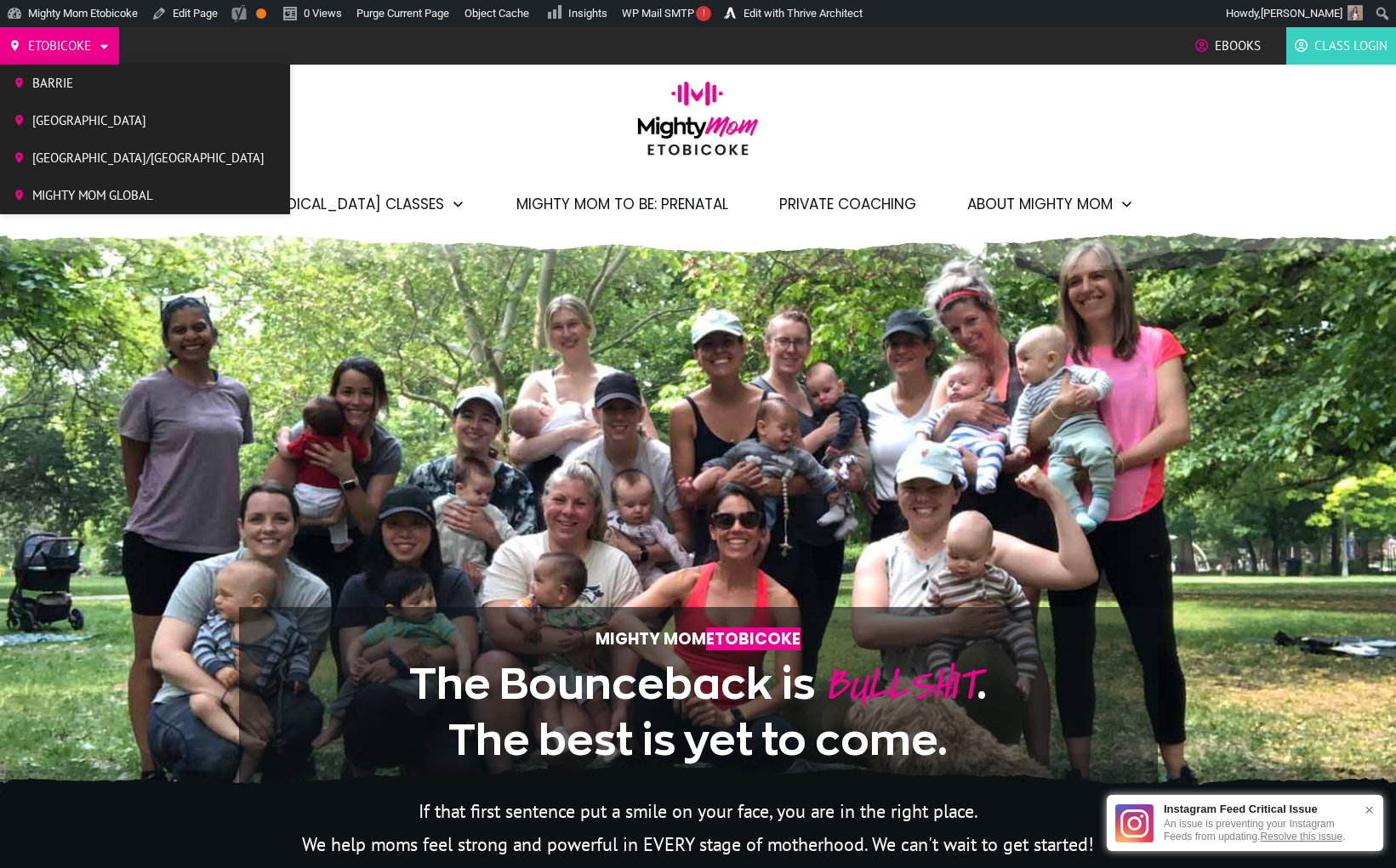
click at [109, 80] on span "Barrie" at bounding box center [148, 83] width 233 height 26
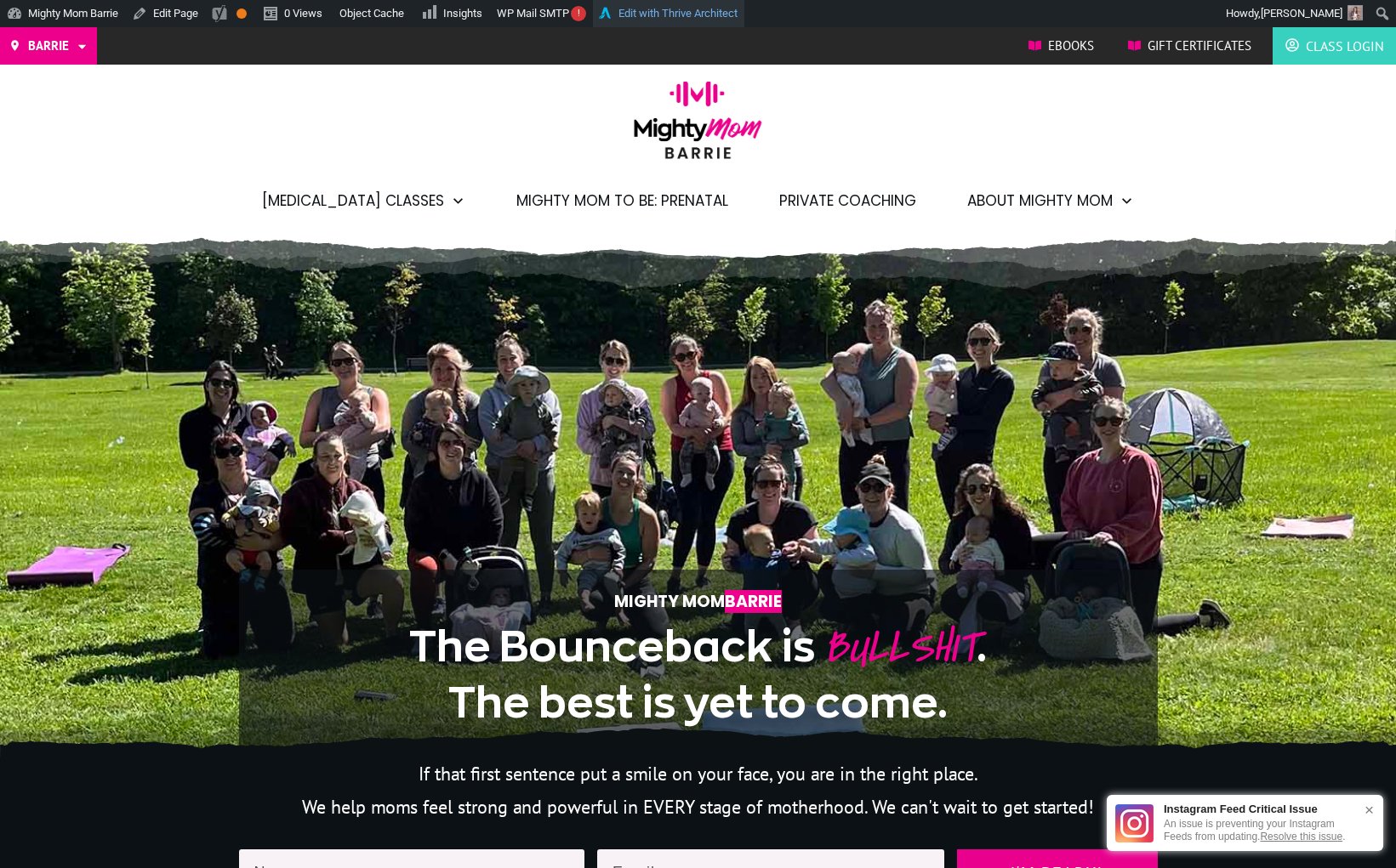
click at [682, 12] on link "Edit with Thrive Architect" at bounding box center [668, 13] width 151 height 27
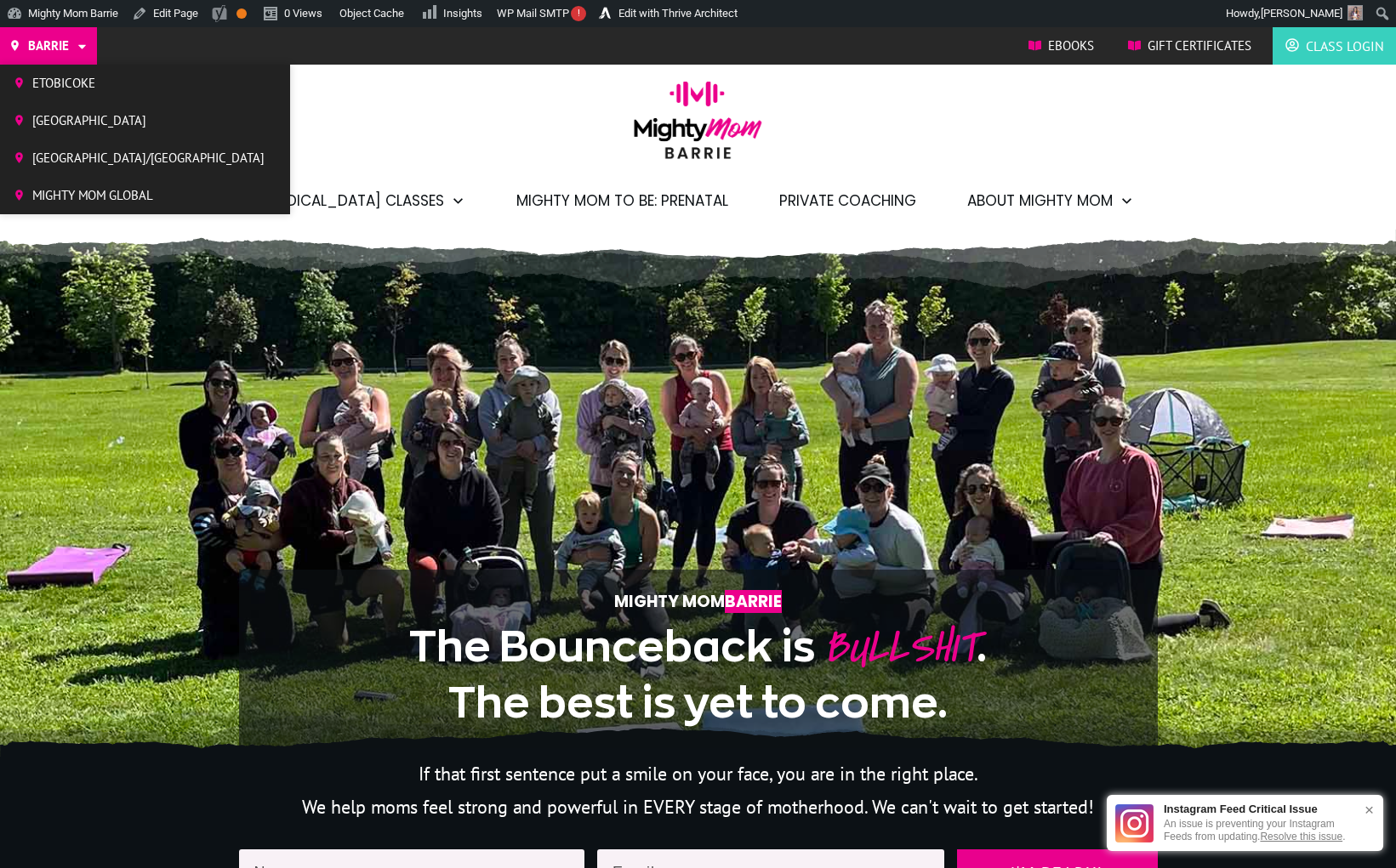
click at [76, 123] on span "[GEOGRAPHIC_DATA]" at bounding box center [148, 121] width 233 height 26
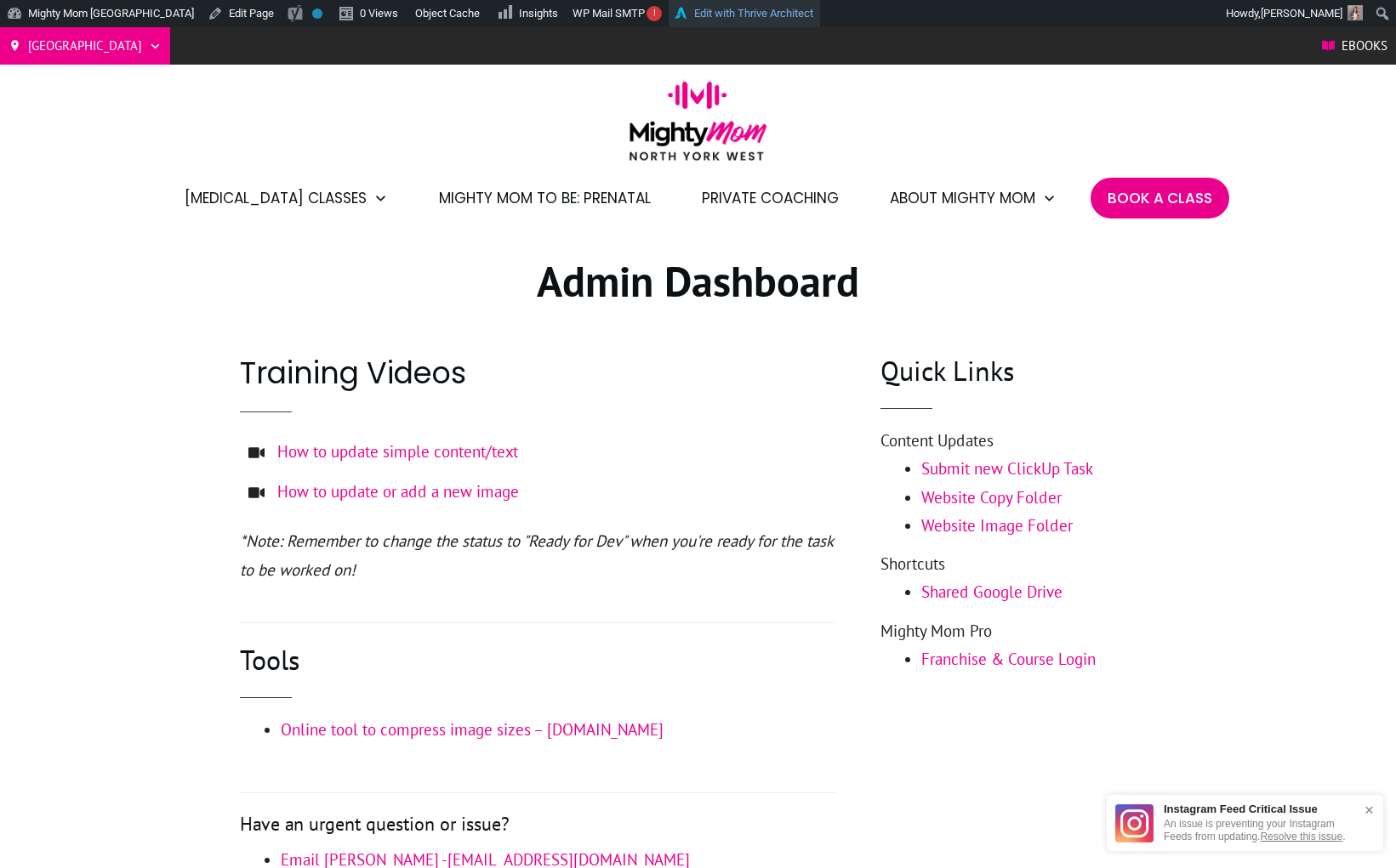
click at [735, 13] on link "Edit with Thrive Architect" at bounding box center [744, 13] width 151 height 27
click at [702, 127] on img at bounding box center [698, 121] width 137 height 79
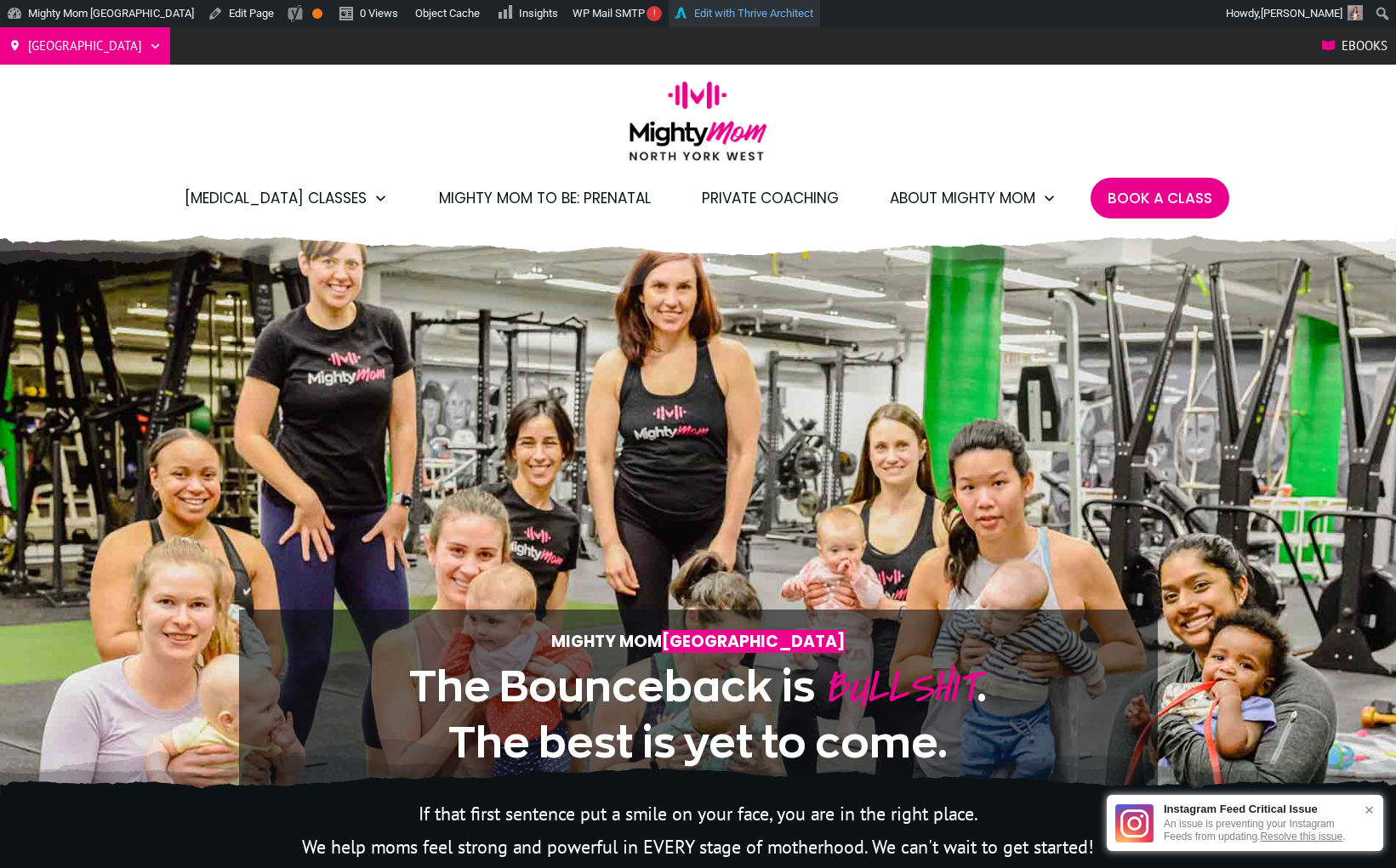
click at [732, 15] on link "Edit with Thrive Architect" at bounding box center [744, 13] width 151 height 27
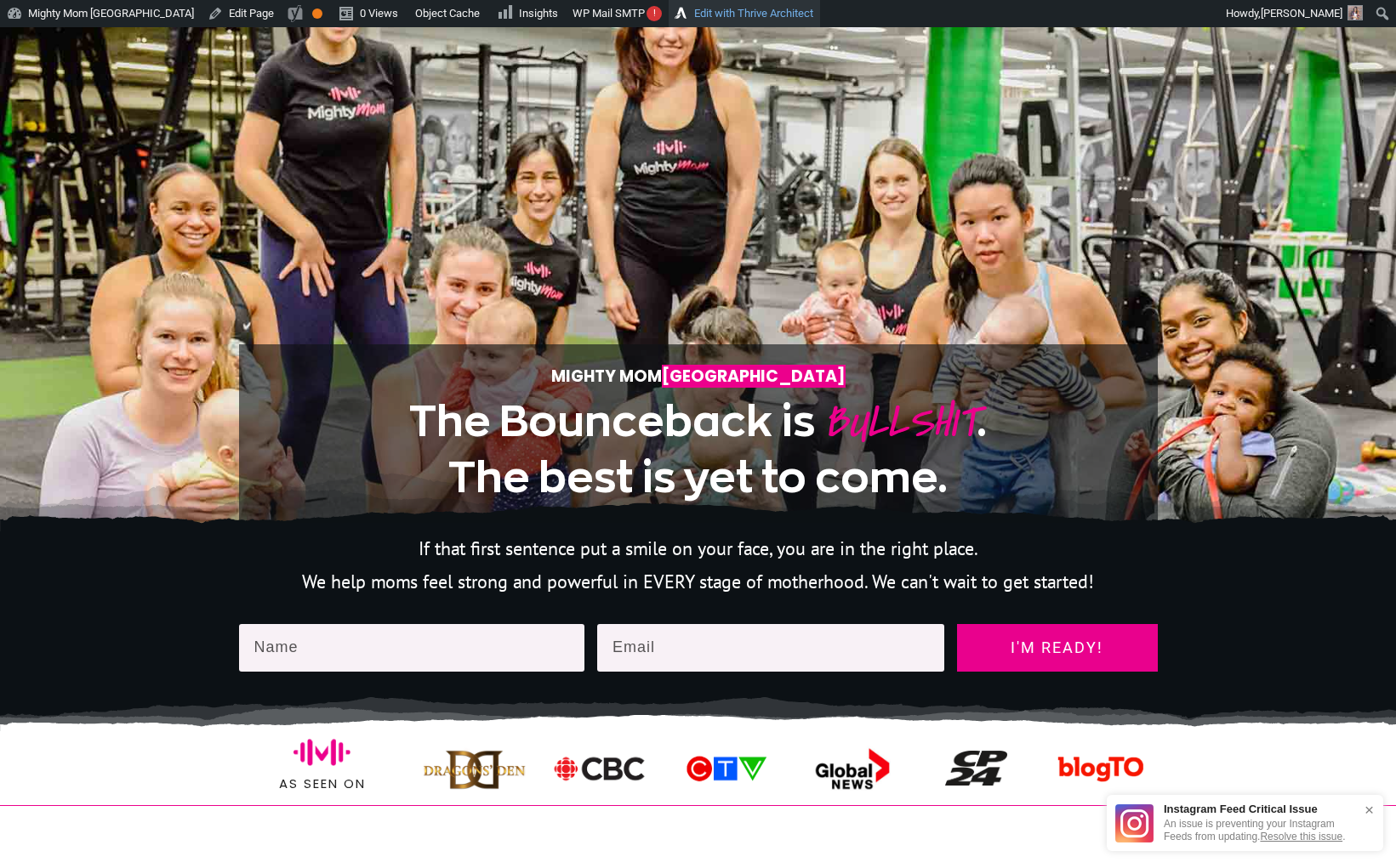
scroll to position [510, 0]
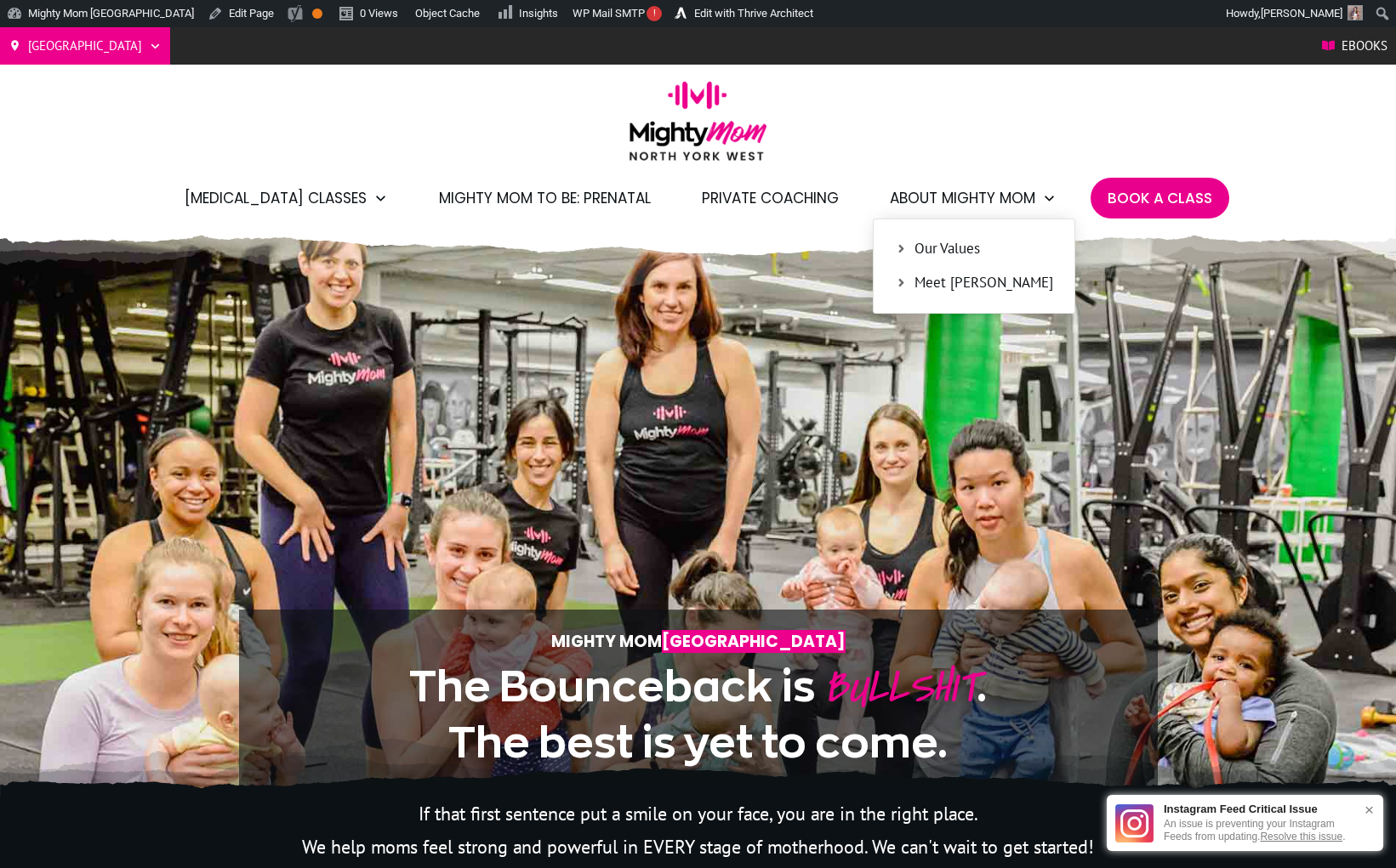
click at [926, 249] on span "Our Values" at bounding box center [984, 249] width 139 height 22
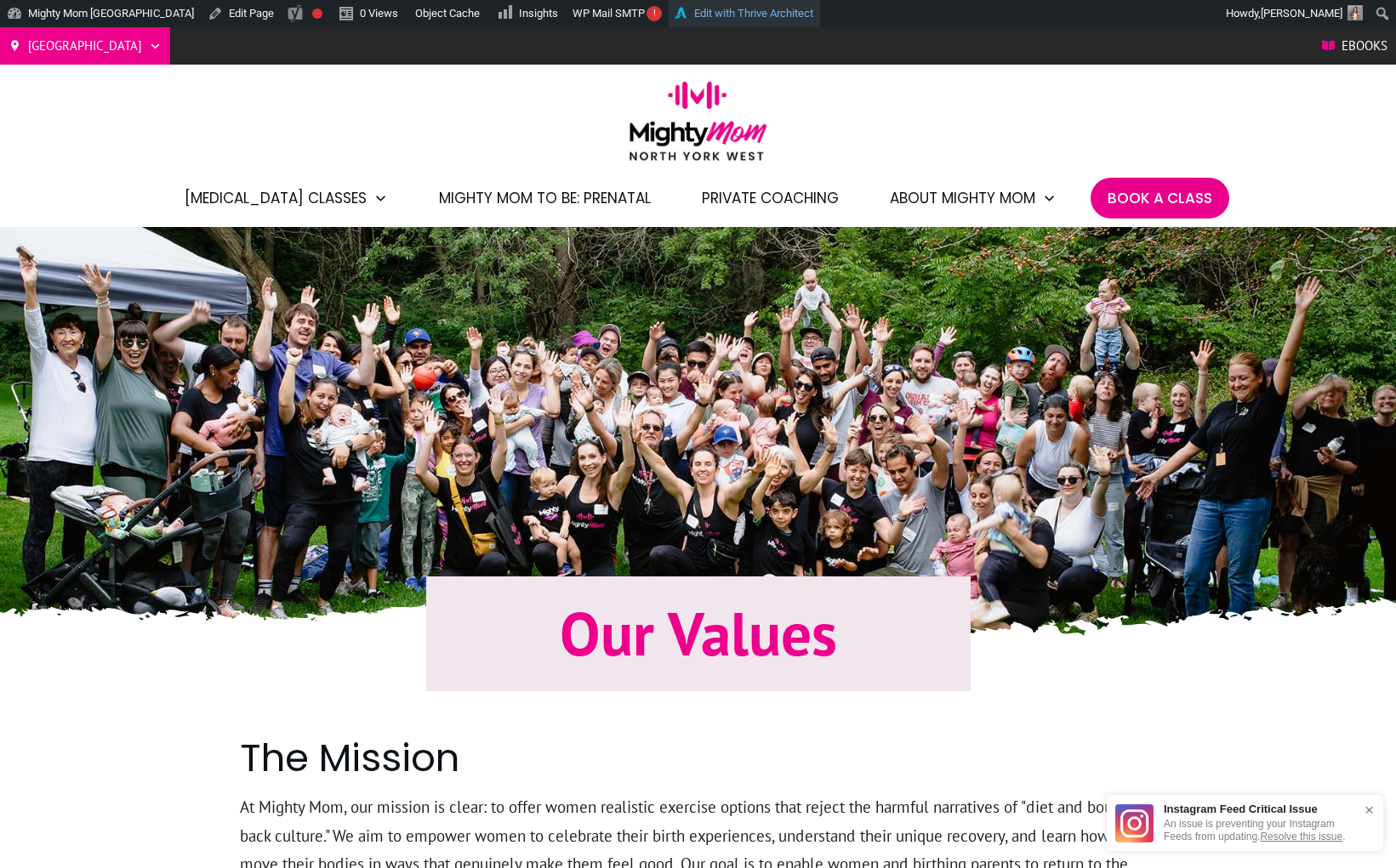
click at [723, 11] on link "Edit with Thrive Architect" at bounding box center [744, 13] width 151 height 27
click at [225, 386] on div at bounding box center [698, 436] width 1396 height 418
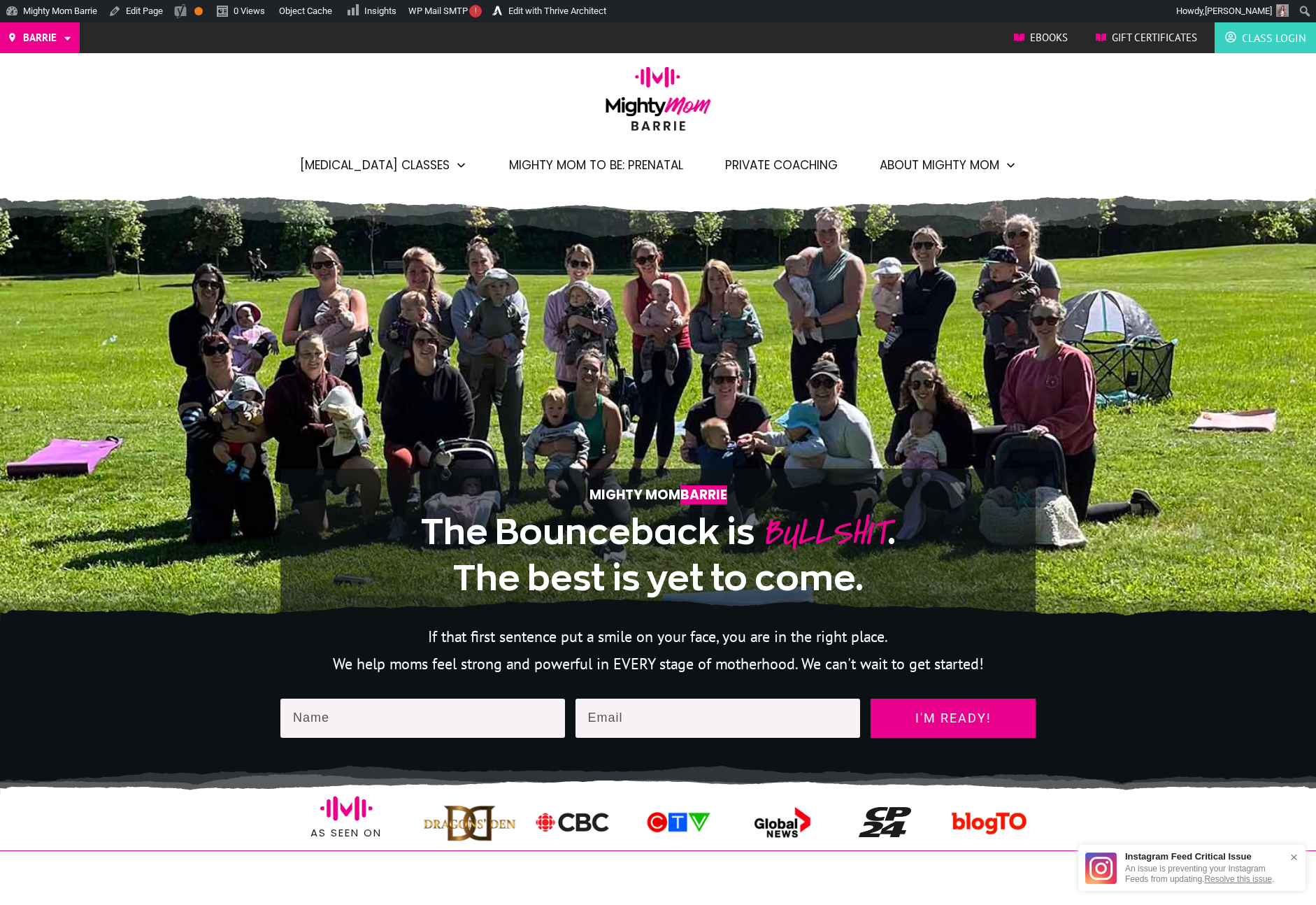
click at [1162, 524] on div ".p177ae4464a0{opacity:0.15;}.p177ae4464a4{opacity:0.2;} .p177ae448d4a{opacity:0…" at bounding box center [658, 406] width 1316 height 434
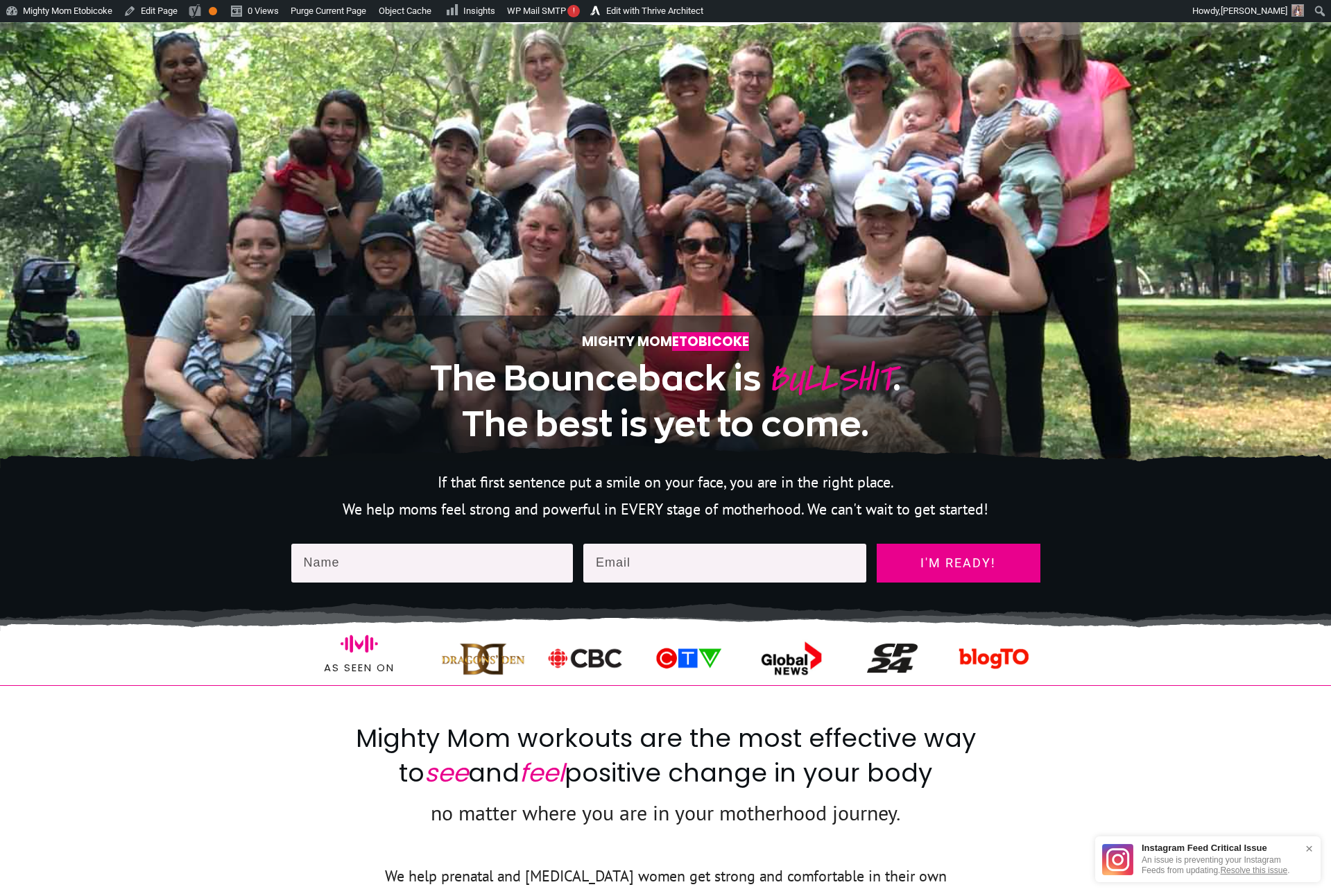
scroll to position [117, 0]
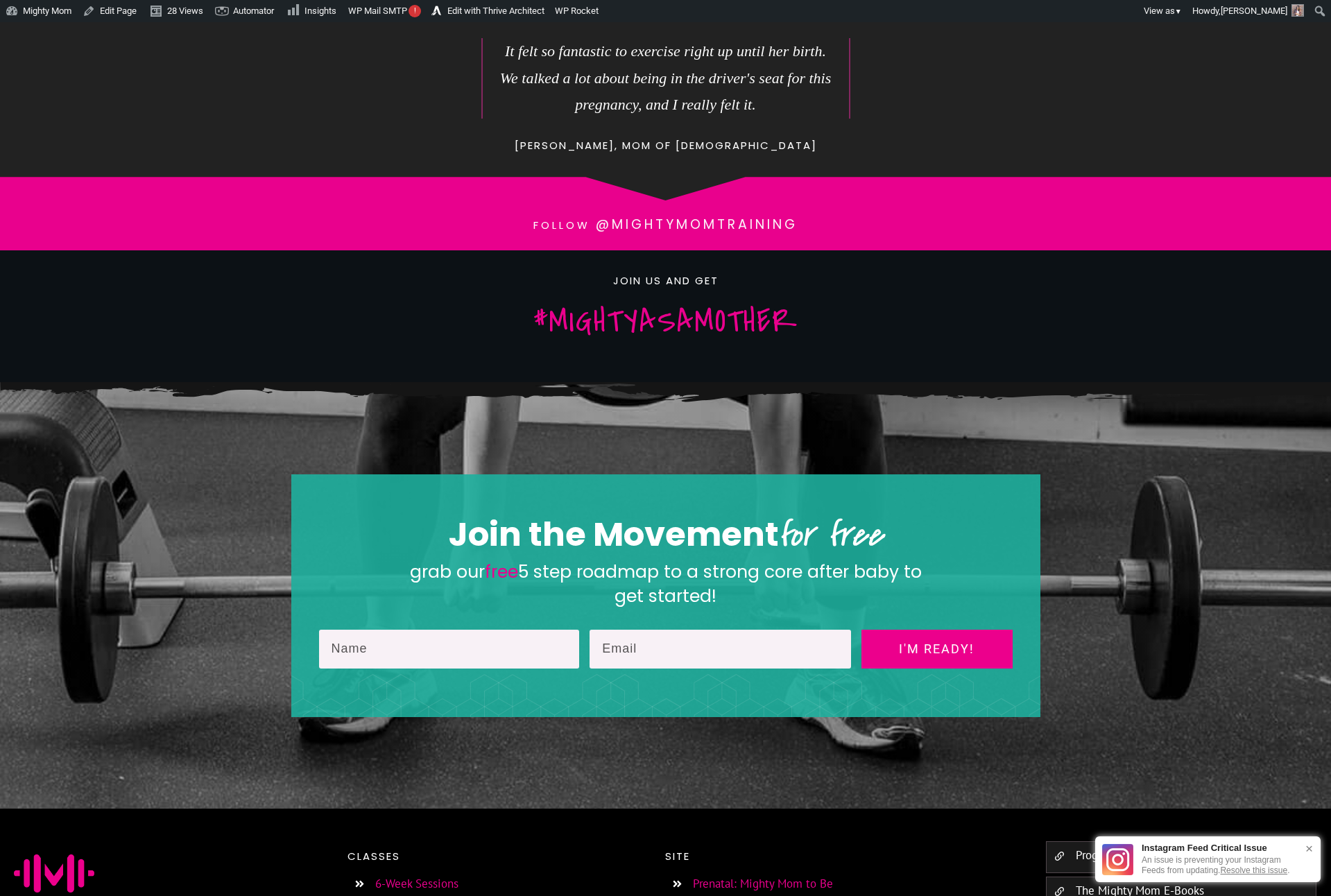
scroll to position [1896, 0]
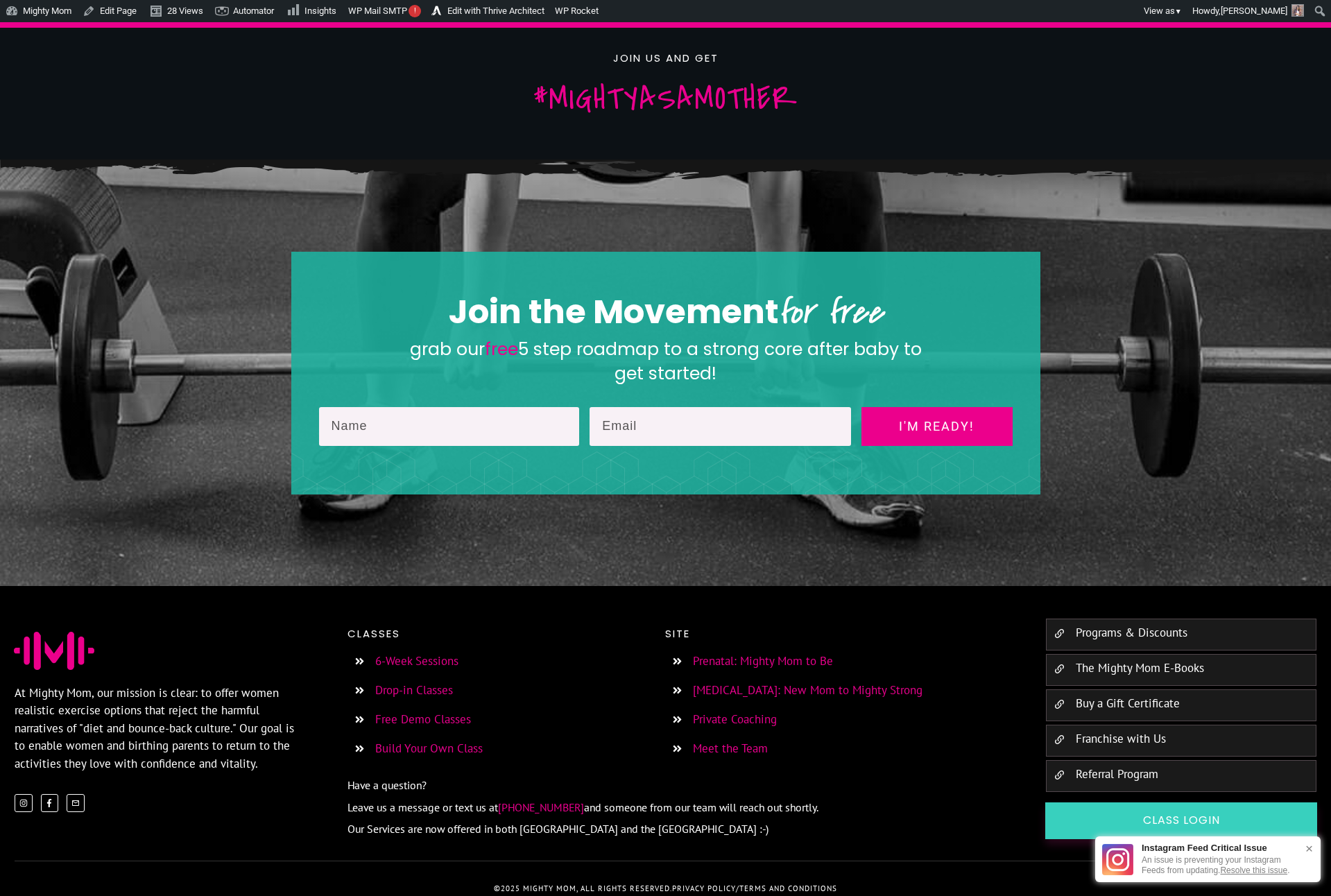
click at [1132, 661] on link "The Mighty Mom E-Books" at bounding box center [1140, 668] width 128 height 15
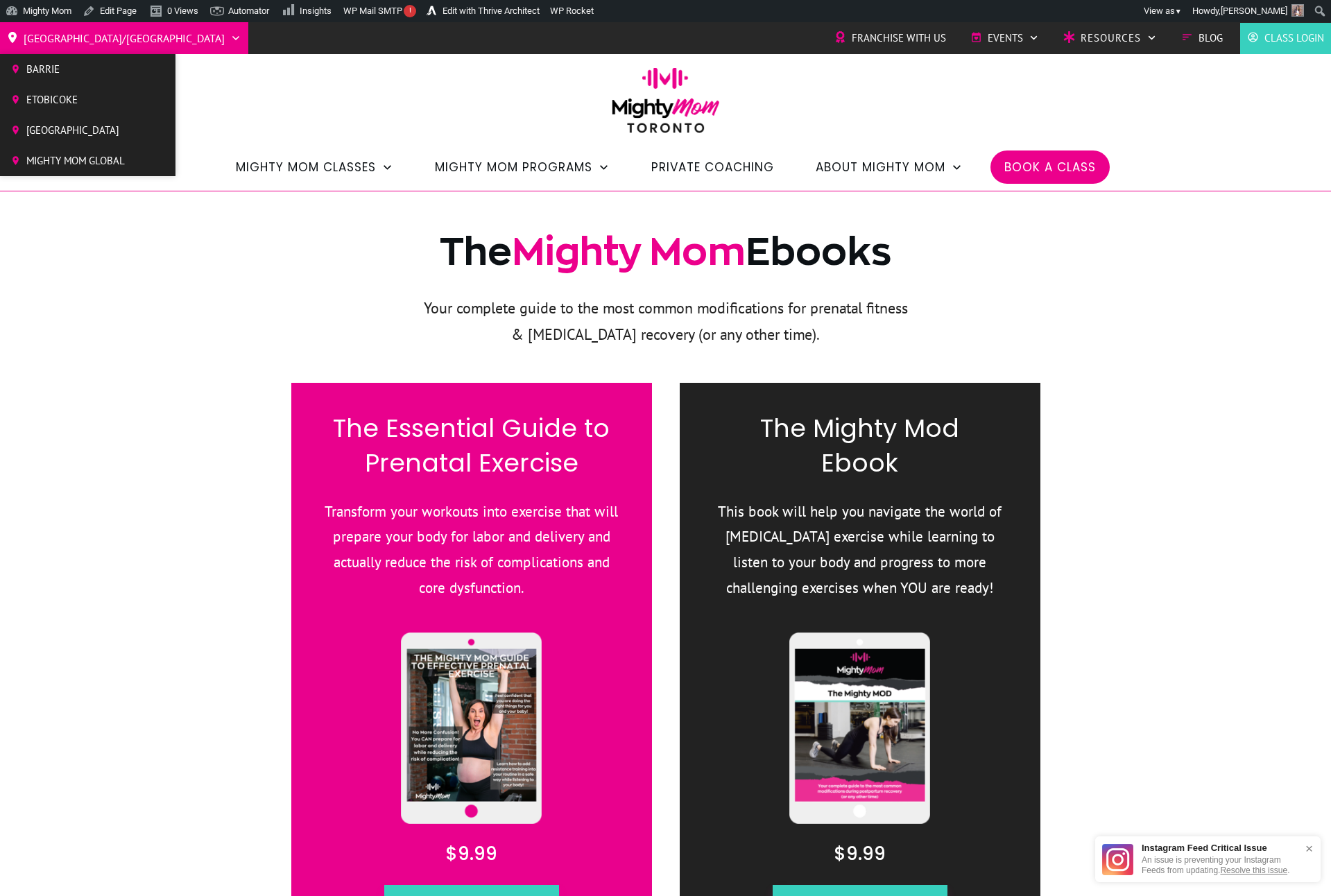
click at [58, 100] on span "Etobicoke" at bounding box center [75, 100] width 98 height 21
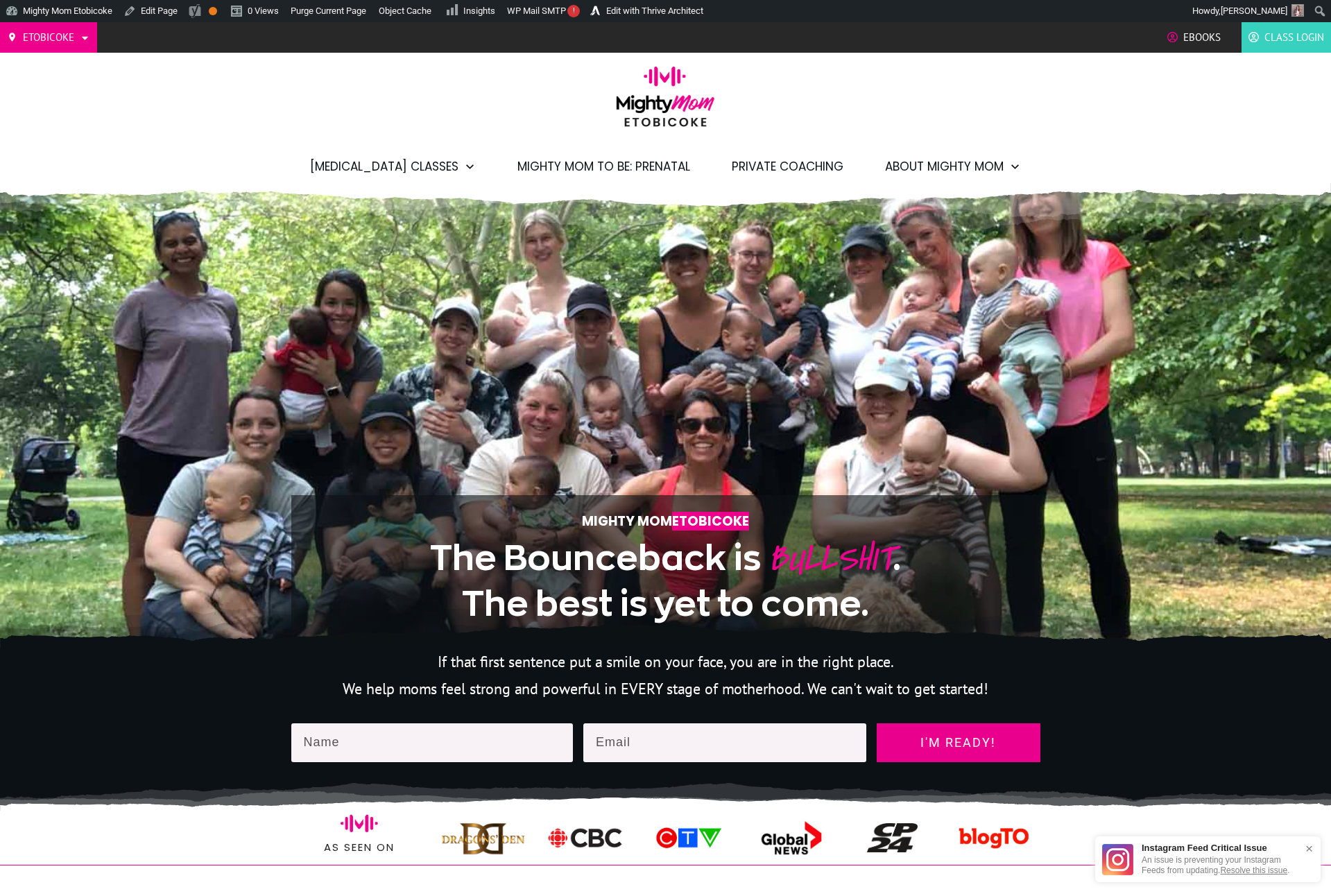
click at [1213, 38] on span "Ebooks" at bounding box center [1202, 37] width 37 height 21
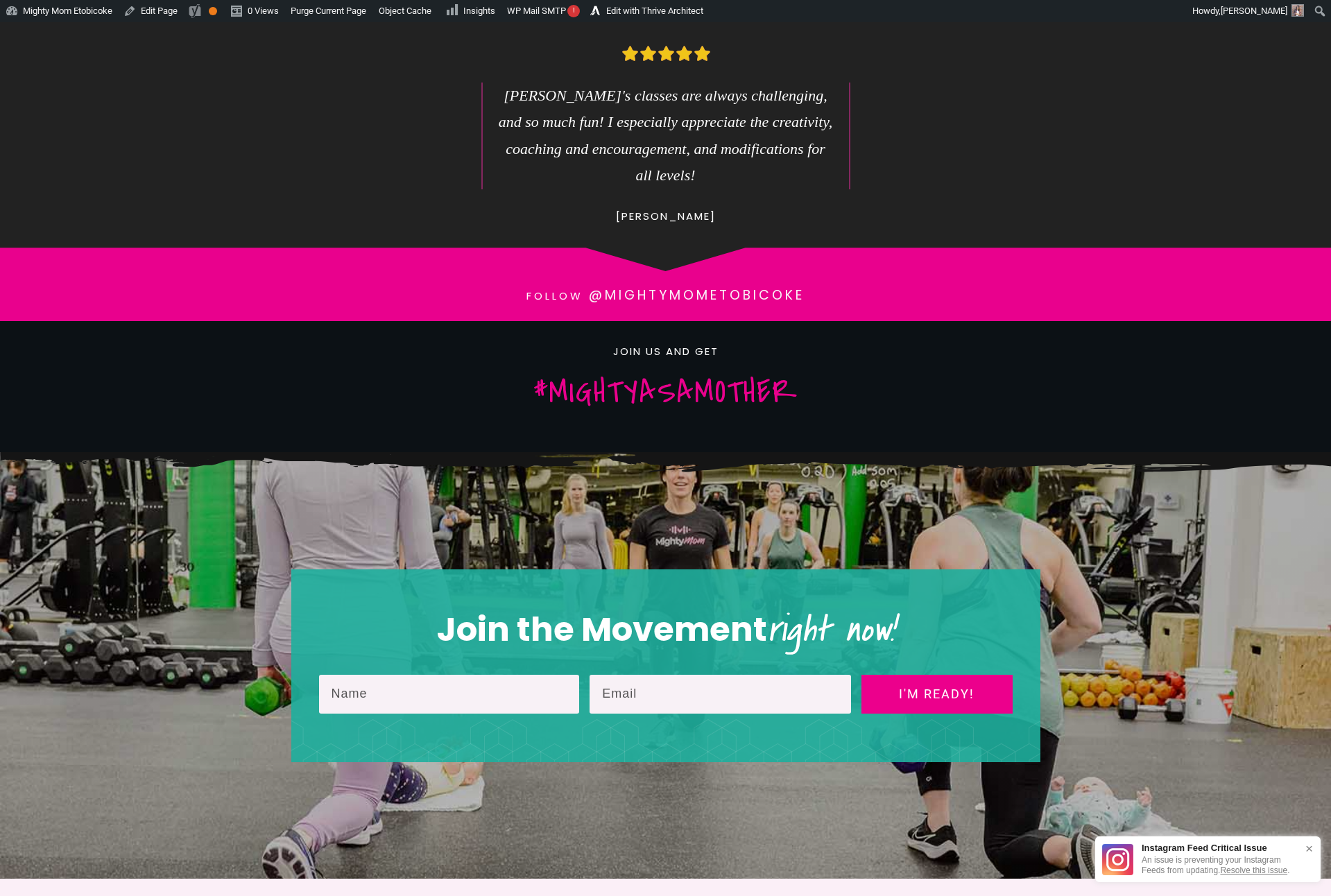
scroll to position [1728, 0]
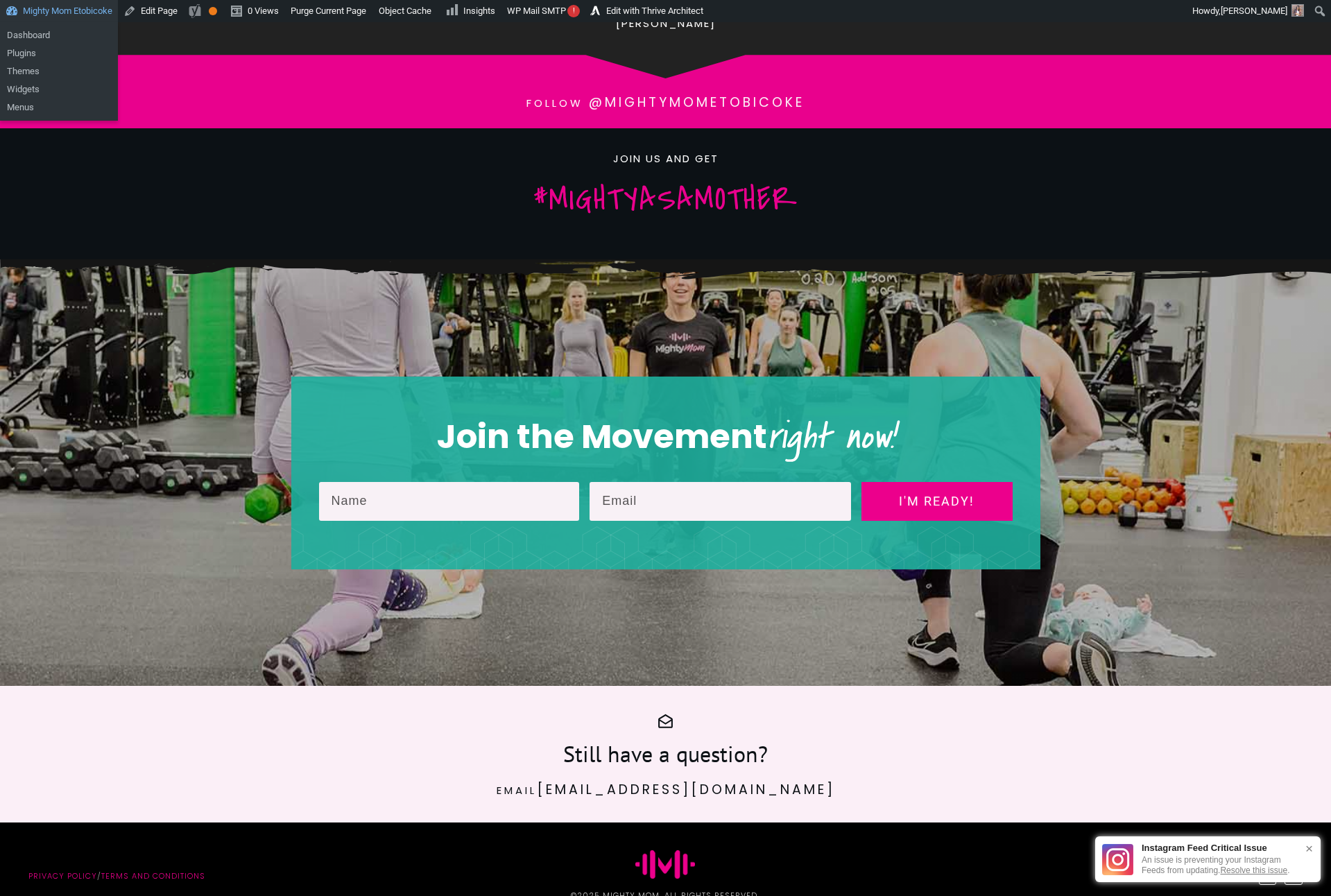
click at [195, 91] on p "Follow @mightymometobicoke" at bounding box center [665, 102] width 1302 height 23
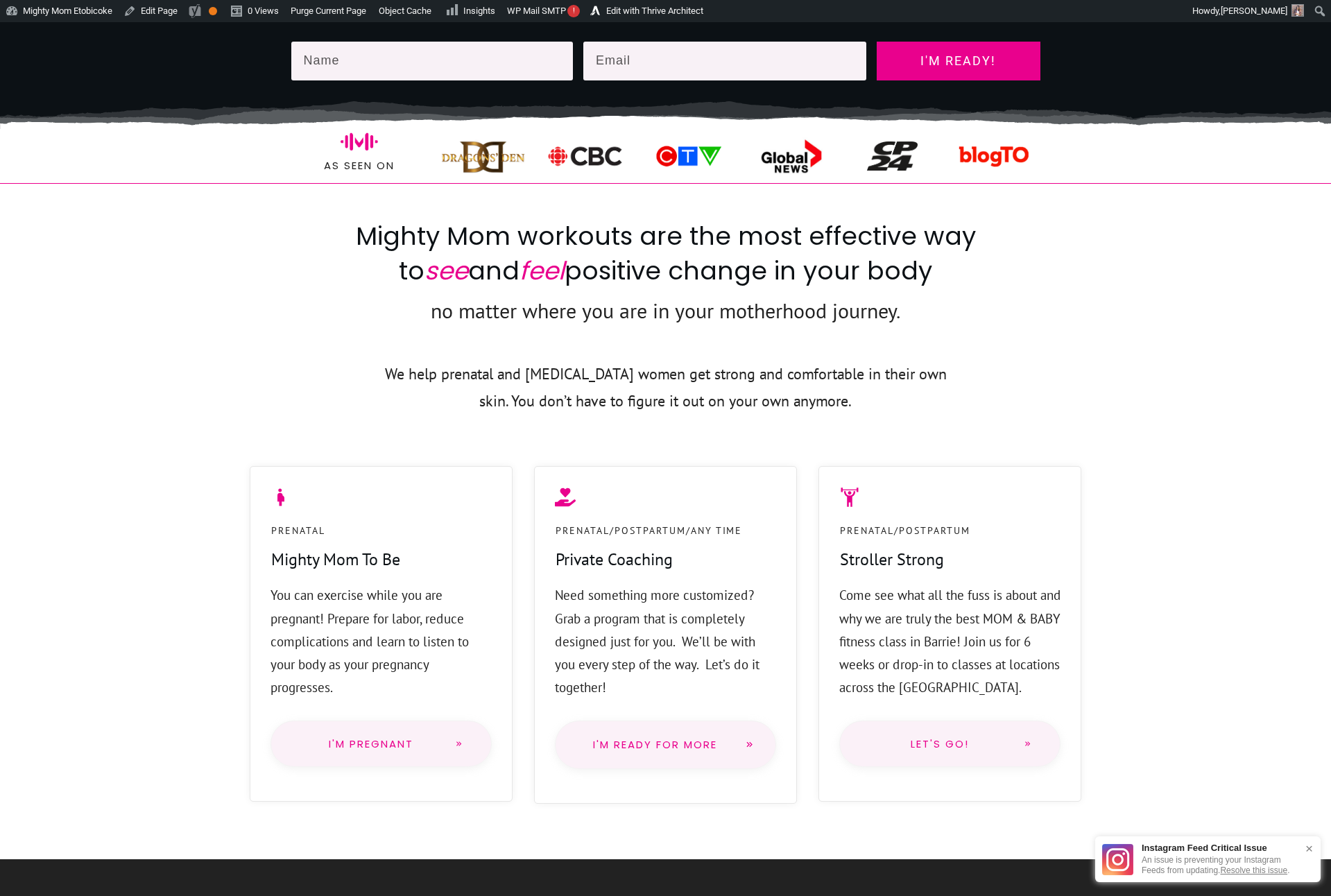
scroll to position [0, 0]
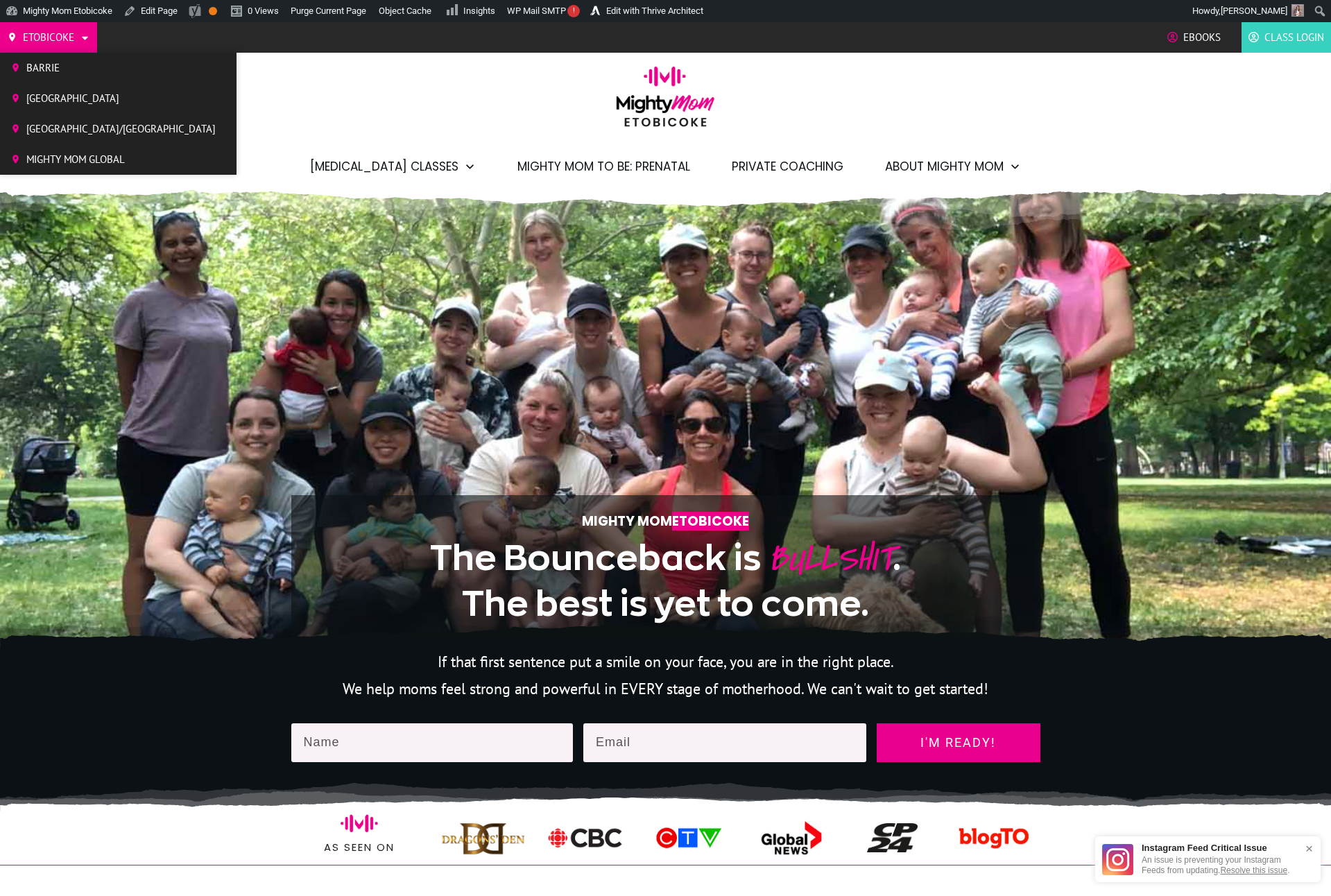
click at [53, 163] on span "Mighty Mom Global" at bounding box center [121, 160] width 190 height 21
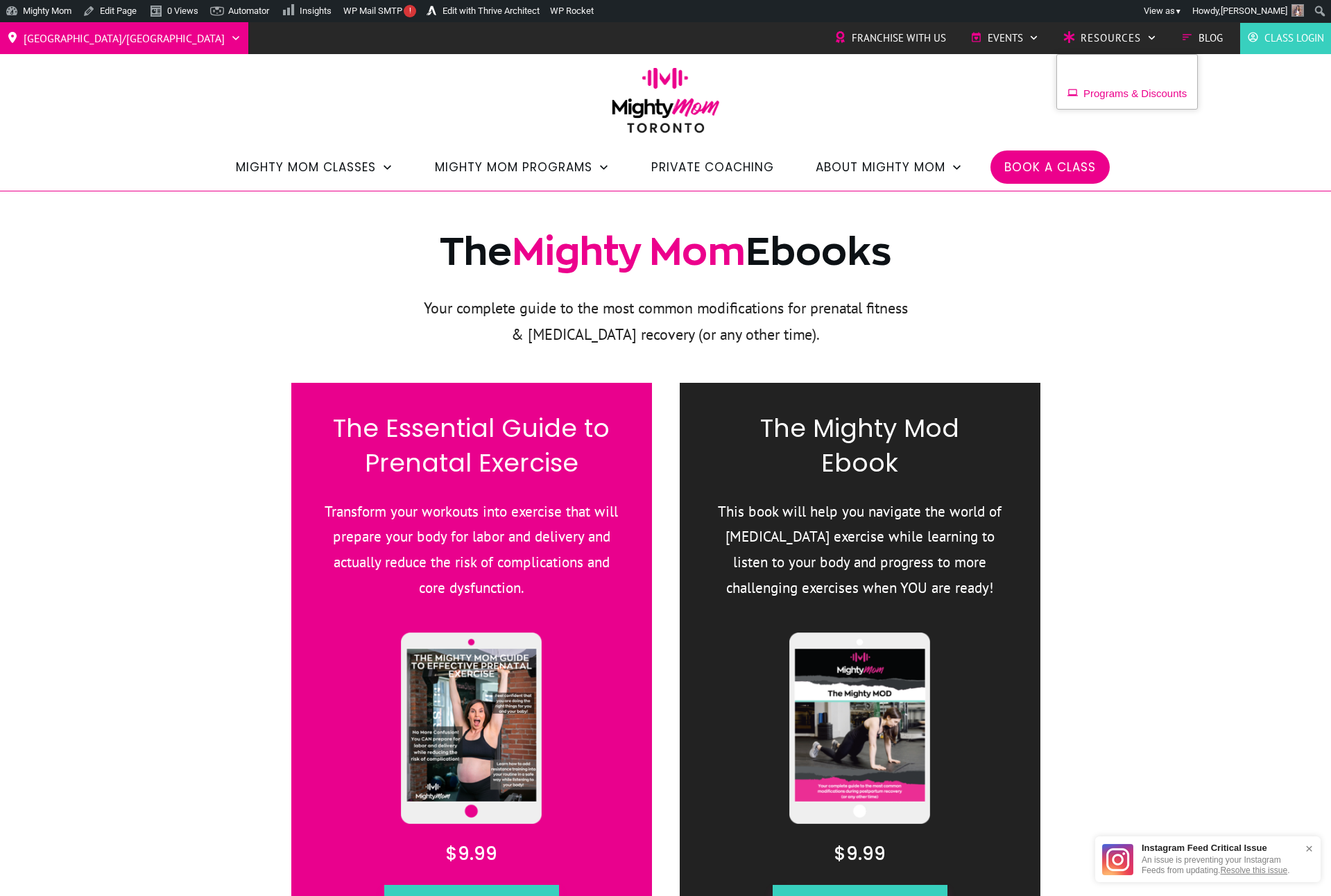
click at [1106, 96] on span "Programs & Discounts" at bounding box center [1136, 93] width 104 height 21
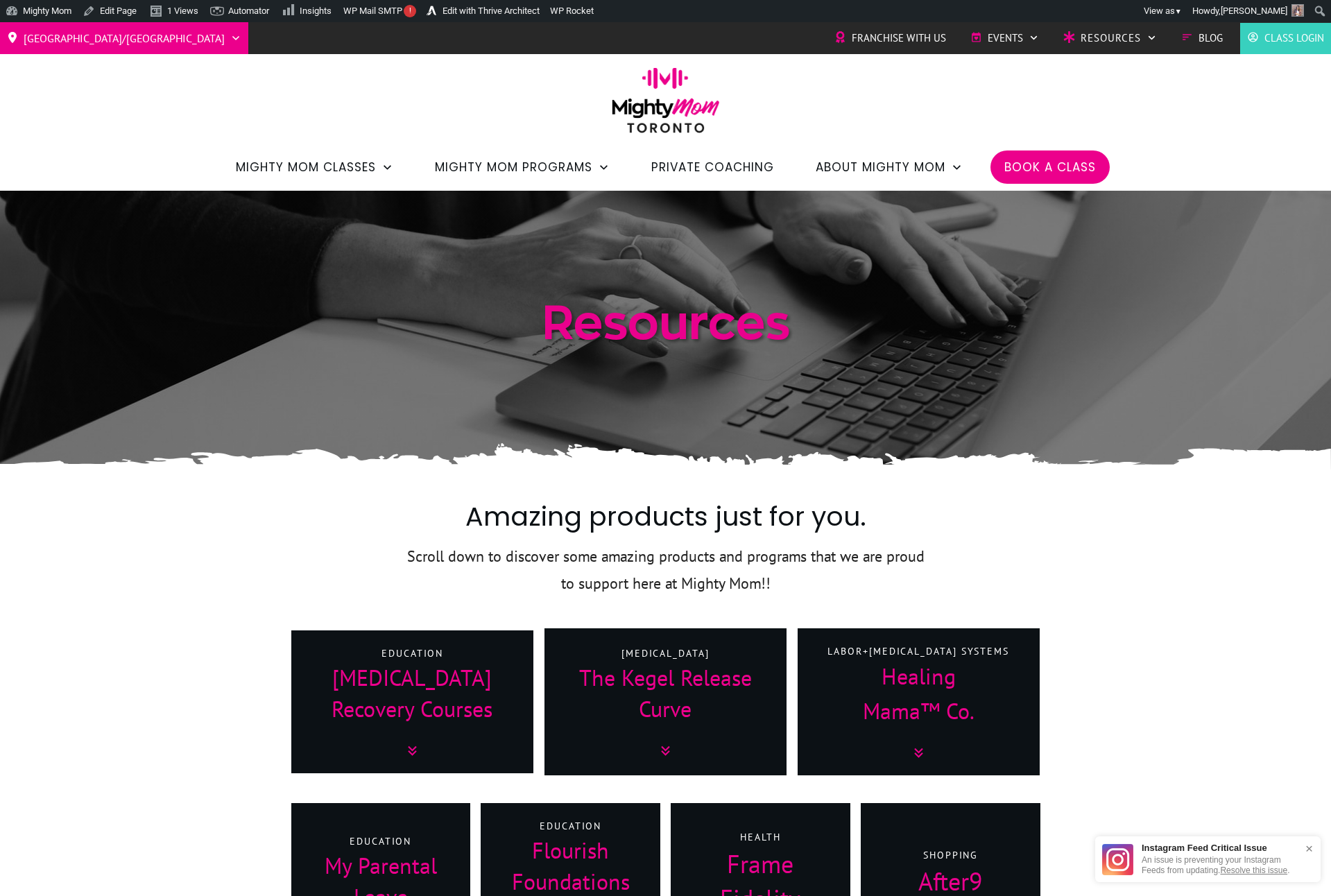
click at [1183, 393] on div at bounding box center [665, 330] width 1331 height 278
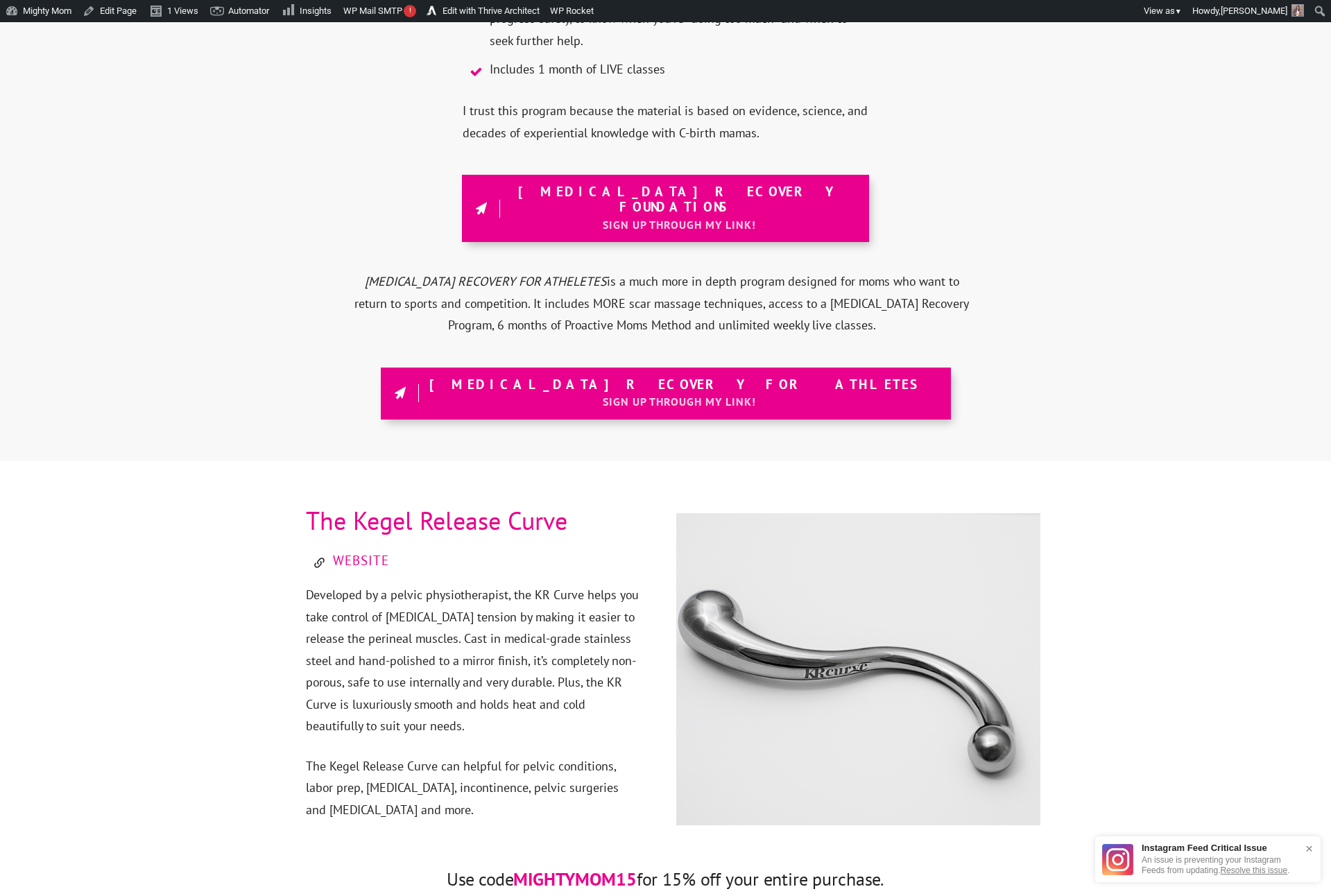
scroll to position [1936, 0]
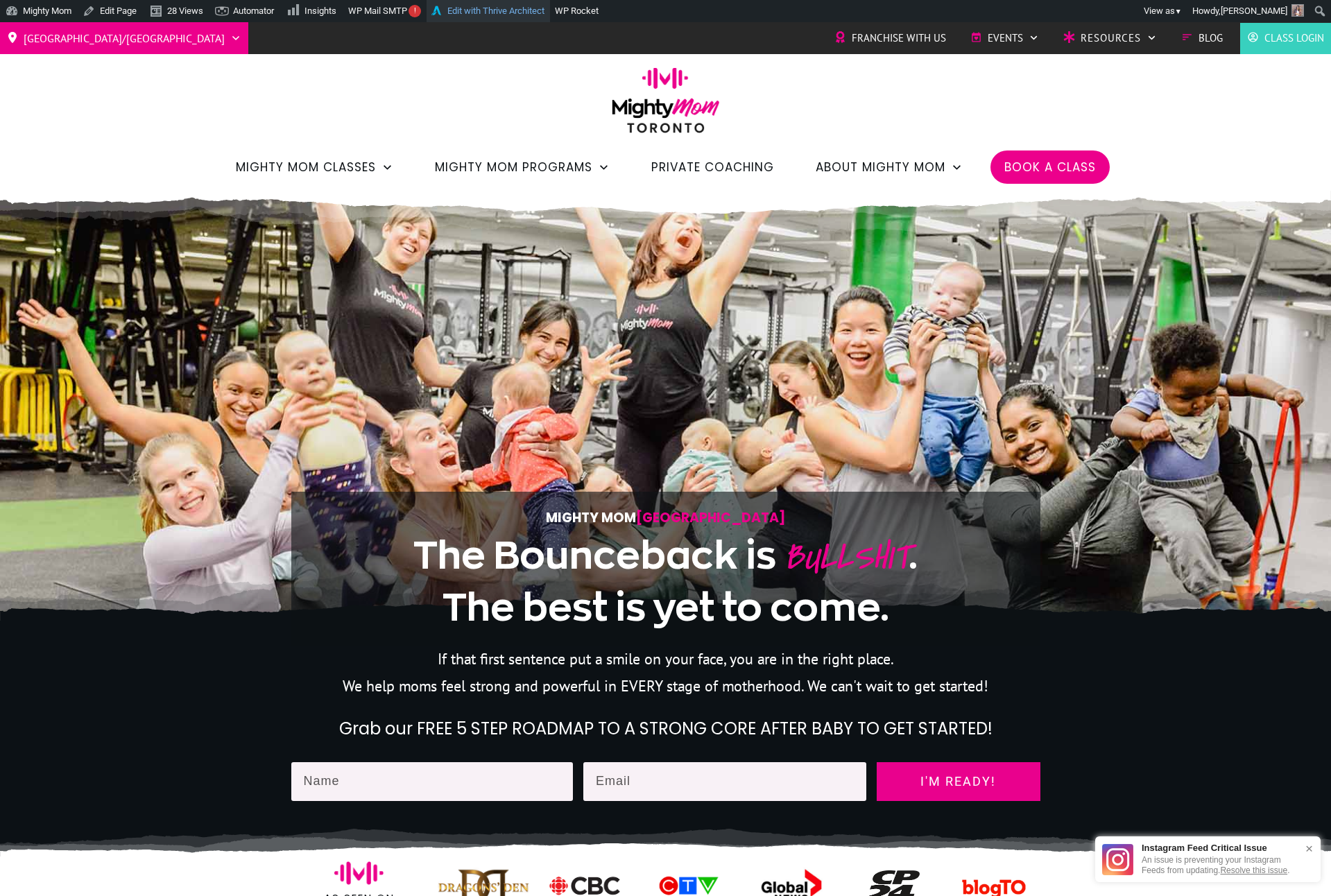
click at [542, 7] on link "Edit with Thrive Architect" at bounding box center [488, 11] width 123 height 22
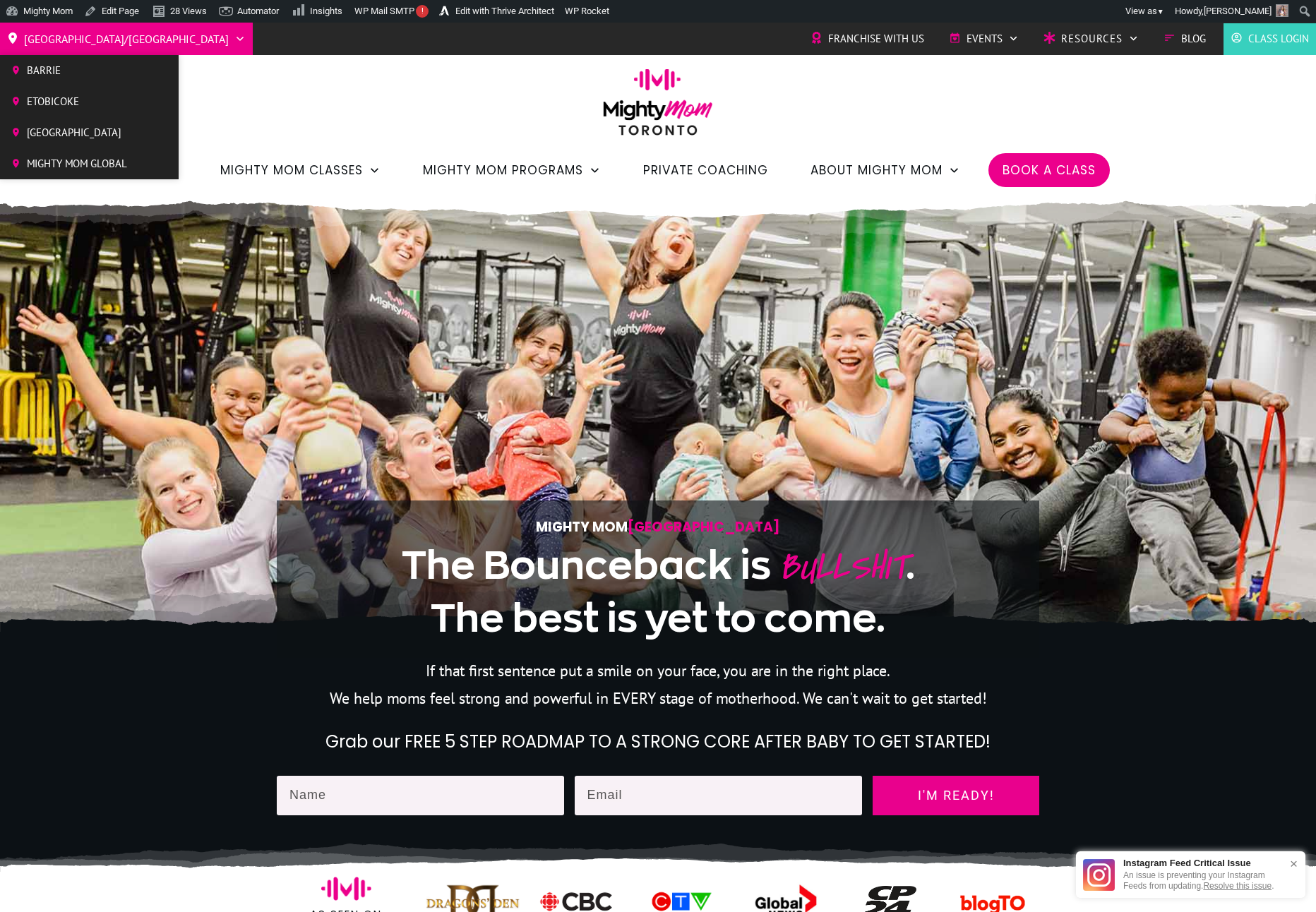
click at [94, 126] on span "[GEOGRAPHIC_DATA]" at bounding box center [76, 133] width 100 height 22
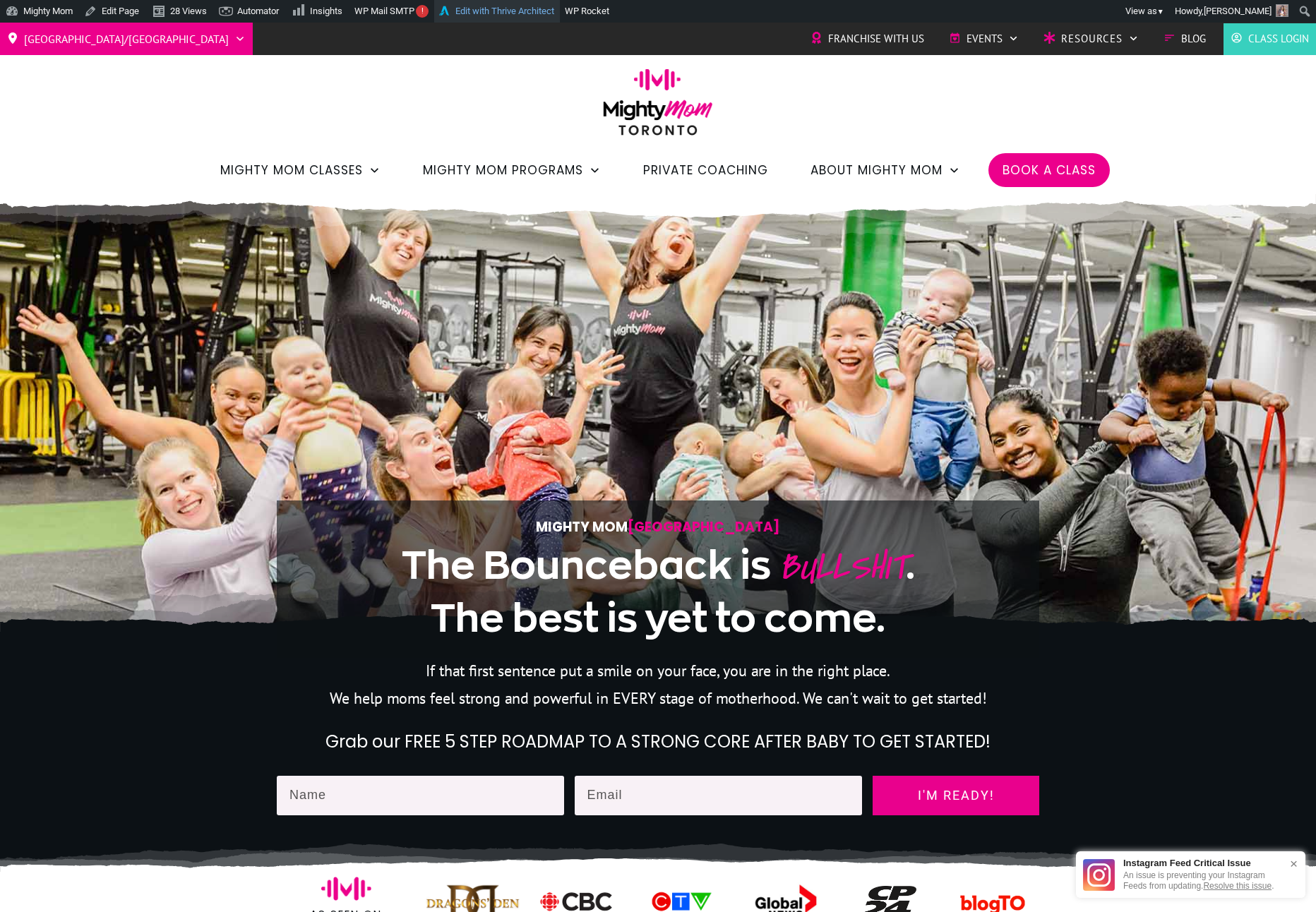
click at [527, 10] on link "Edit with Thrive Architect" at bounding box center [497, 11] width 125 height 22
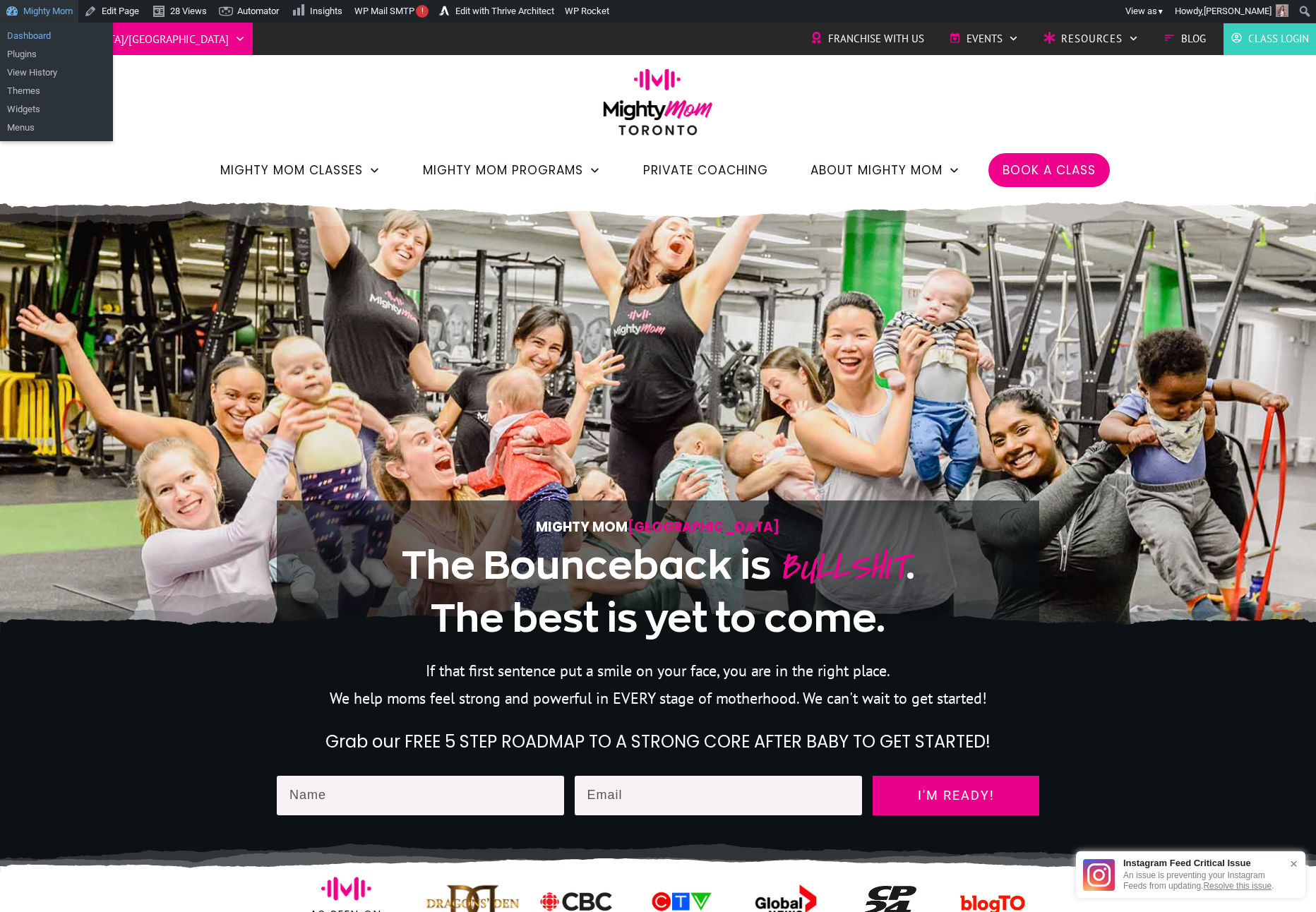
click at [50, 33] on link "Dashboard" at bounding box center [56, 36] width 113 height 19
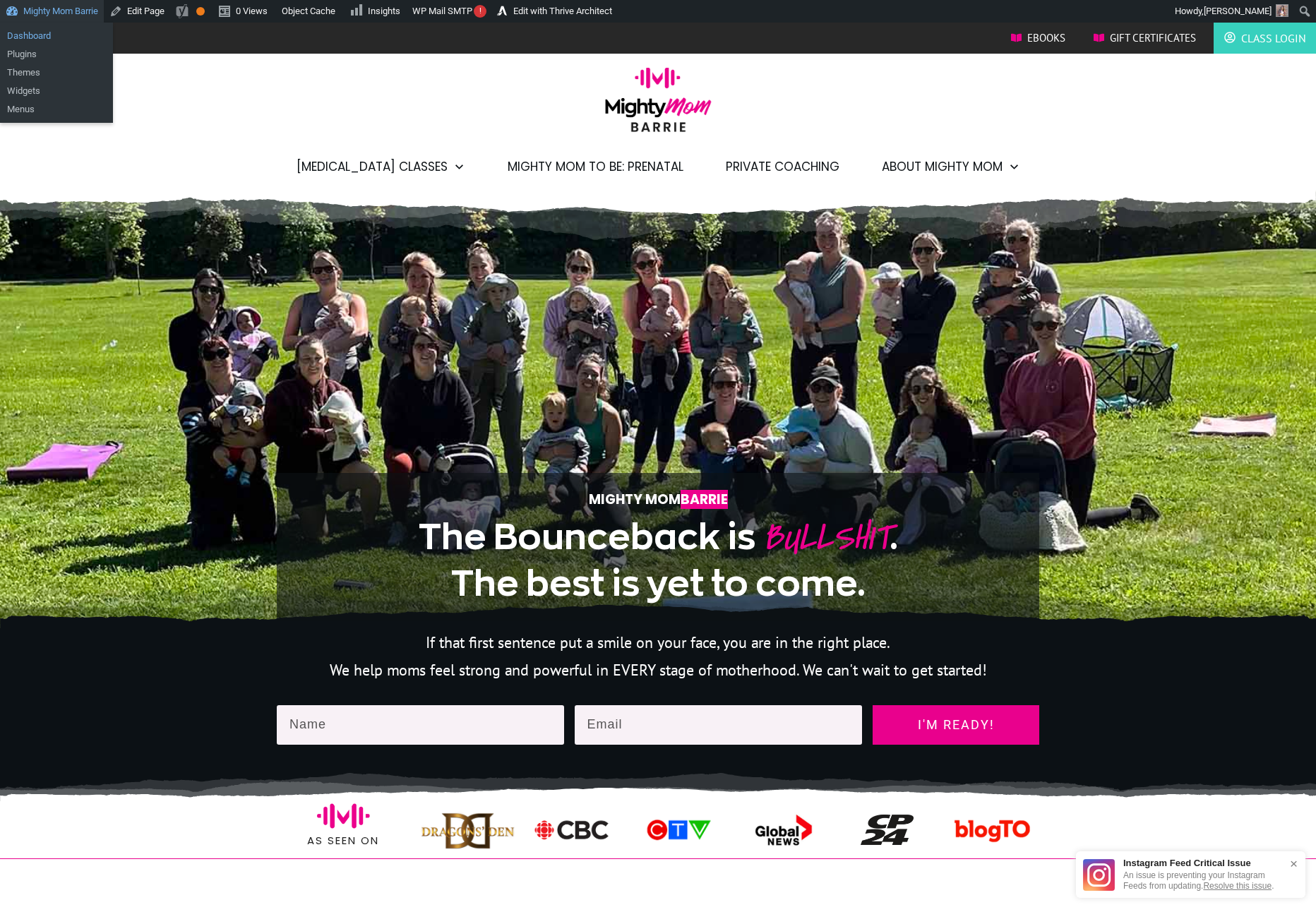
click at [31, 39] on link "Dashboard" at bounding box center [56, 36] width 113 height 19
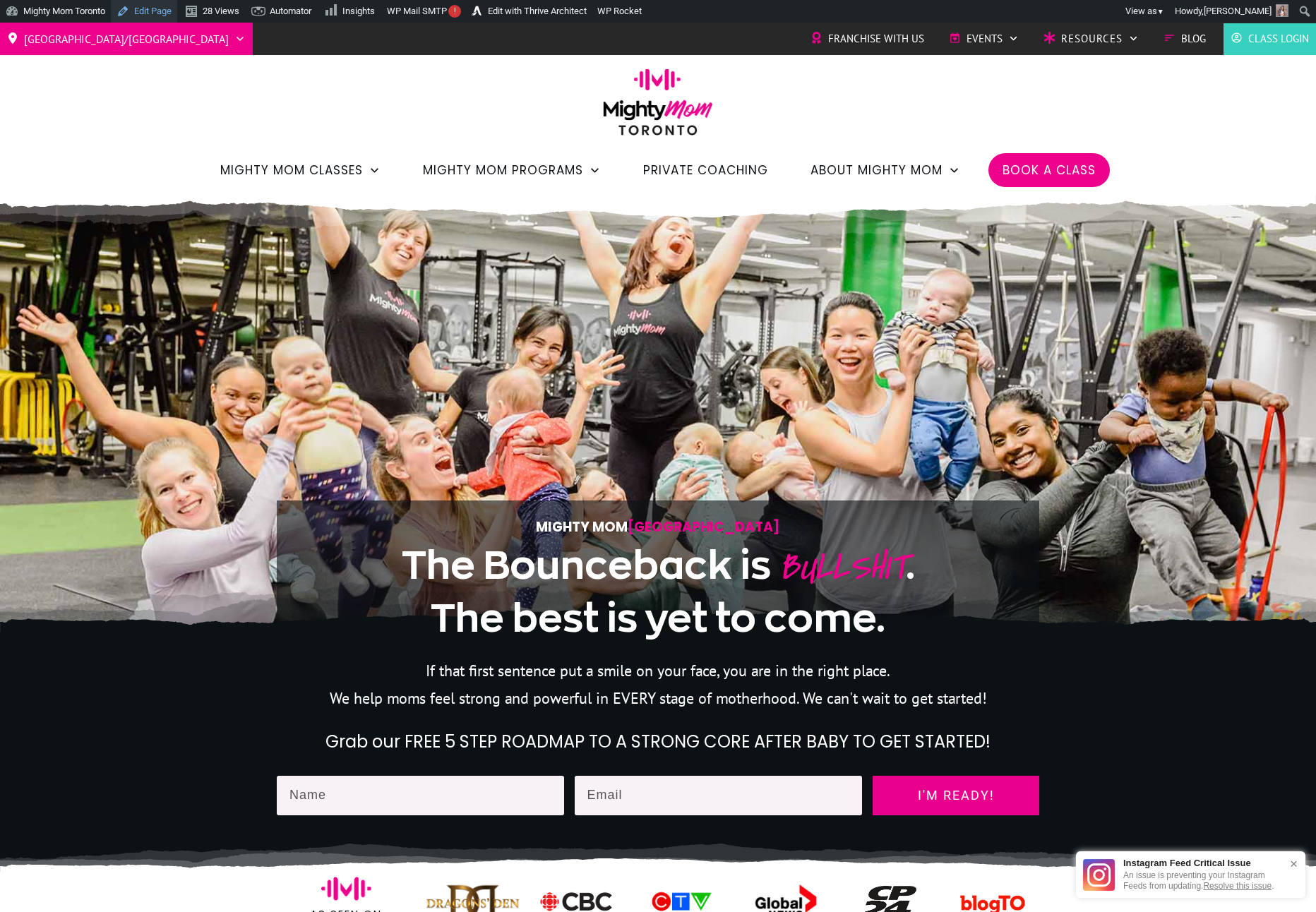
click at [153, 19] on link "Edit Page" at bounding box center [143, 11] width 66 height 22
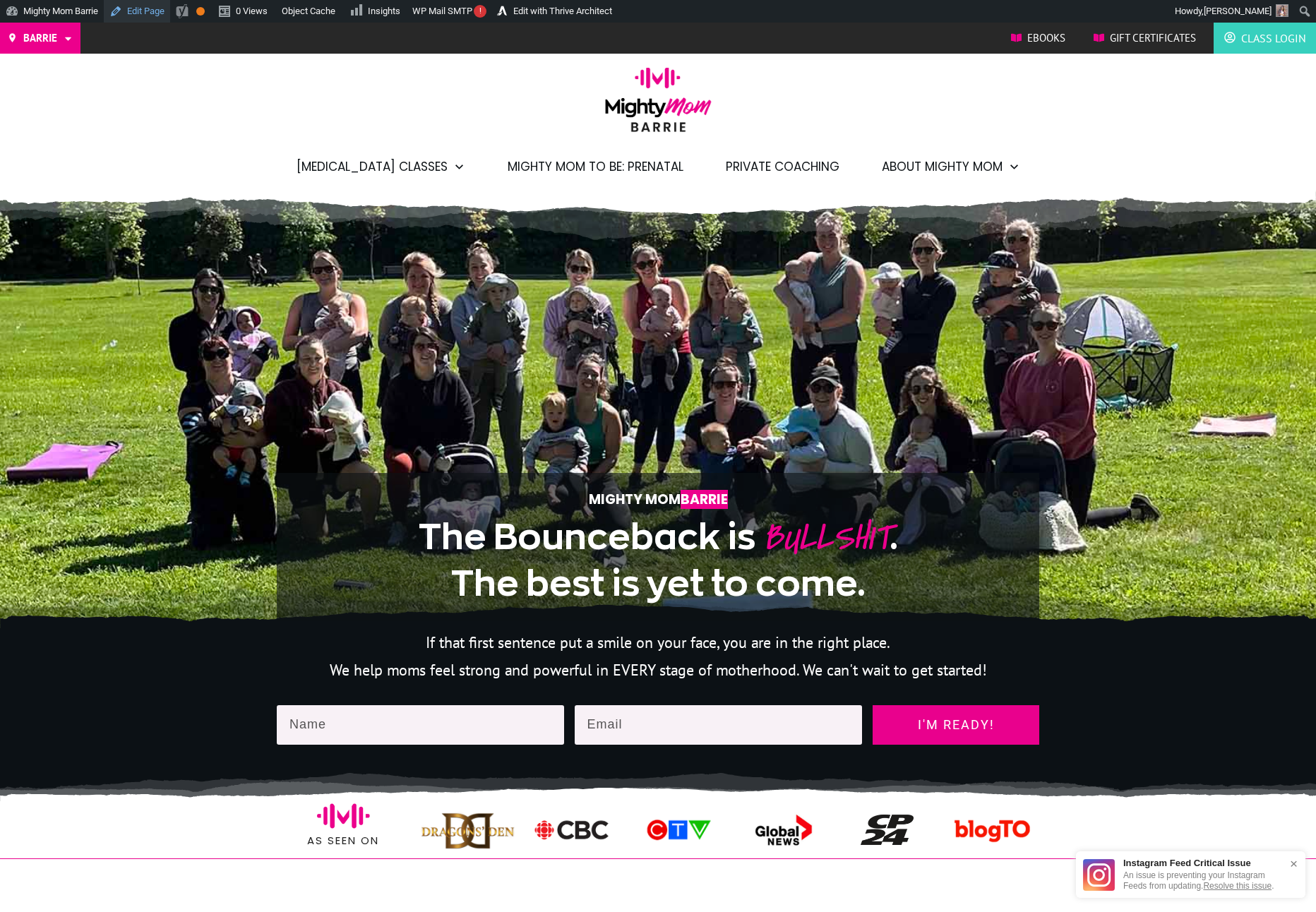
click at [155, 9] on link "Edit Page" at bounding box center [137, 11] width 66 height 22
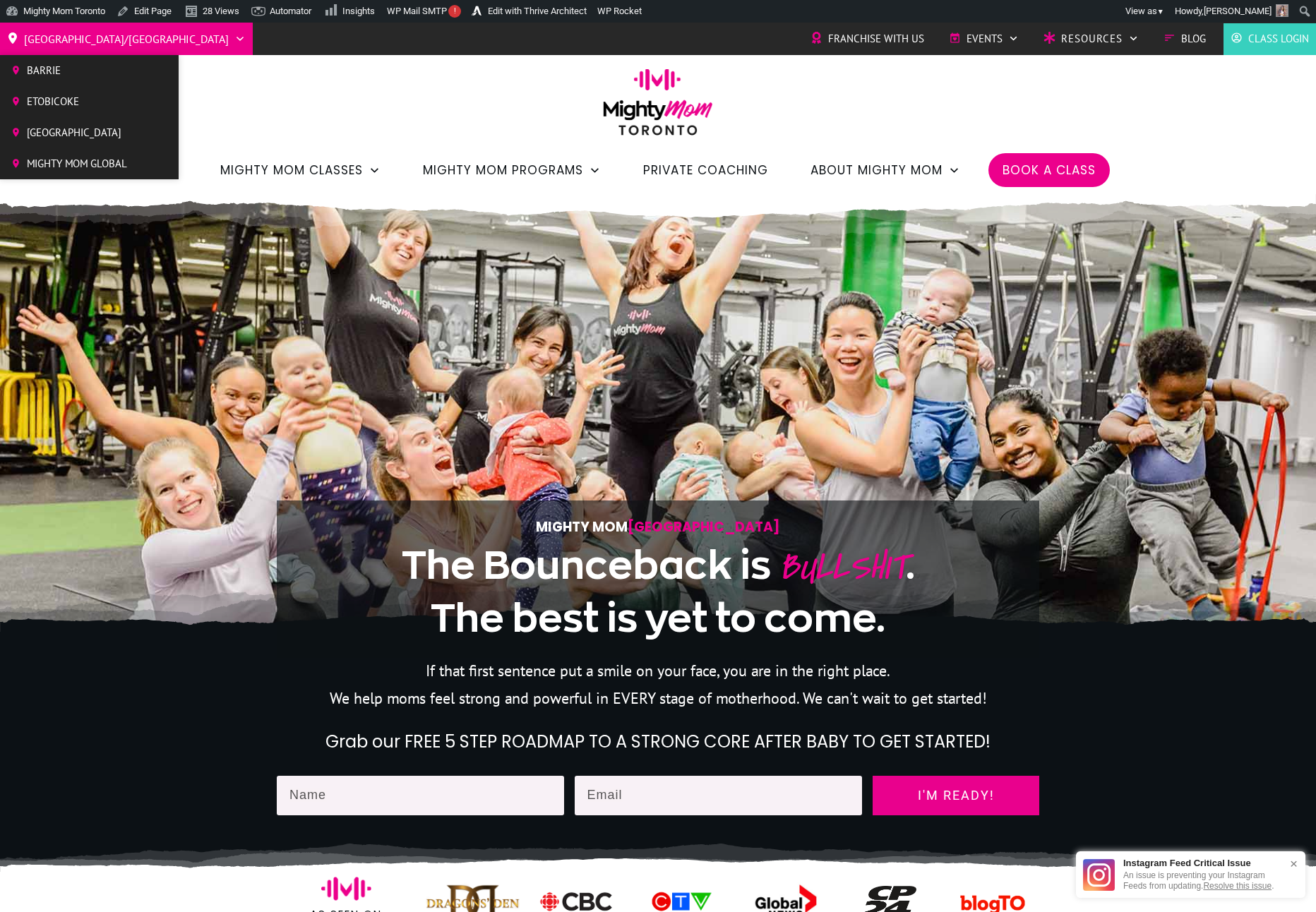
click at [53, 99] on span "Etobicoke" at bounding box center [76, 102] width 100 height 22
click at [71, 128] on span "[GEOGRAPHIC_DATA]" at bounding box center [76, 133] width 100 height 22
click at [71, 94] on span "Etobicoke" at bounding box center [76, 102] width 100 height 22
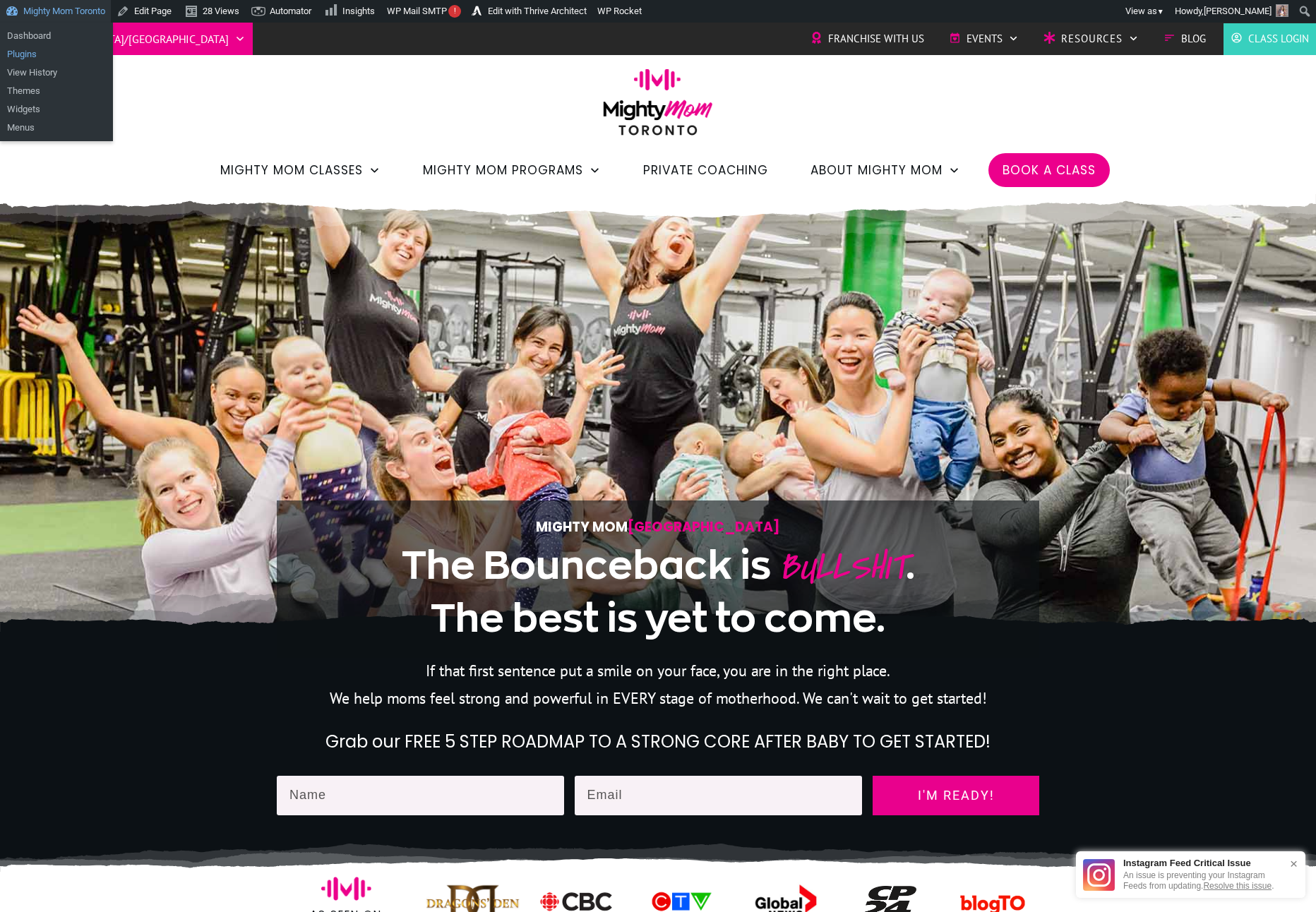
click at [48, 52] on link "Plugins" at bounding box center [56, 54] width 113 height 19
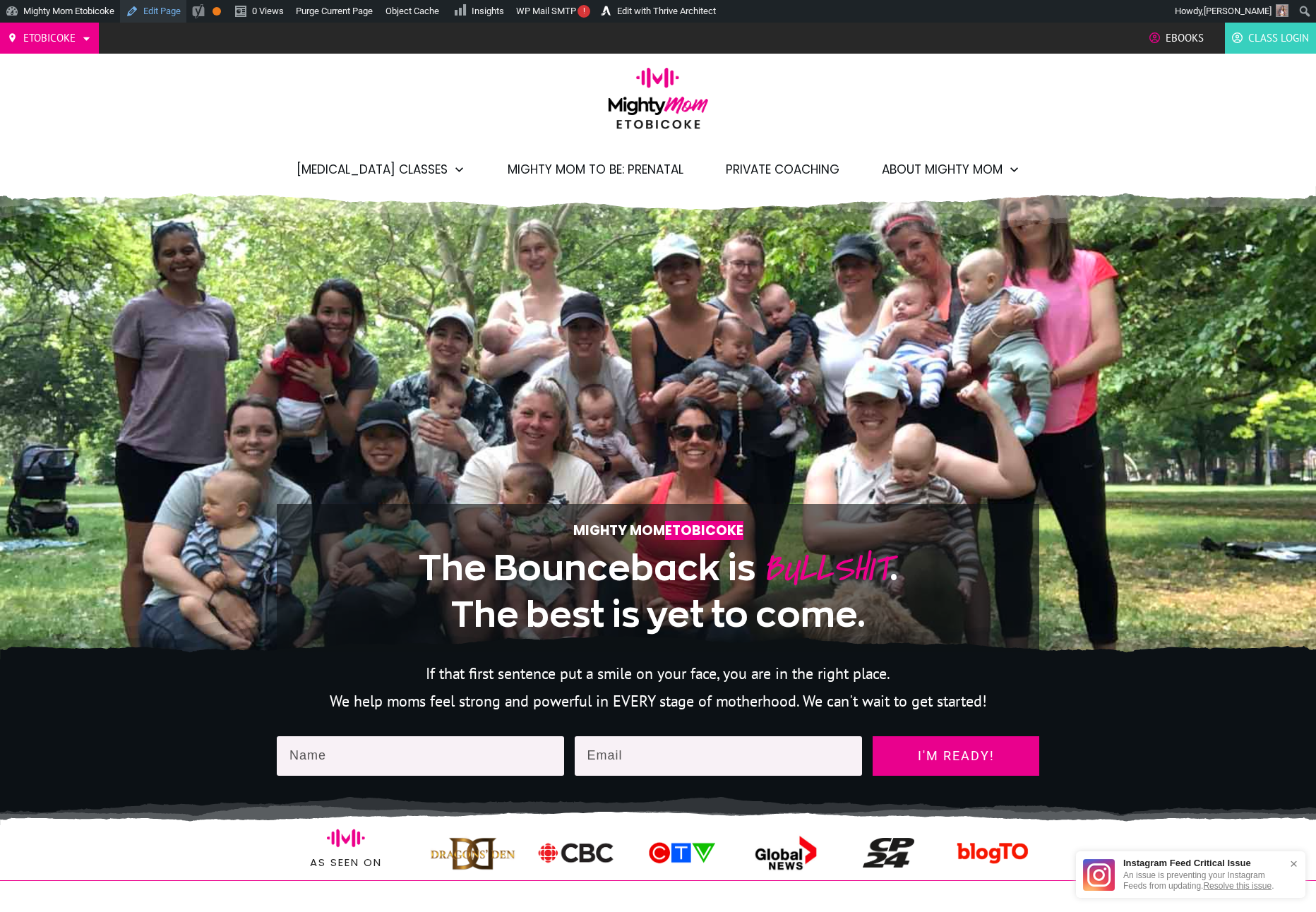
click at [163, 14] on link "Edit Page" at bounding box center [153, 11] width 66 height 22
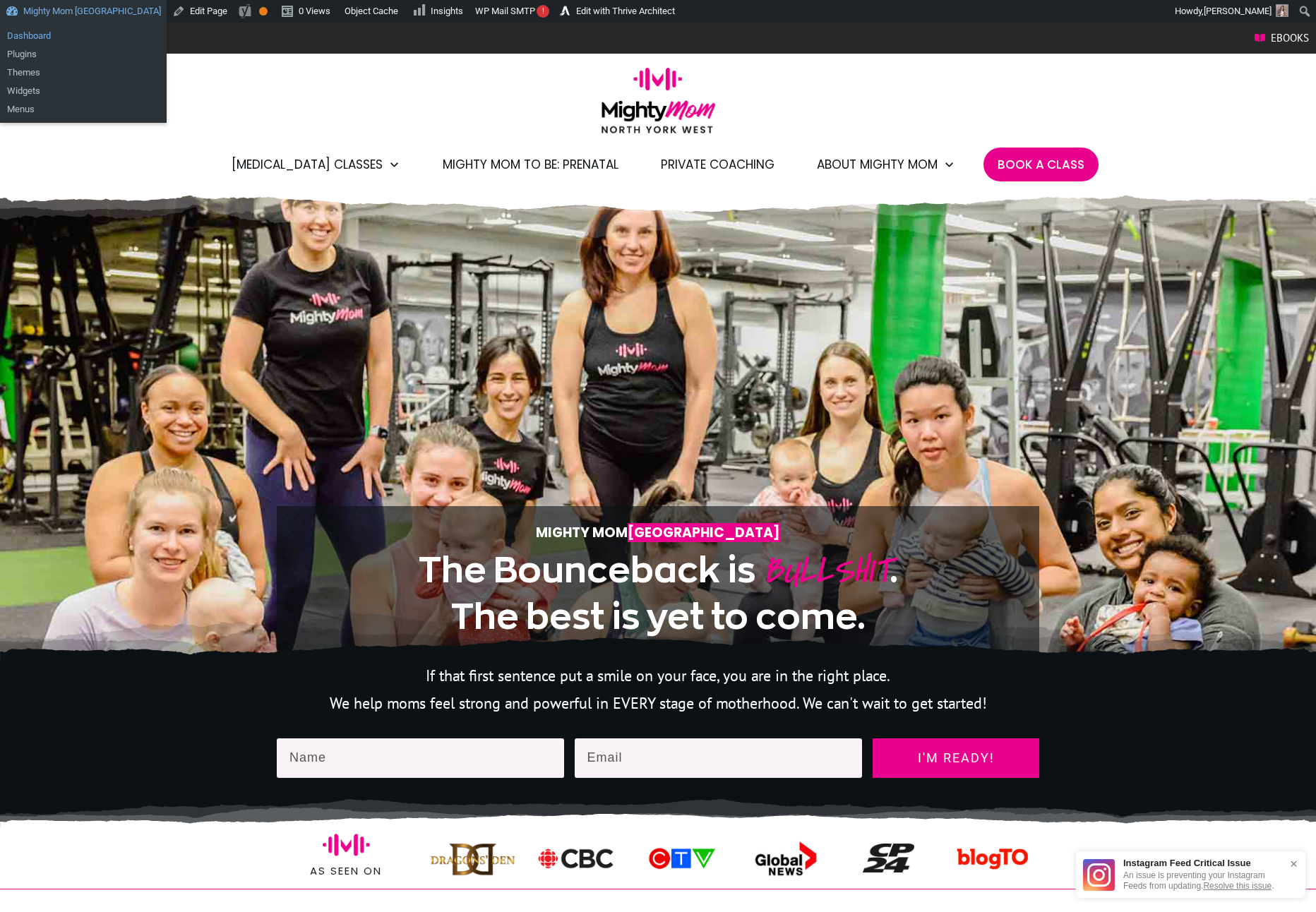
click at [48, 31] on link "Dashboard" at bounding box center [83, 36] width 166 height 19
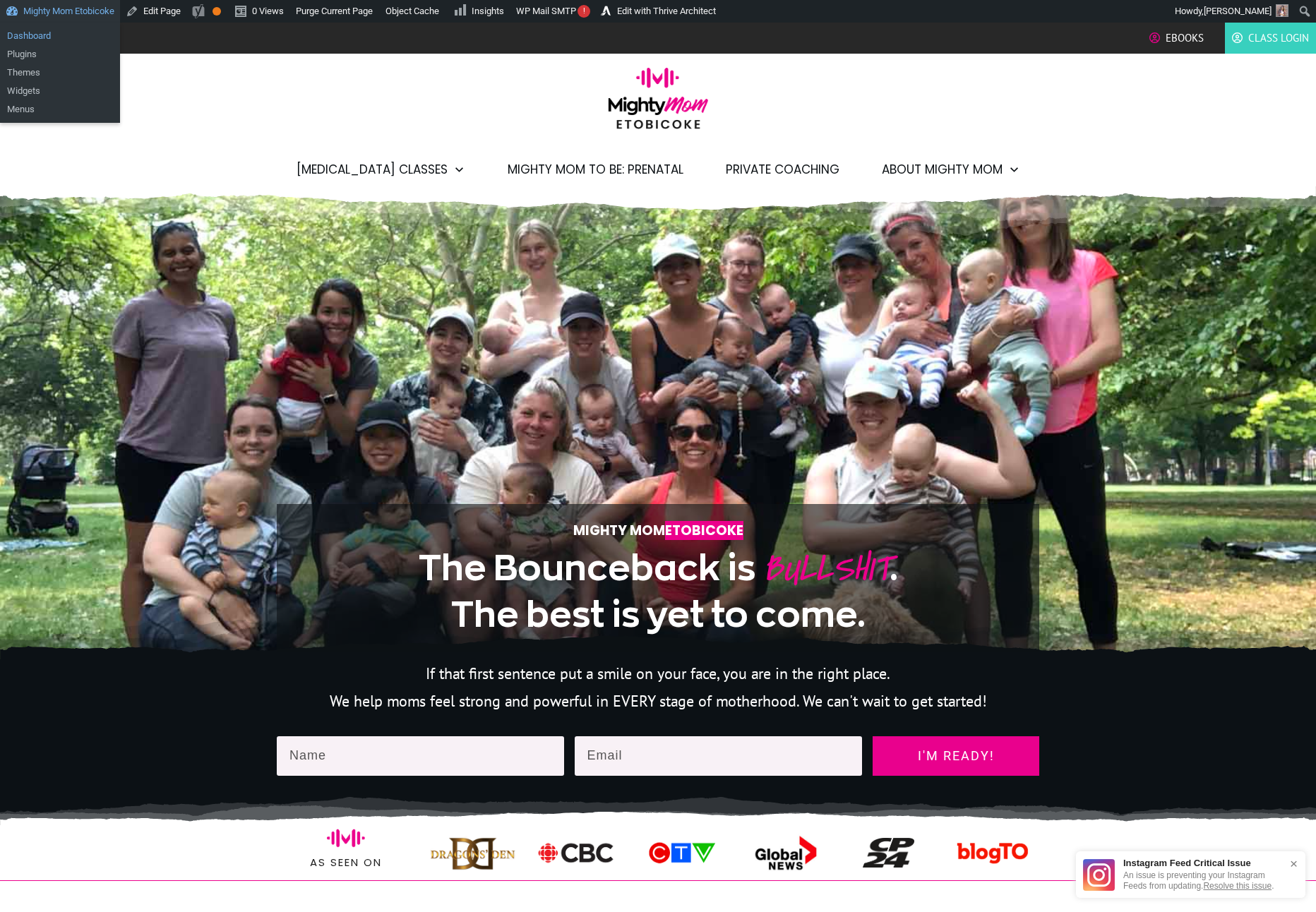
click at [57, 38] on link "Dashboard" at bounding box center [60, 36] width 120 height 19
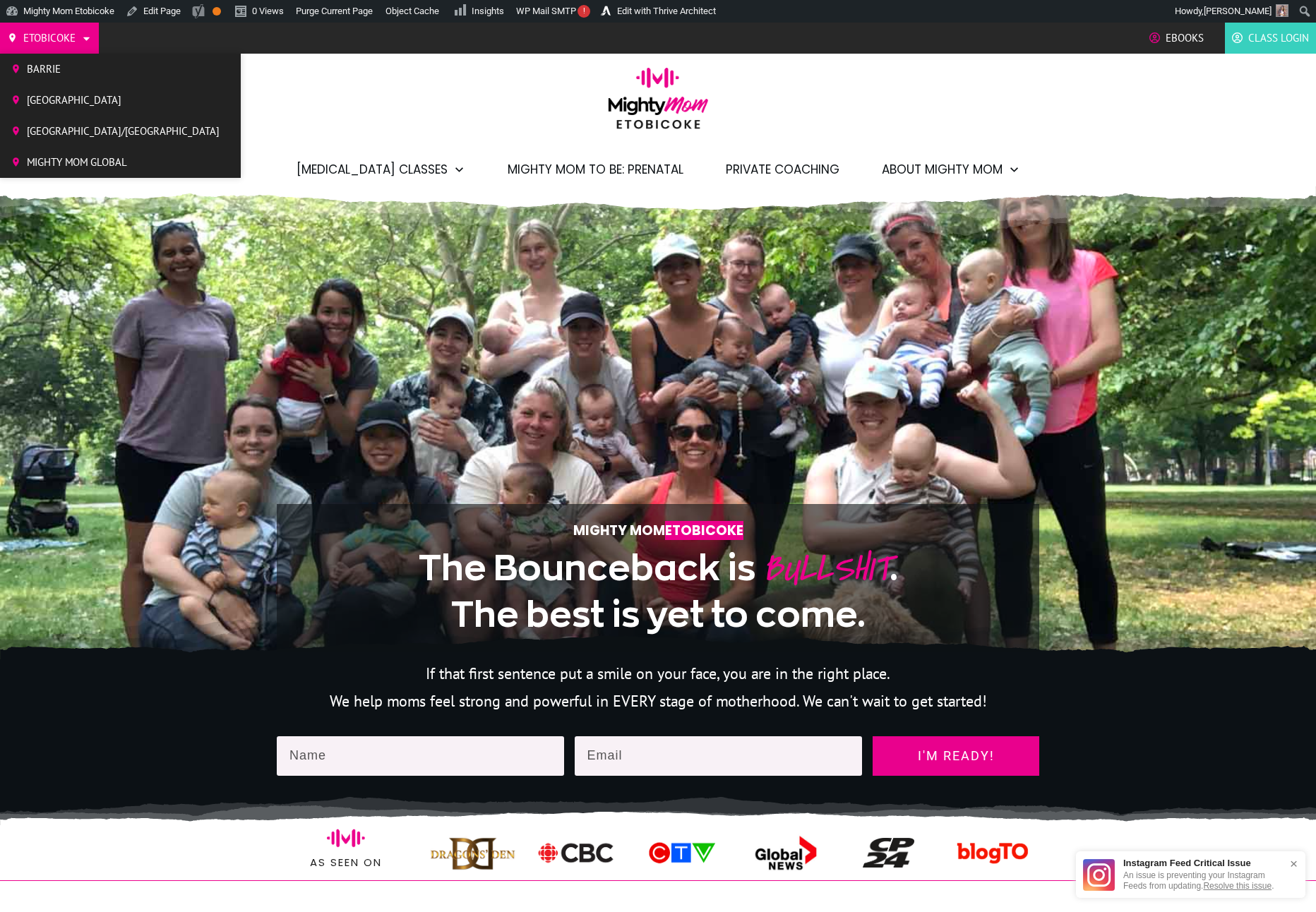
click at [63, 75] on span "Barrie" at bounding box center [123, 69] width 193 height 22
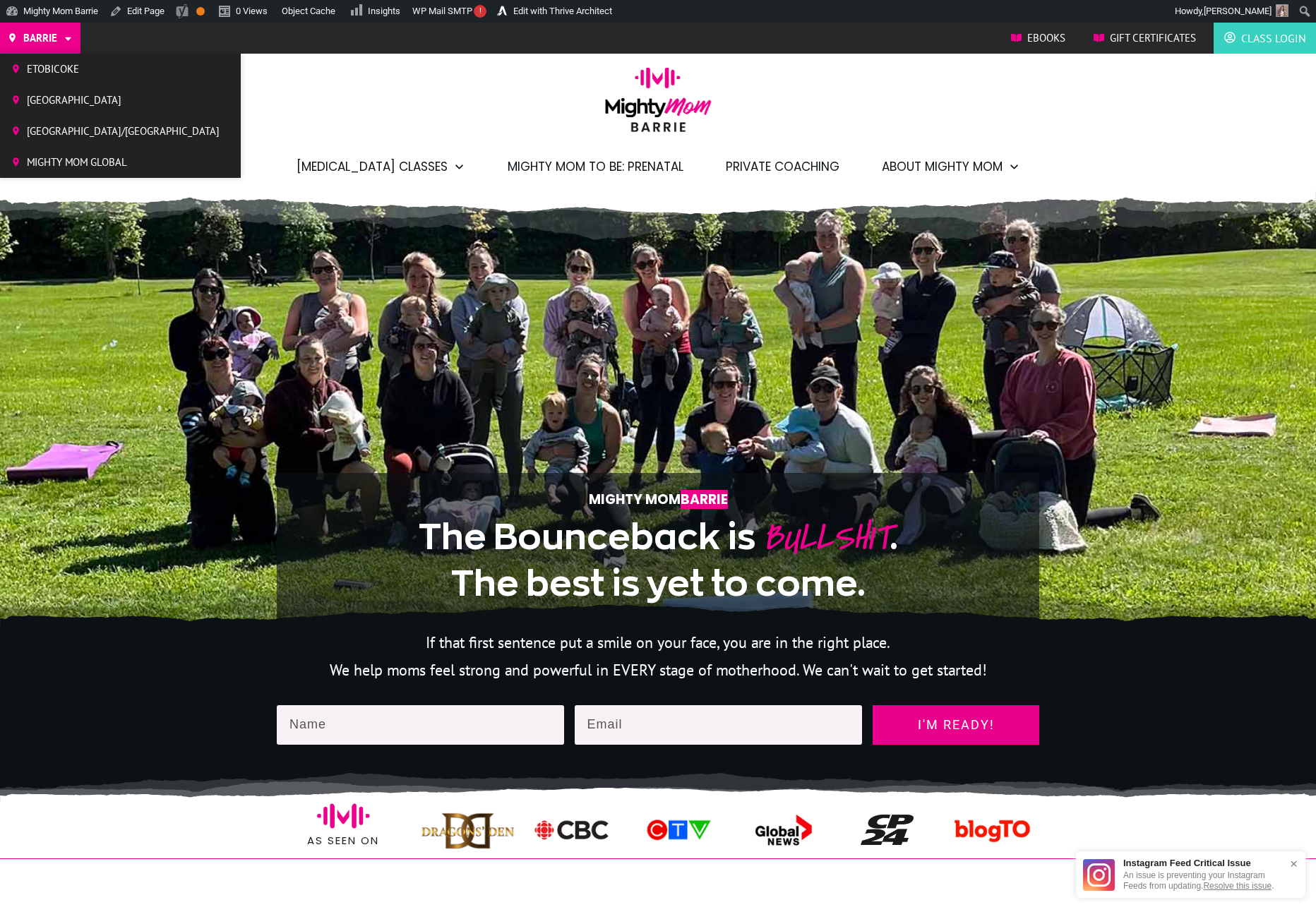
click at [67, 70] on span "Etobicoke" at bounding box center [123, 69] width 193 height 22
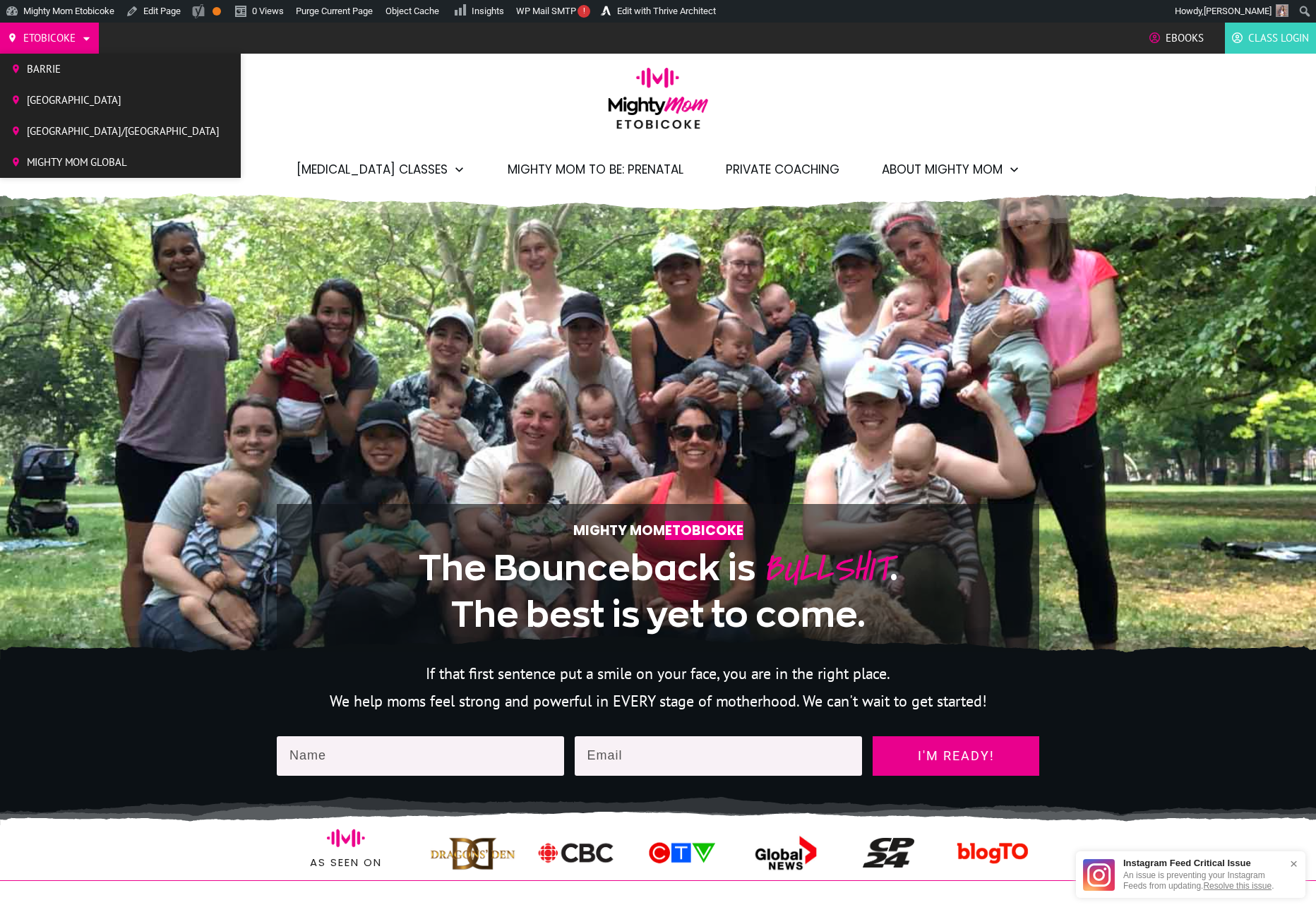
click at [71, 130] on span "[GEOGRAPHIC_DATA]/[GEOGRAPHIC_DATA]" at bounding box center [123, 131] width 193 height 22
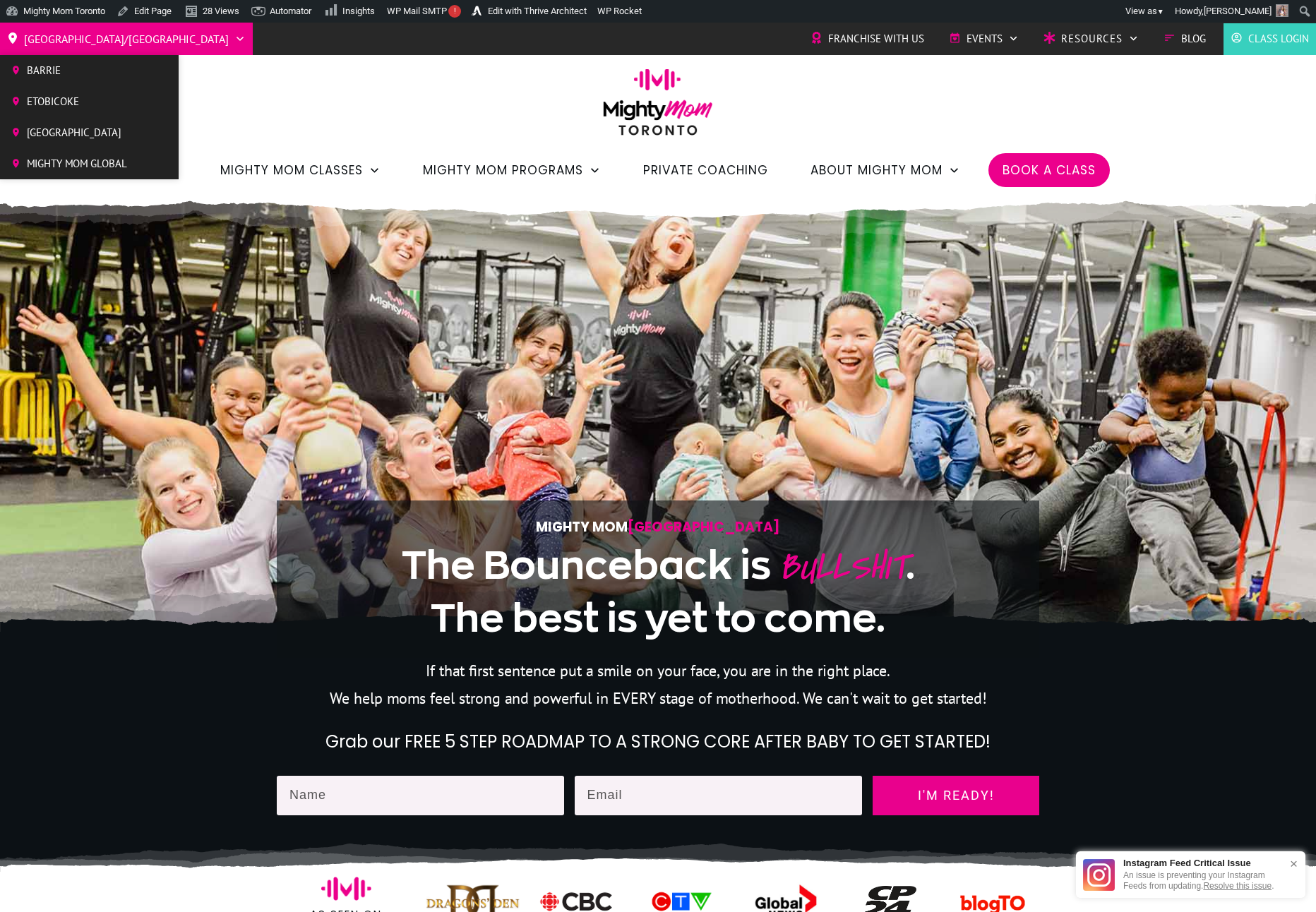
click at [65, 92] on span "Etobicoke" at bounding box center [76, 102] width 100 height 22
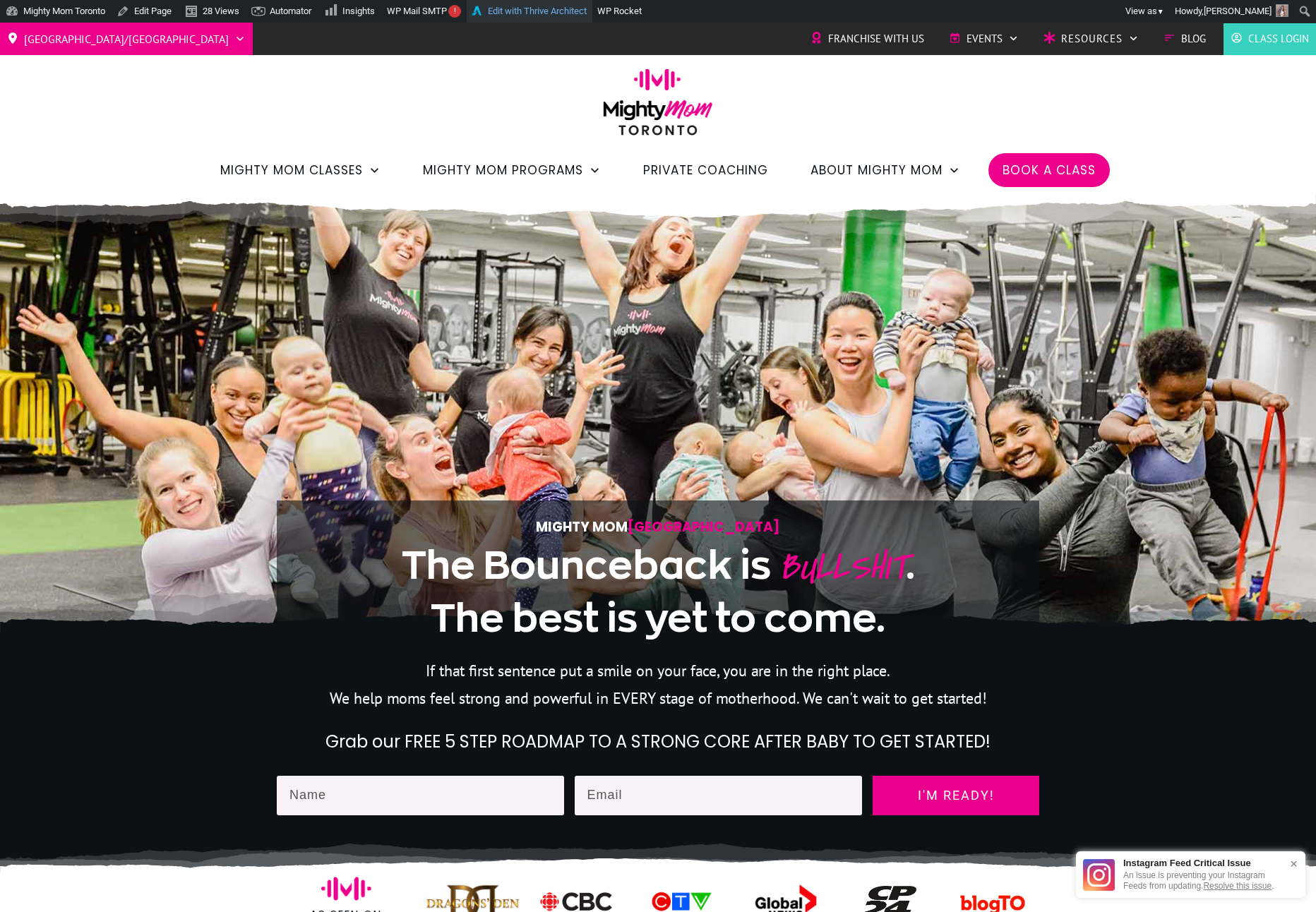
click at [592, 9] on link "Edit with Thrive Architect" at bounding box center [529, 11] width 125 height 22
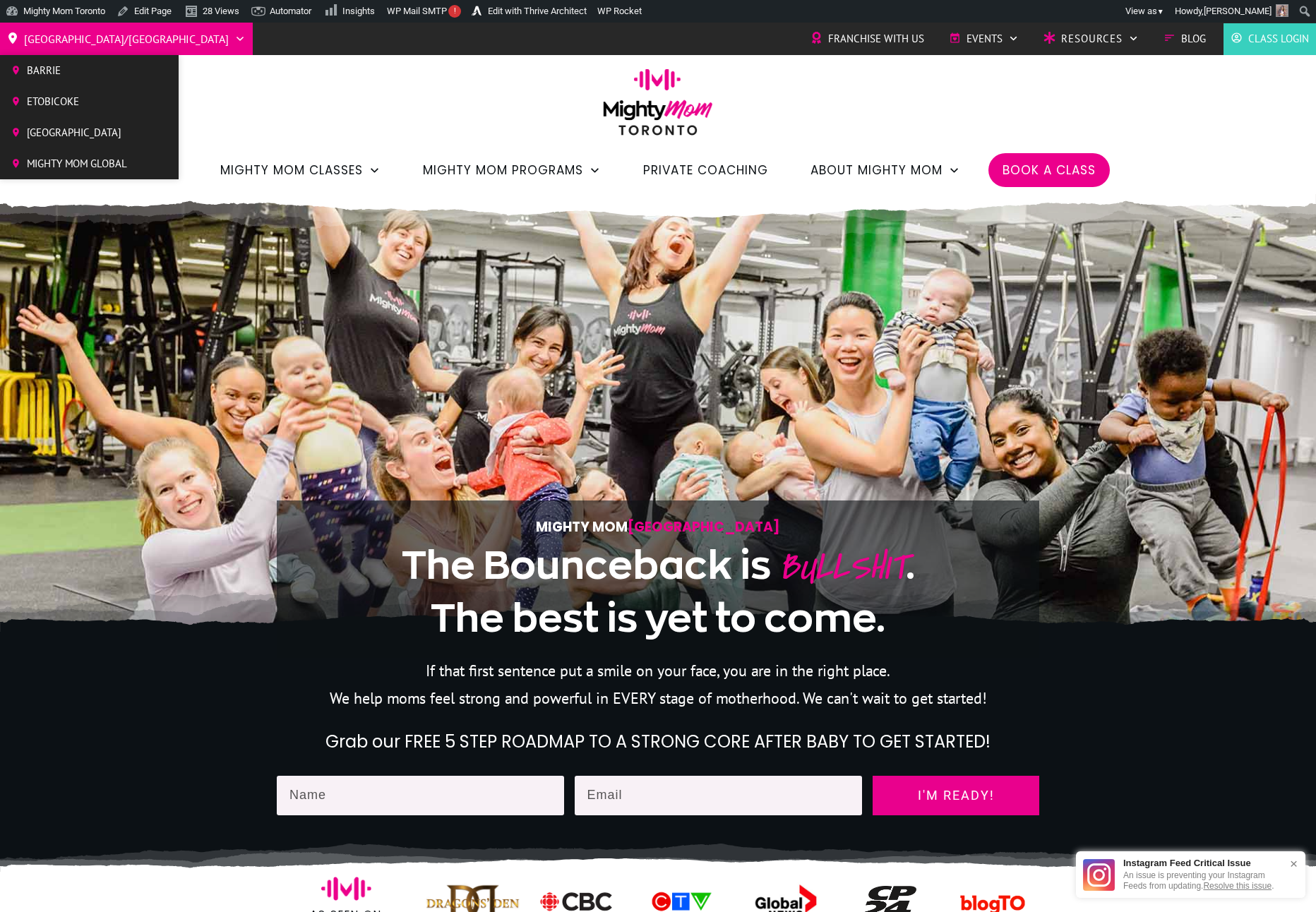
click at [67, 99] on span "Etobicoke" at bounding box center [76, 102] width 100 height 22
click at [76, 122] on span "[GEOGRAPHIC_DATA]" at bounding box center [76, 133] width 100 height 22
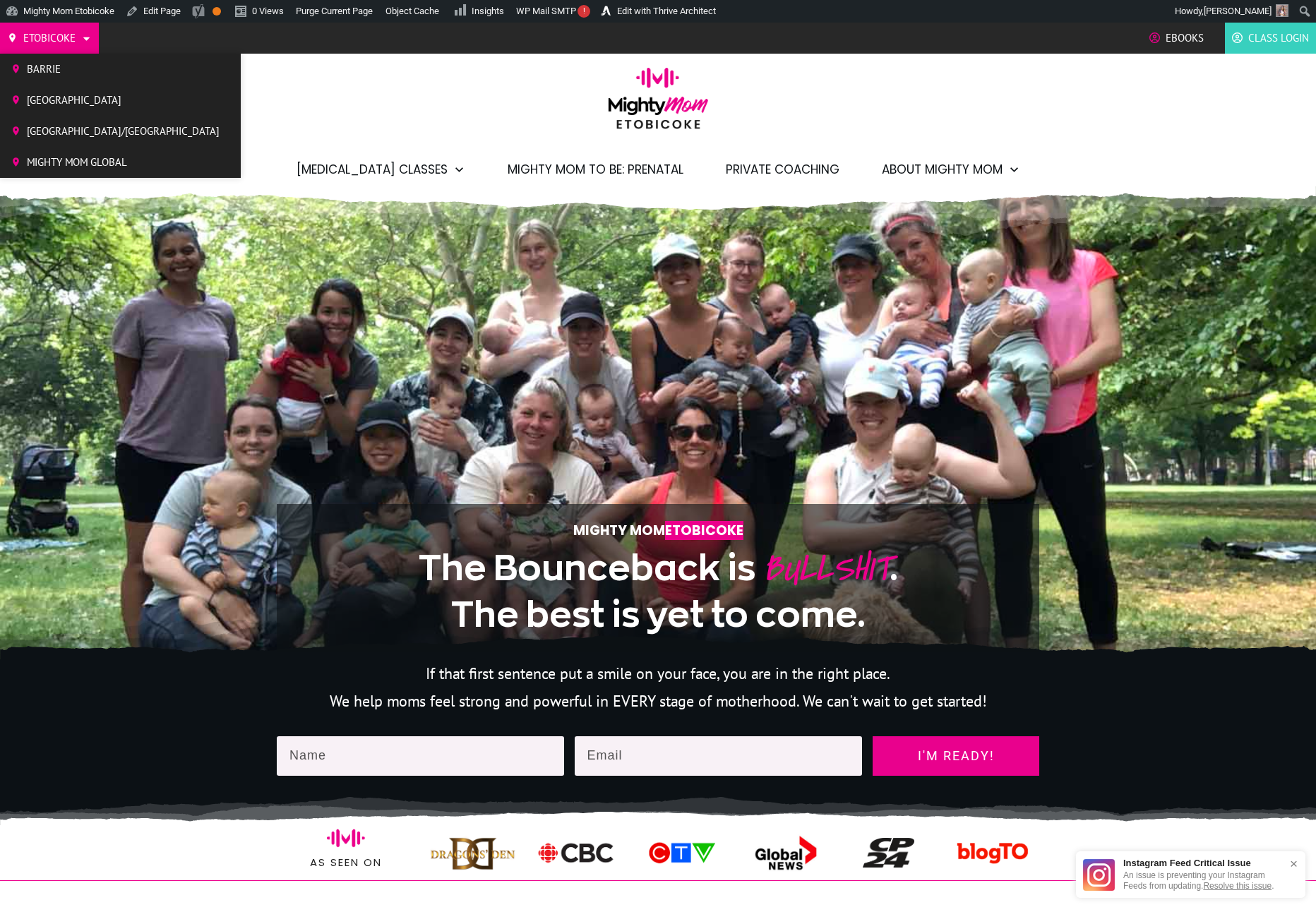
click at [59, 68] on span "Barrie" at bounding box center [123, 69] width 193 height 22
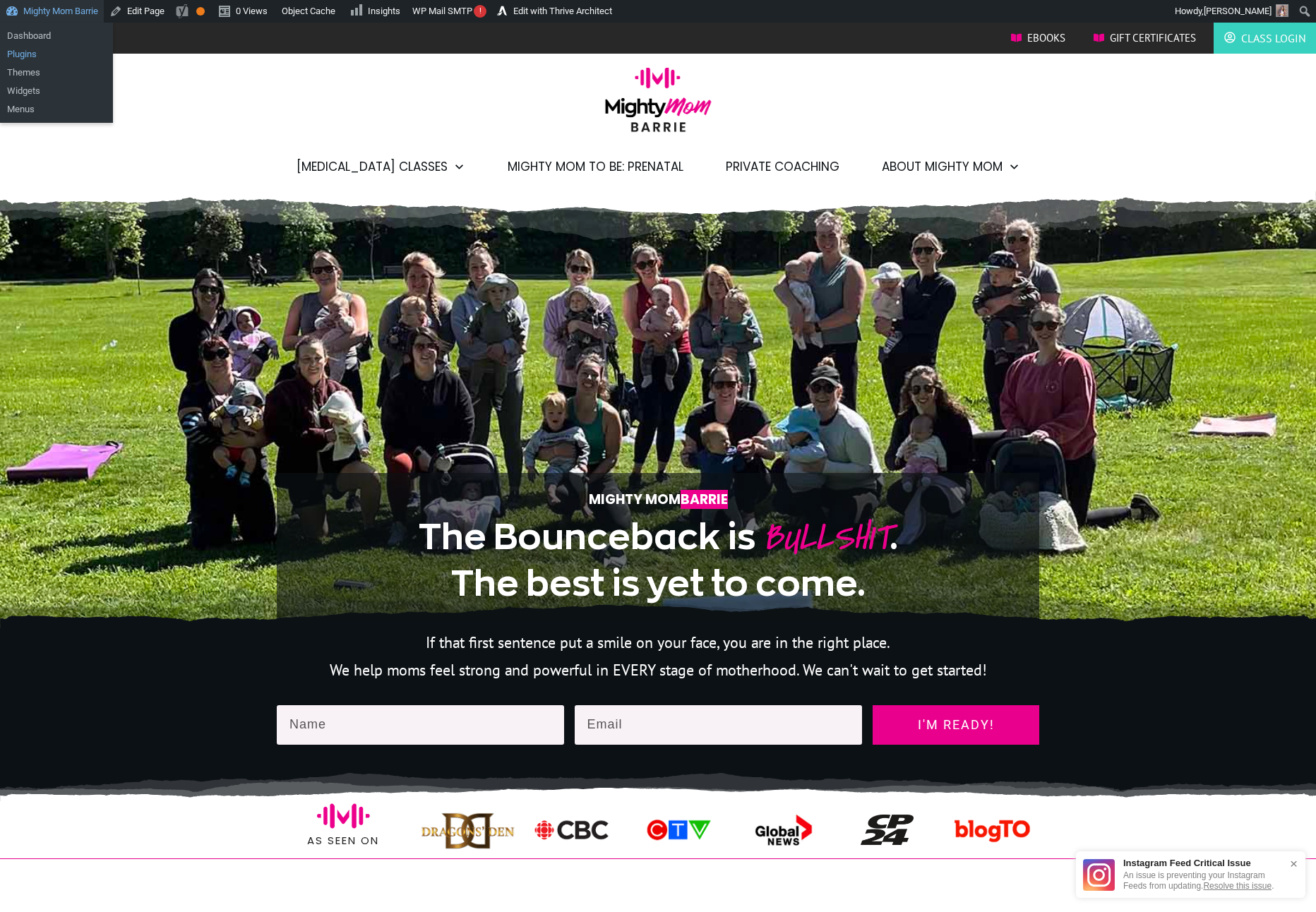
click at [64, 48] on link "Plugins" at bounding box center [56, 54] width 113 height 19
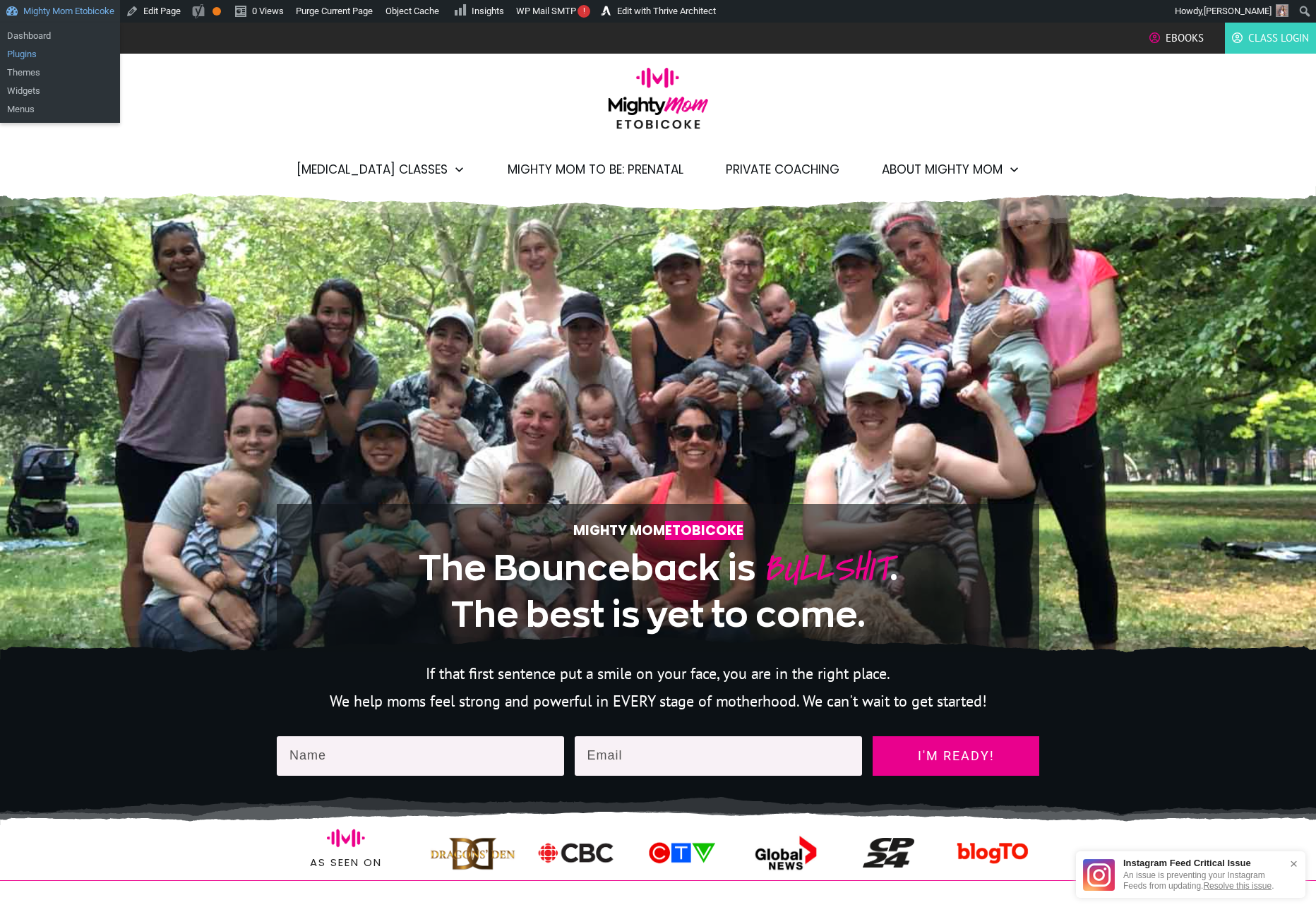
click at [42, 53] on link "Plugins" at bounding box center [60, 54] width 120 height 19
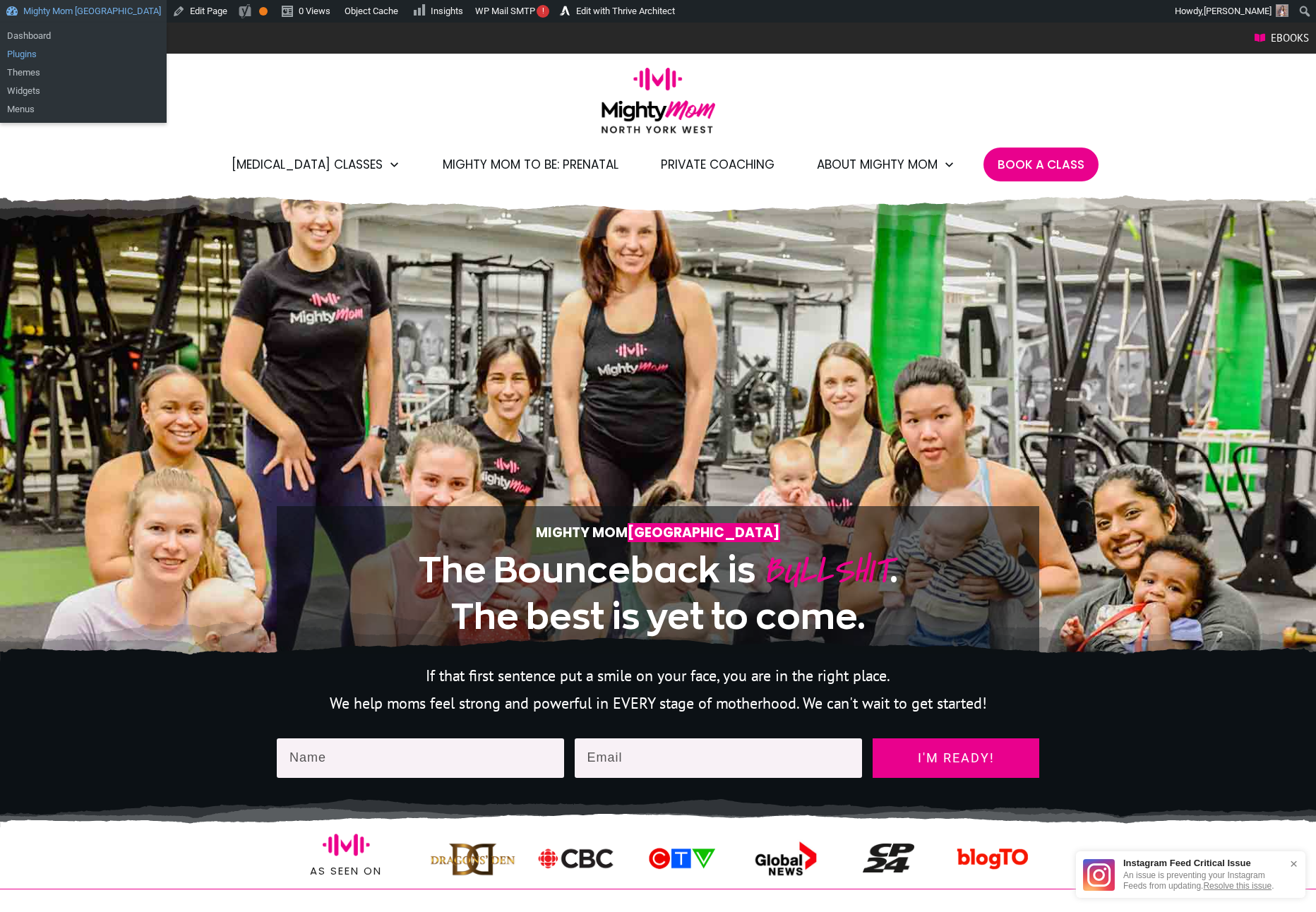
click at [24, 50] on link "Plugins" at bounding box center [83, 54] width 166 height 19
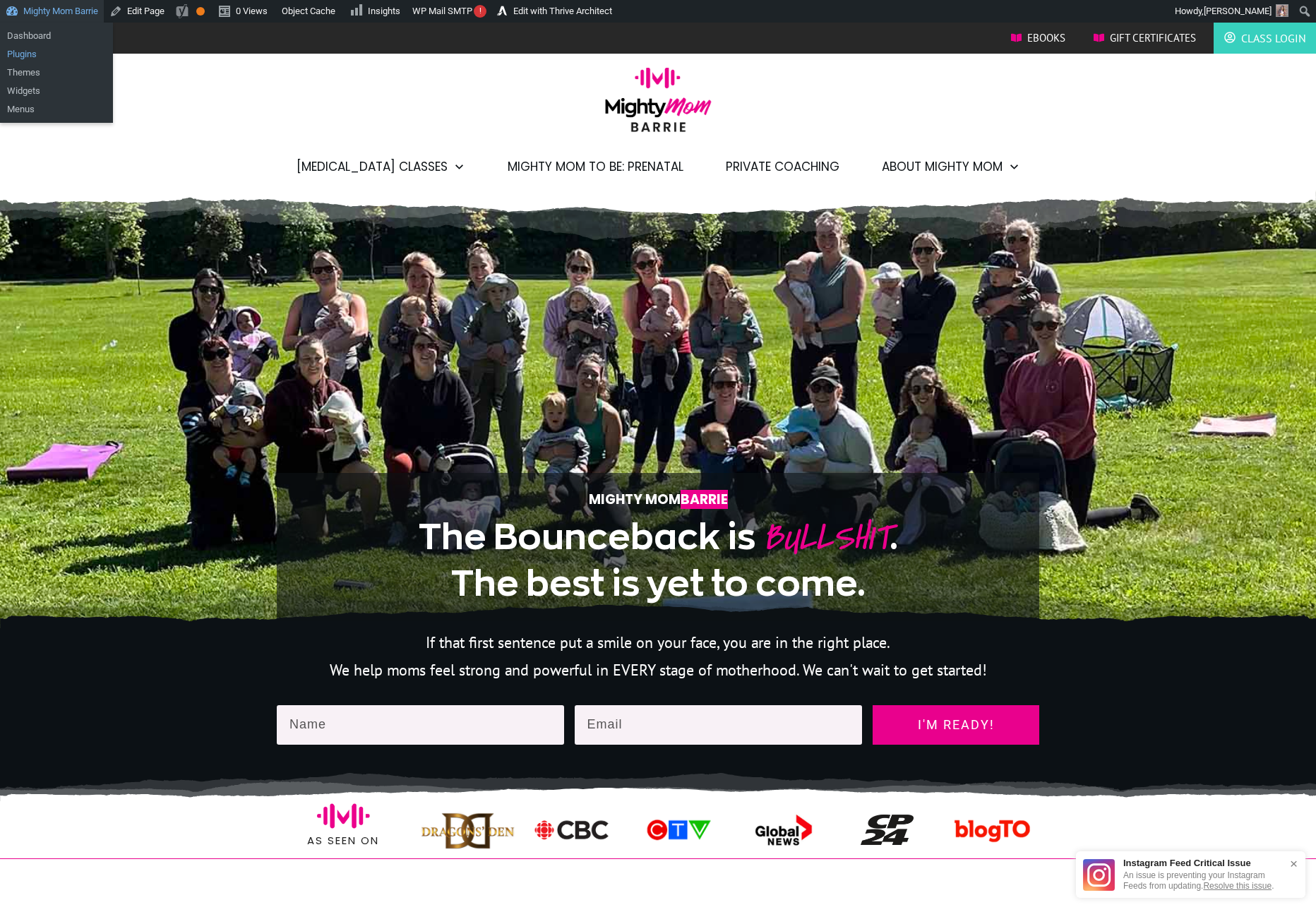
click at [38, 48] on link "Plugins" at bounding box center [56, 54] width 113 height 19
click at [38, 44] on link "Dashboard" at bounding box center [56, 36] width 113 height 19
click at [30, 53] on link "Plugins" at bounding box center [56, 54] width 113 height 19
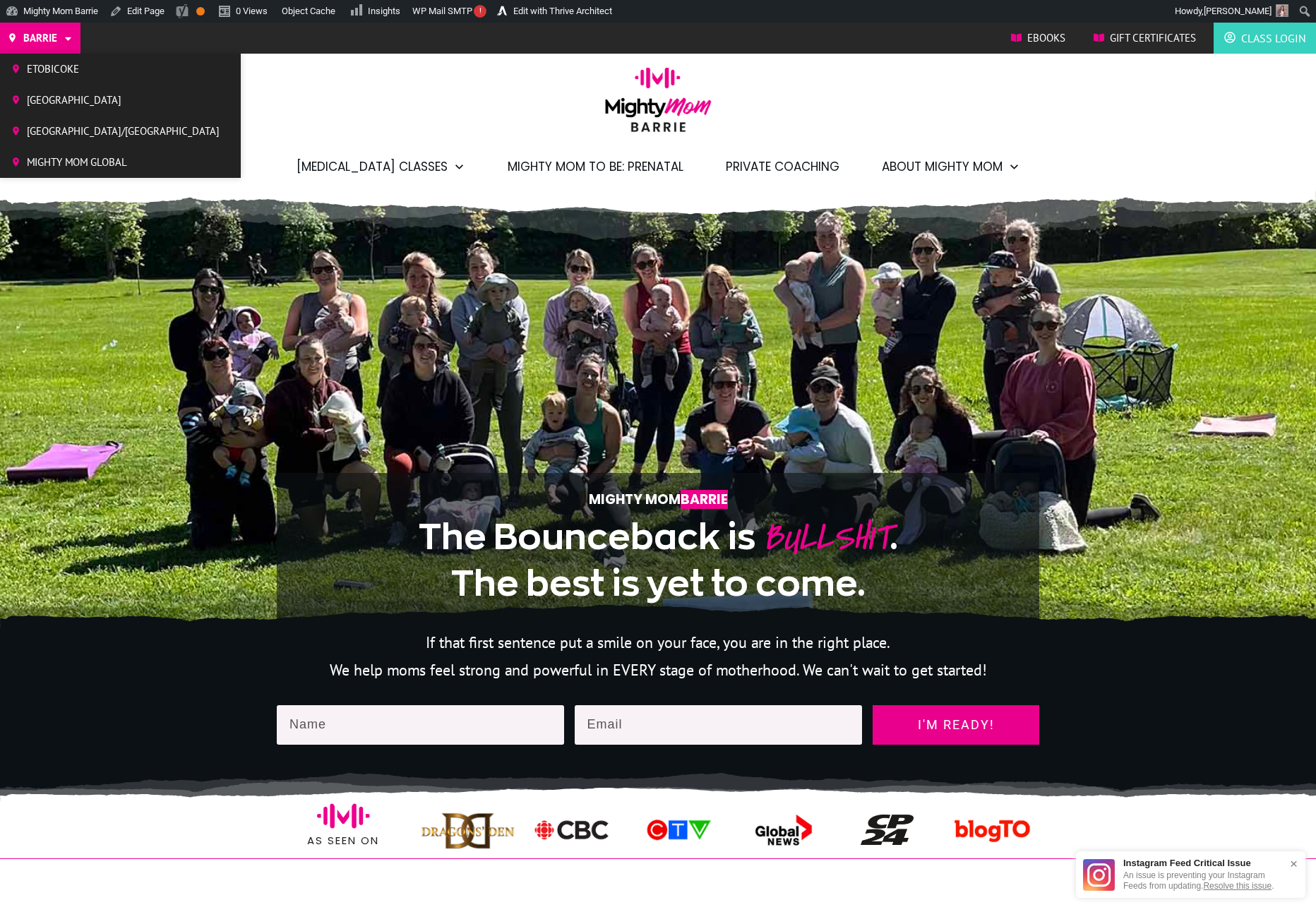
click at [62, 70] on span "Etobicoke" at bounding box center [123, 69] width 193 height 22
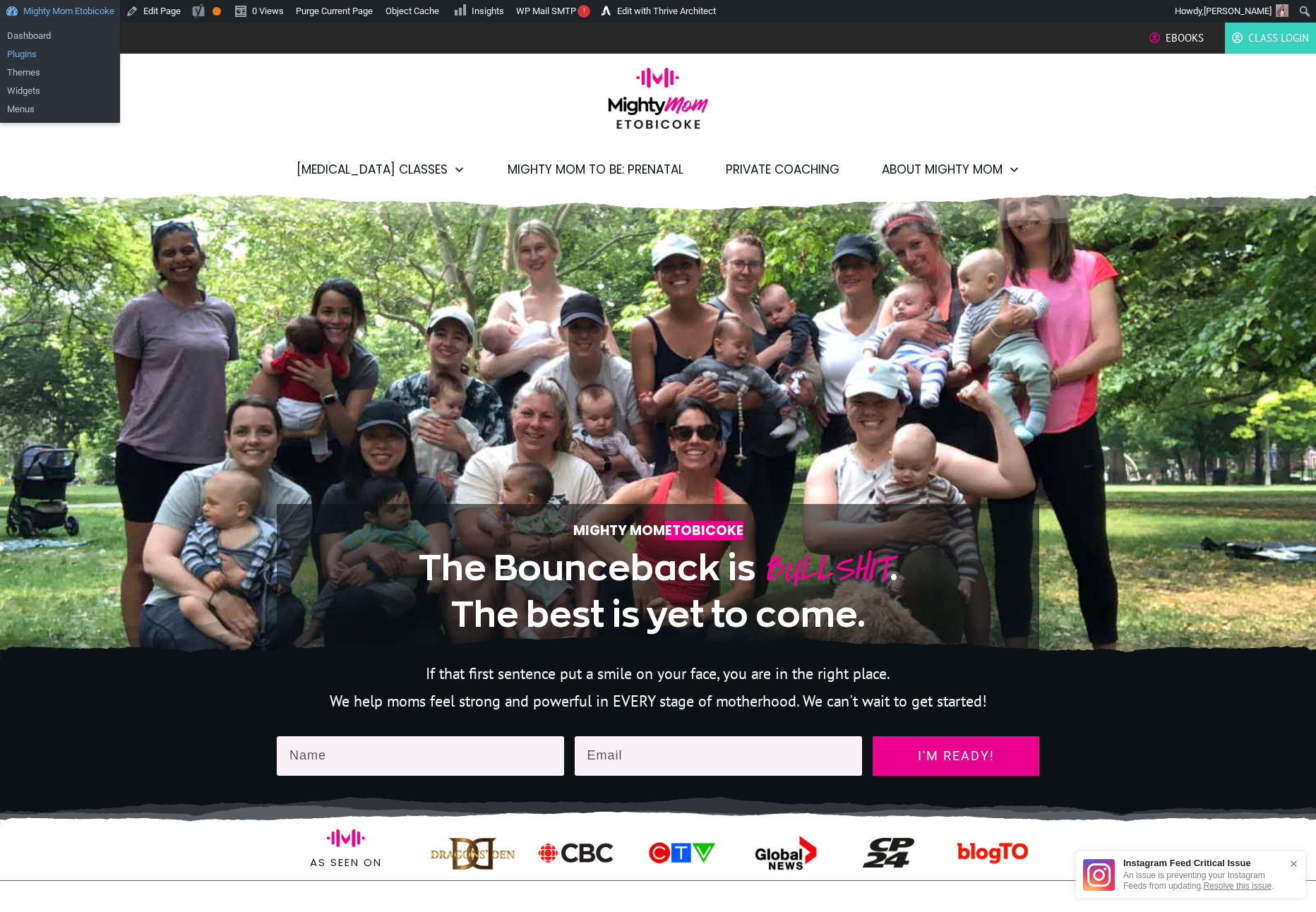
click at [64, 53] on link "Plugins" at bounding box center [60, 54] width 120 height 19
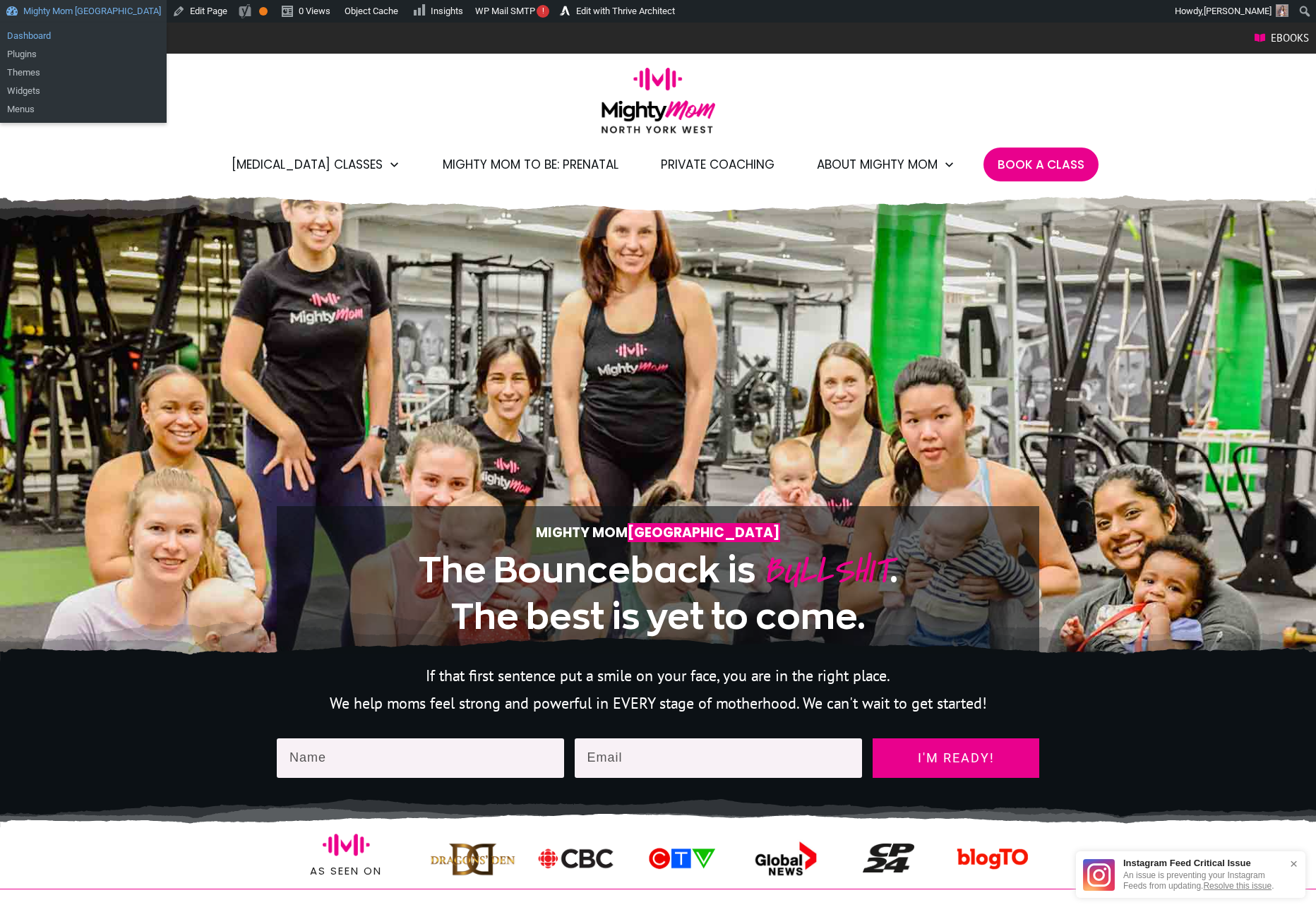
click at [53, 34] on link "Dashboard" at bounding box center [83, 36] width 166 height 19
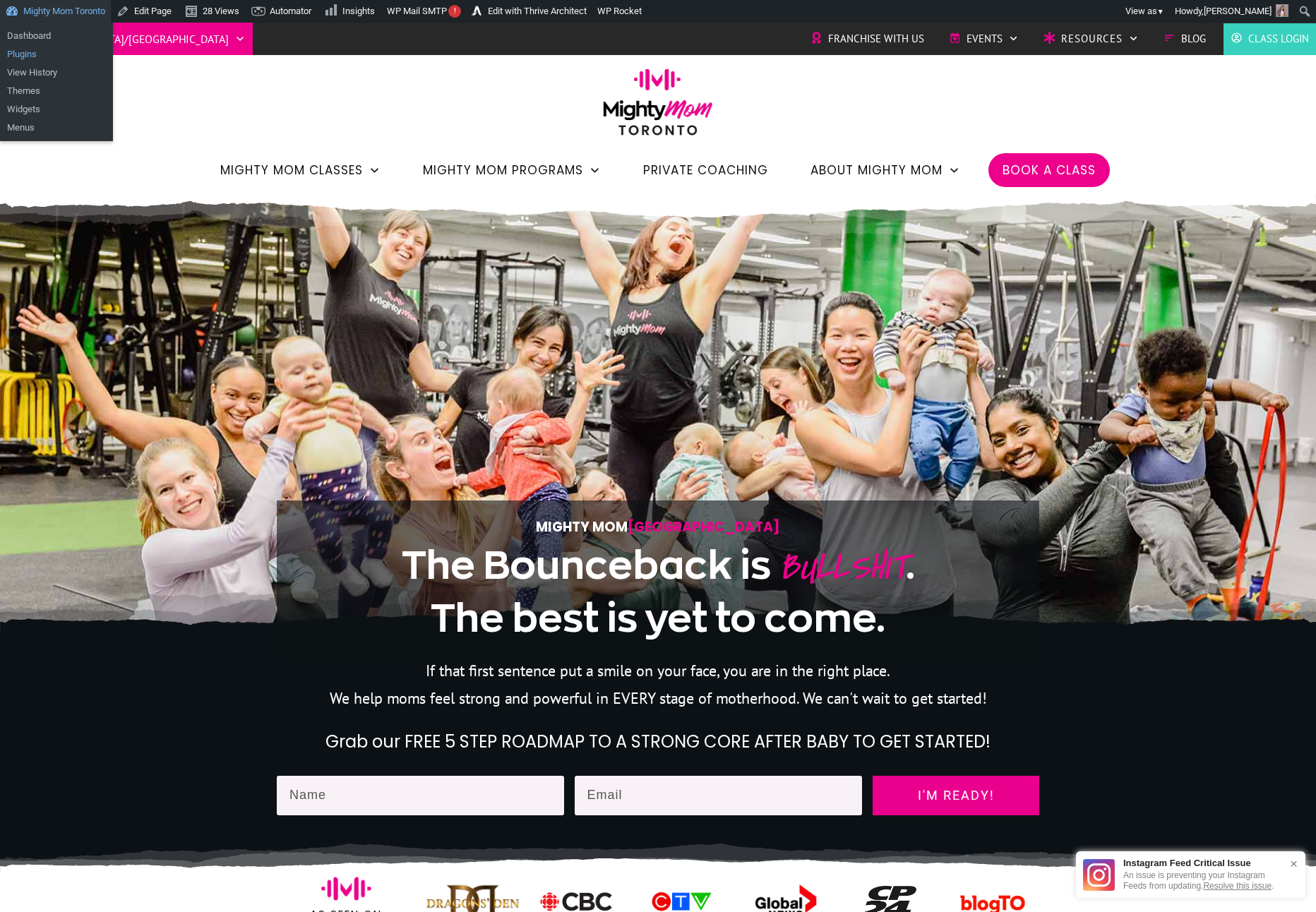
click at [54, 58] on link "Plugins" at bounding box center [56, 54] width 113 height 19
